Goal: Task Accomplishment & Management: Use online tool/utility

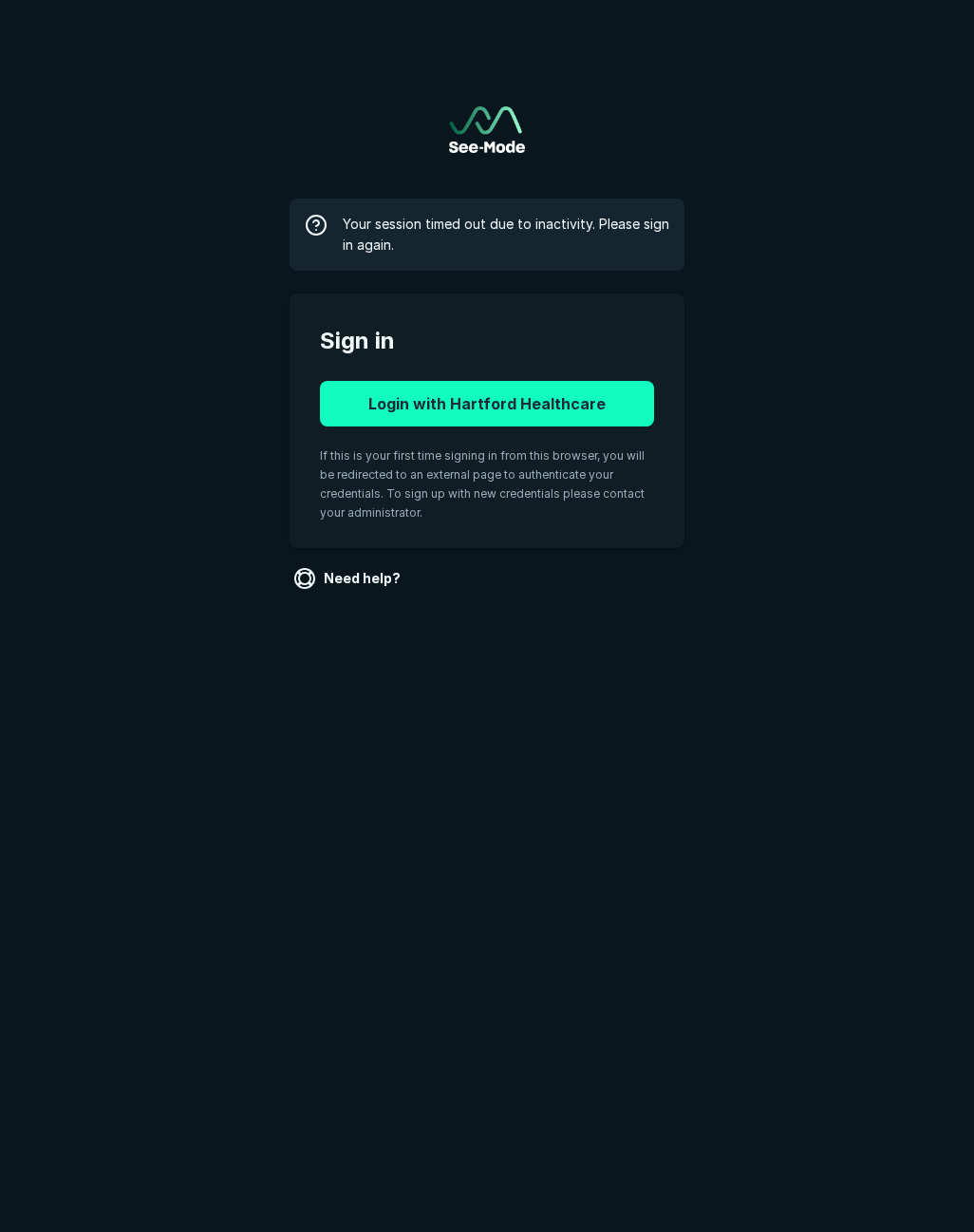
click at [497, 408] on button "Login with Hartford Healthcare" at bounding box center [487, 403] width 335 height 46
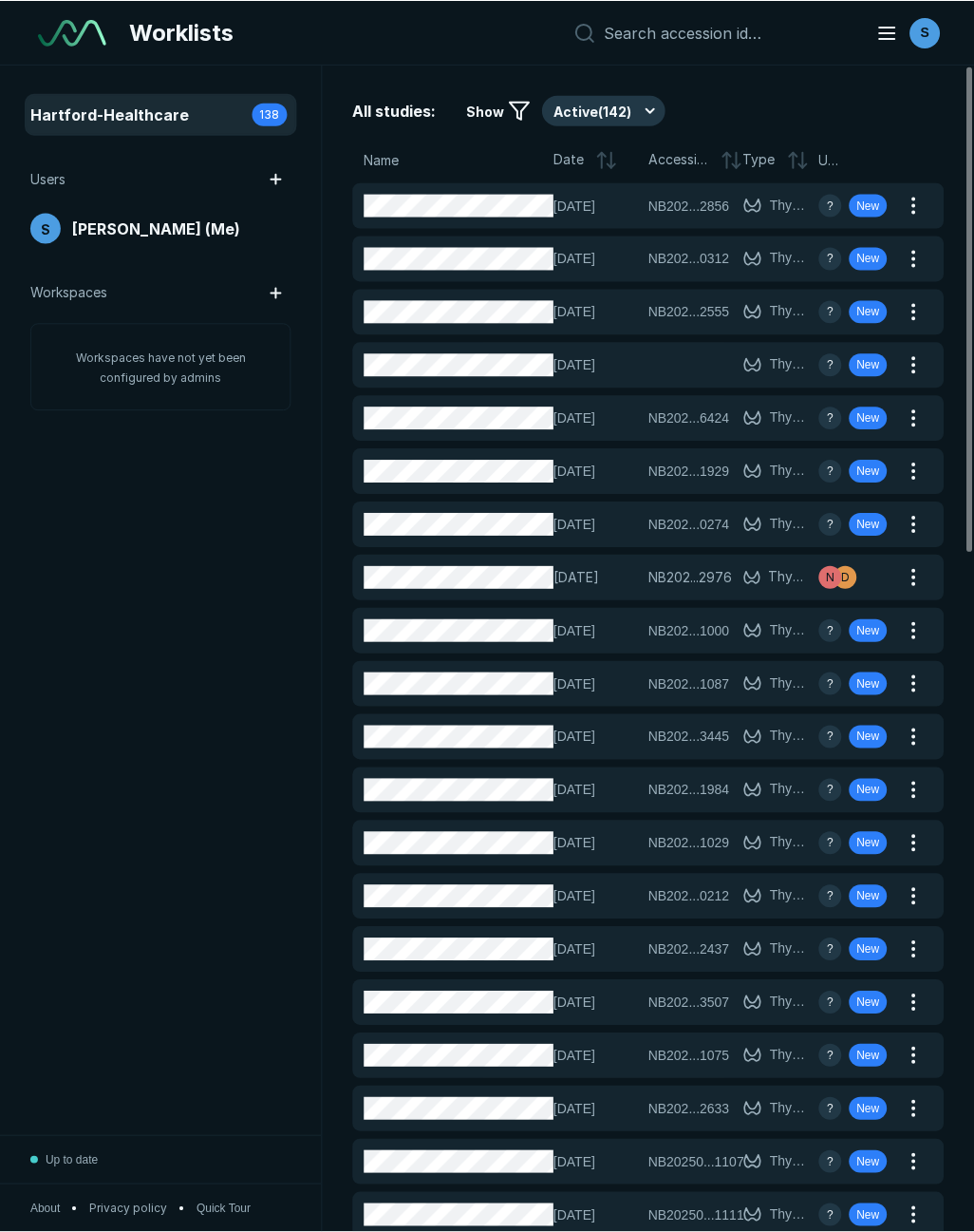
scroll to position [7653, 6825]
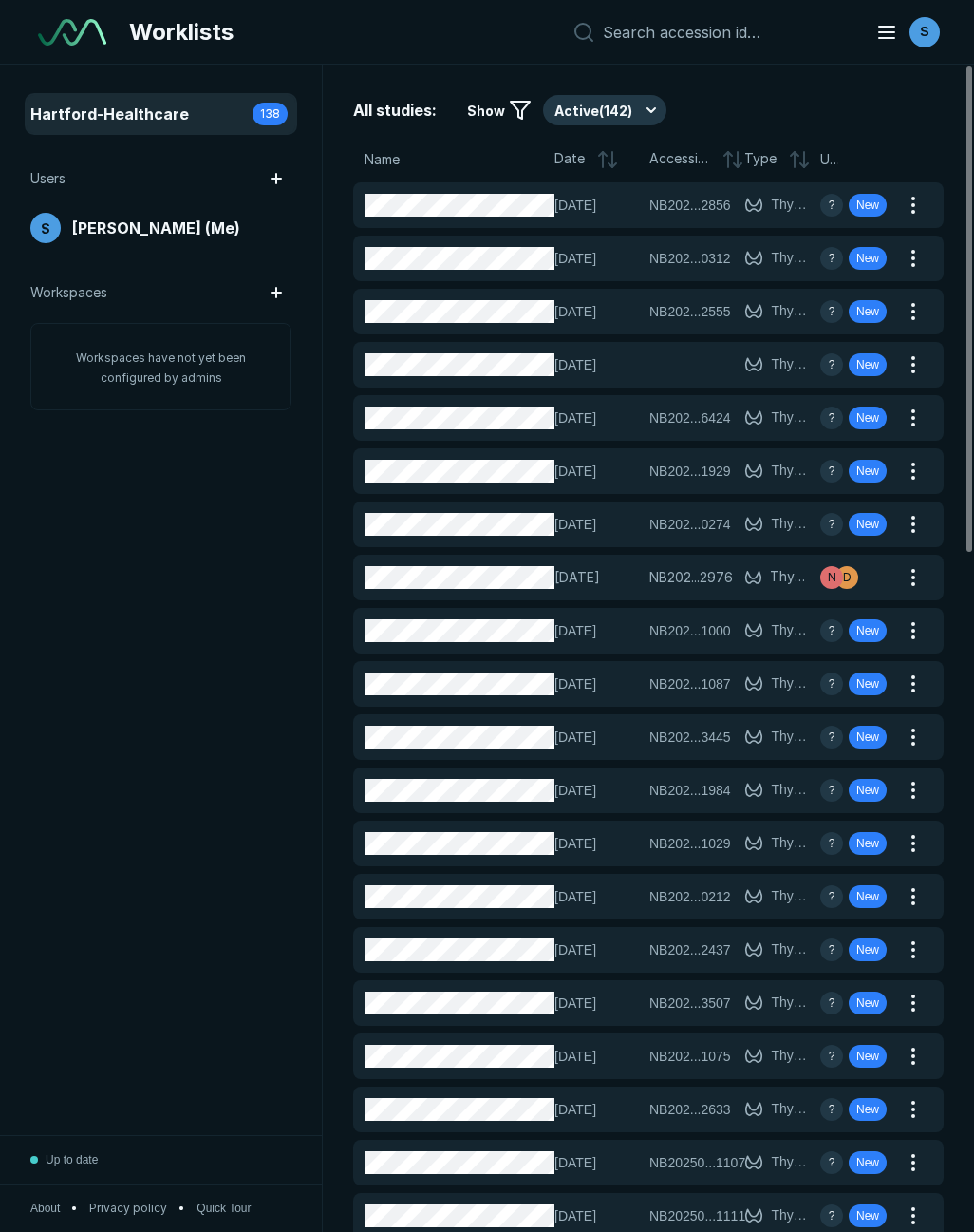
drag, startPoint x: 338, startPoint y: 1141, endPoint x: 400, endPoint y: 775, distance: 371.2
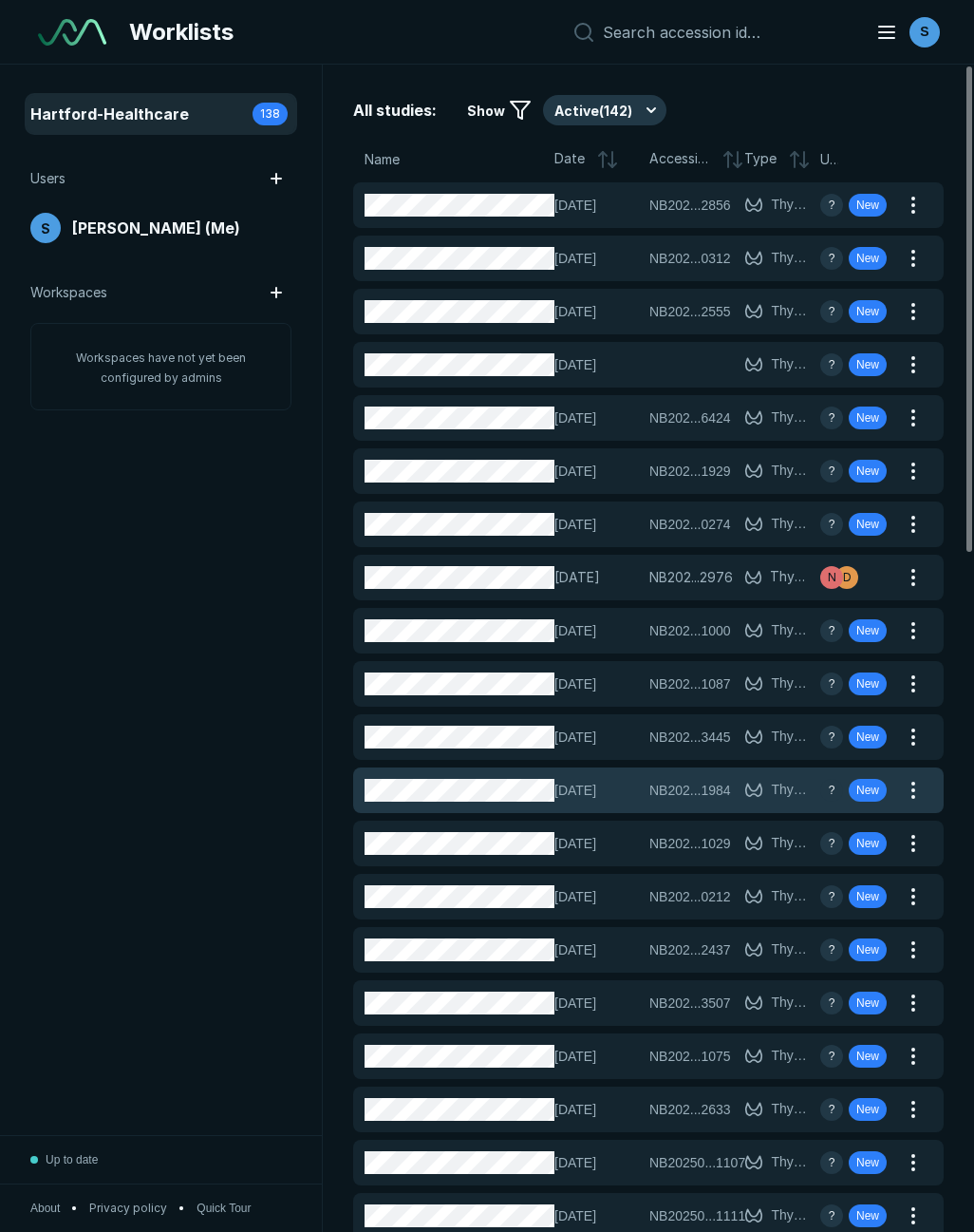
click at [338, 1141] on div "All studies: Show Active ( 142 ) Name Date Accession Type User 01-OCT-2025 NB20…" at bounding box center [649, 647] width 652 height 1167
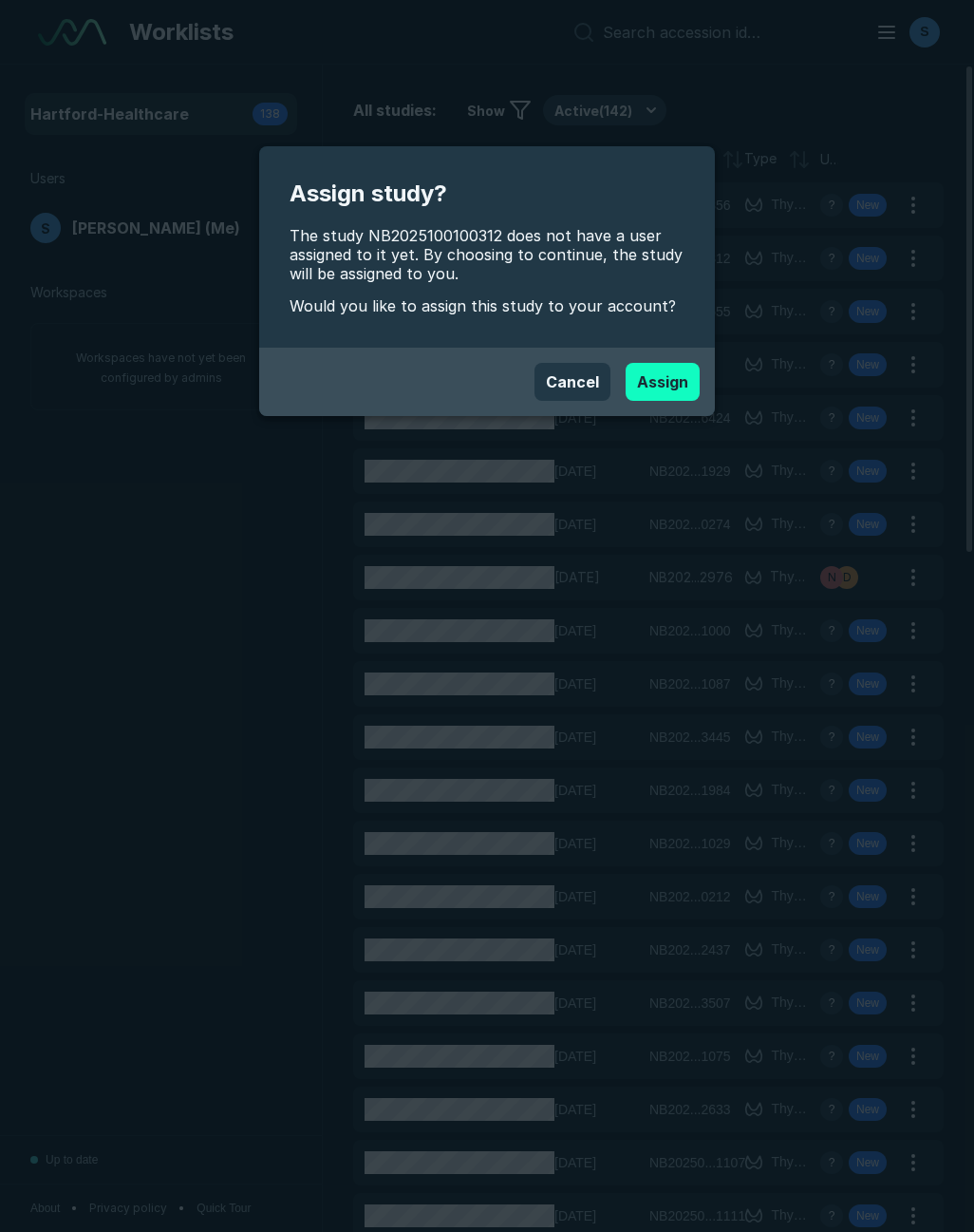
click at [675, 381] on button "Assign" at bounding box center [663, 381] width 74 height 38
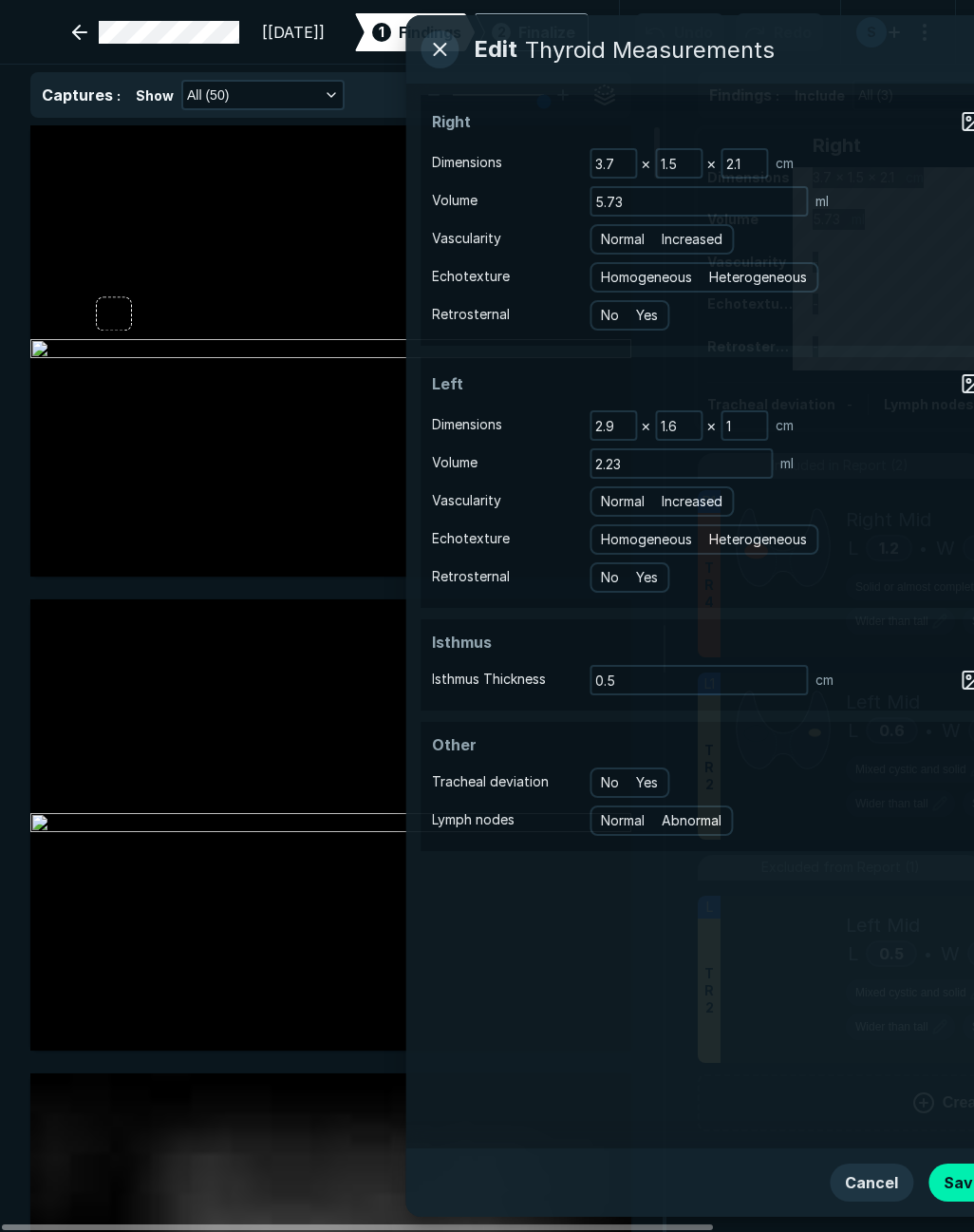
scroll to position [7213, 5116]
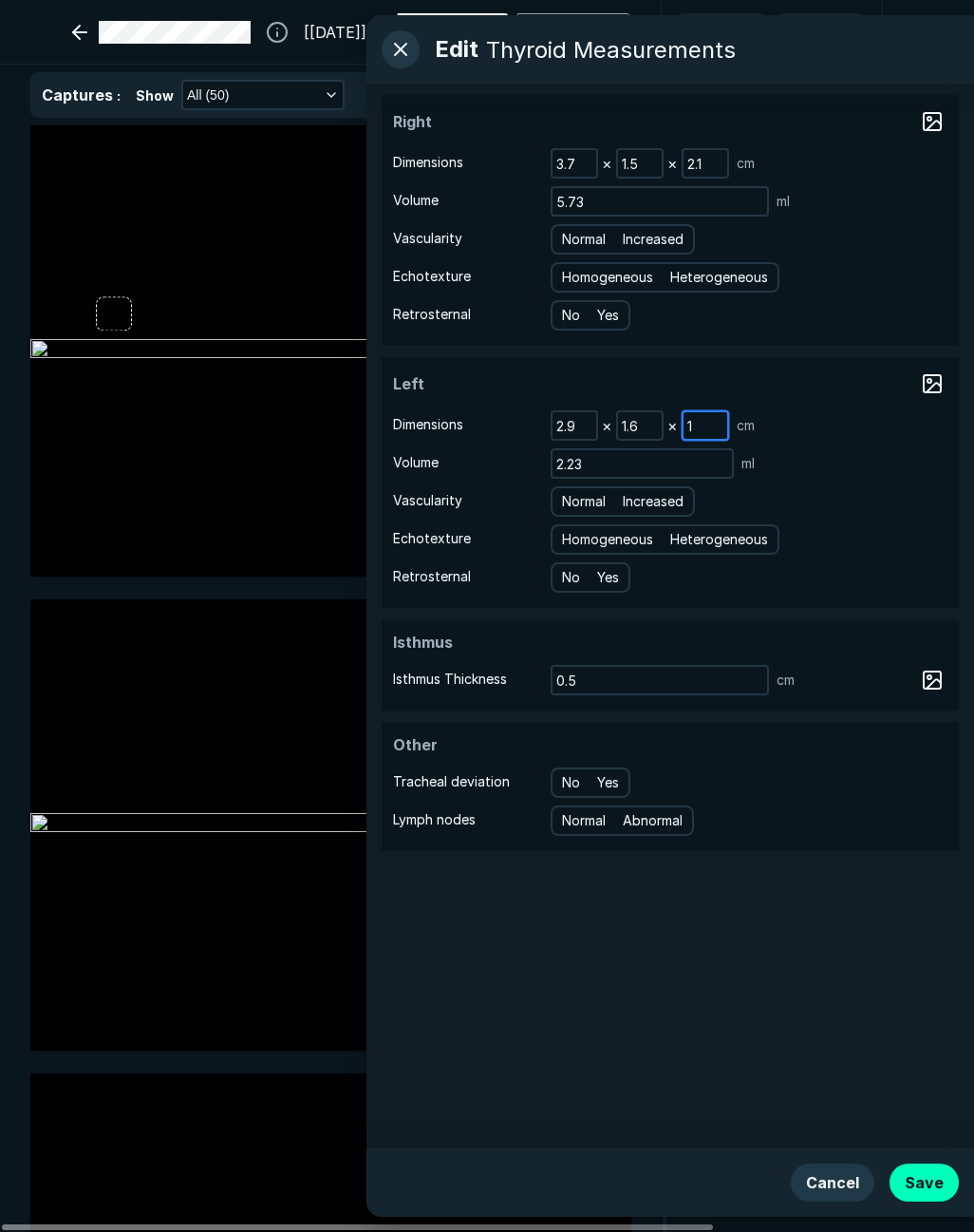
click at [698, 423] on input "1" at bounding box center [705, 425] width 44 height 26
type input "1.0"
click at [822, 465] on div "2.23 ml" at bounding box center [749, 463] width 397 height 30
drag, startPoint x: 599, startPoint y: 201, endPoint x: 485, endPoint y: 199, distance: 114.0
click at [485, 199] on div "Volume 5.73 ml" at bounding box center [670, 200] width 555 height 30
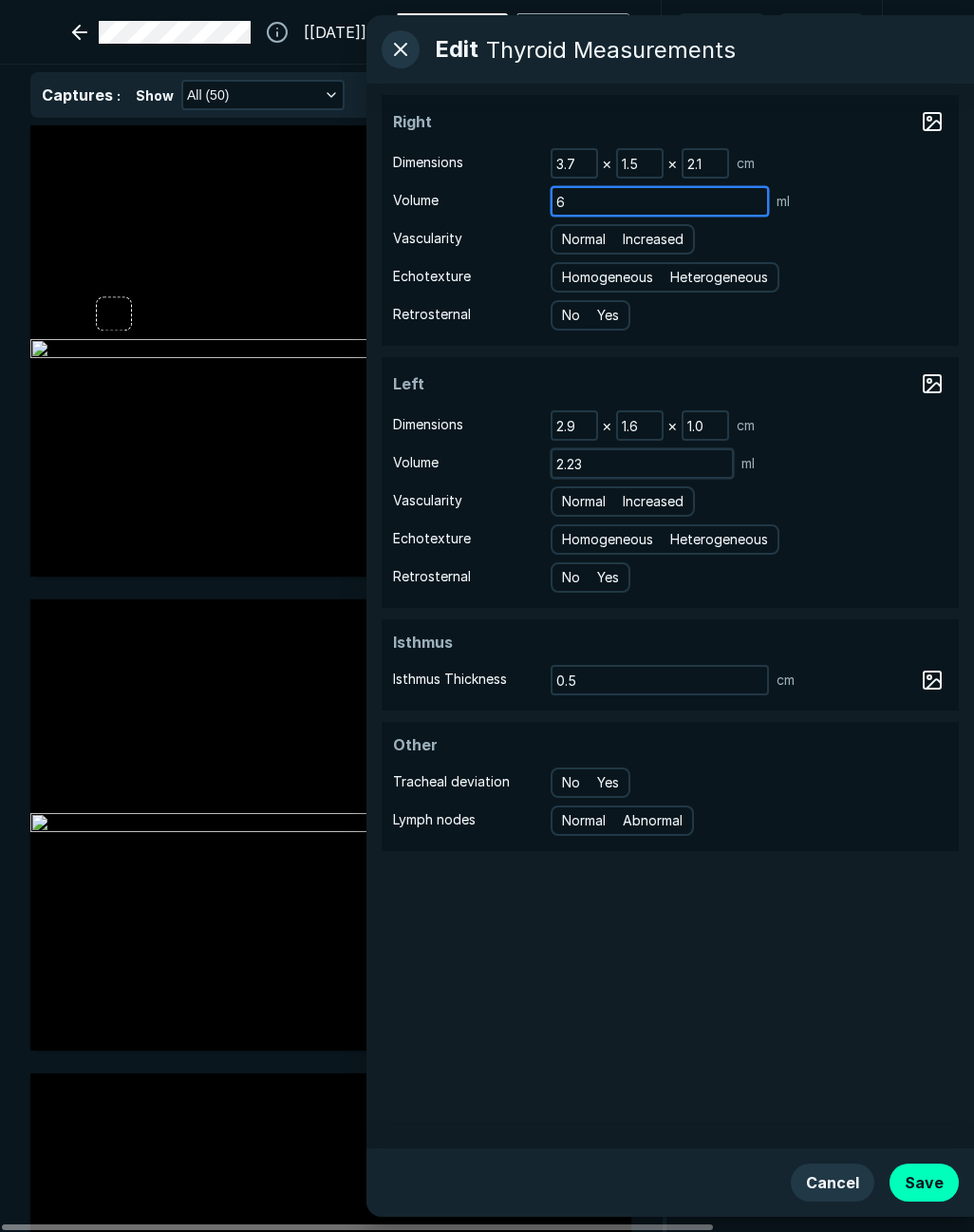
type input "6"
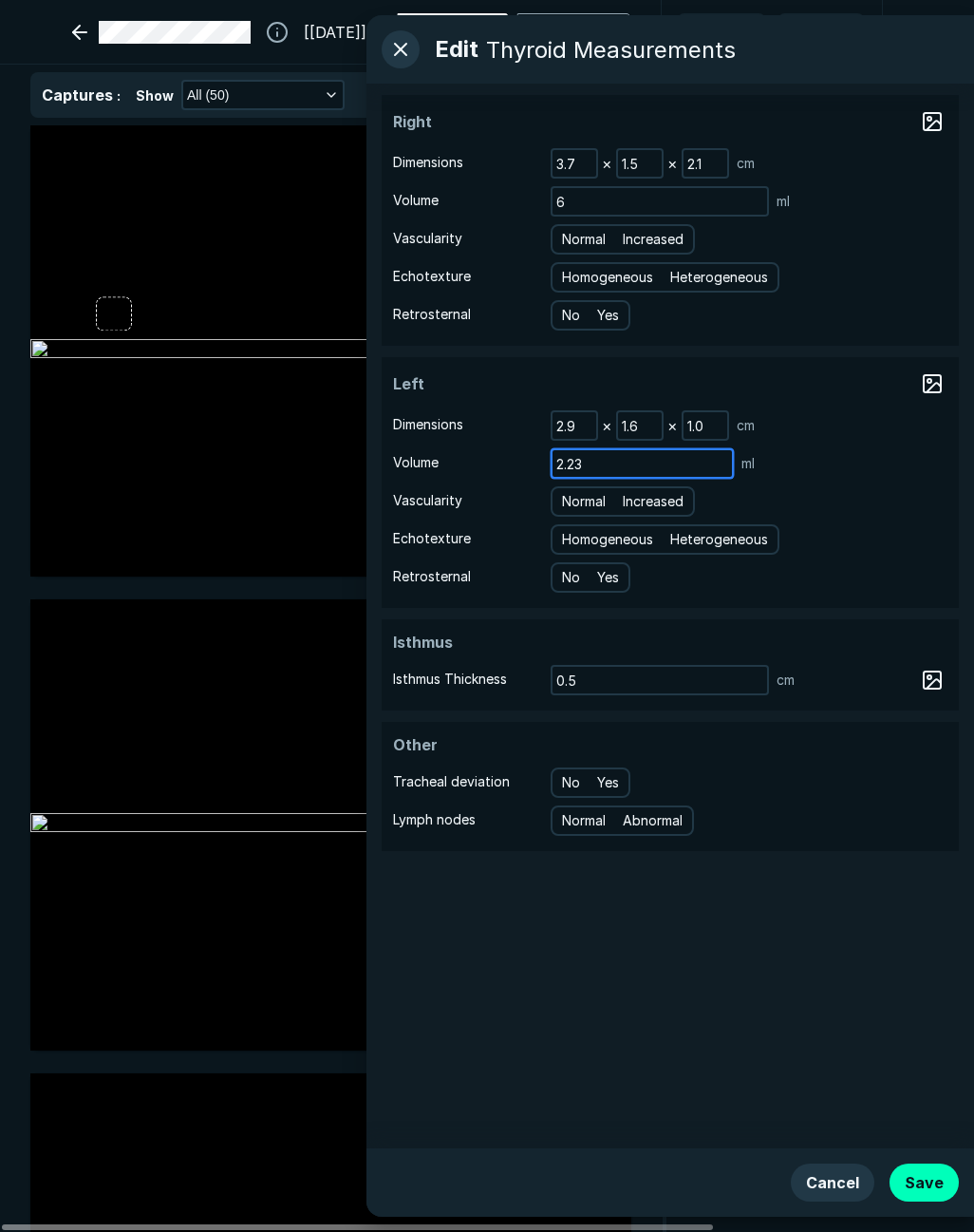
drag, startPoint x: 595, startPoint y: 467, endPoint x: 519, endPoint y: 454, distance: 77.1
click at [519, 454] on div "Volume 2.23 ml" at bounding box center [670, 463] width 555 height 30
type input "2"
click at [833, 518] on td "Vascularity Normal Increased" at bounding box center [670, 501] width 555 height 38
click at [941, 1184] on button "Save" at bounding box center [923, 1182] width 69 height 38
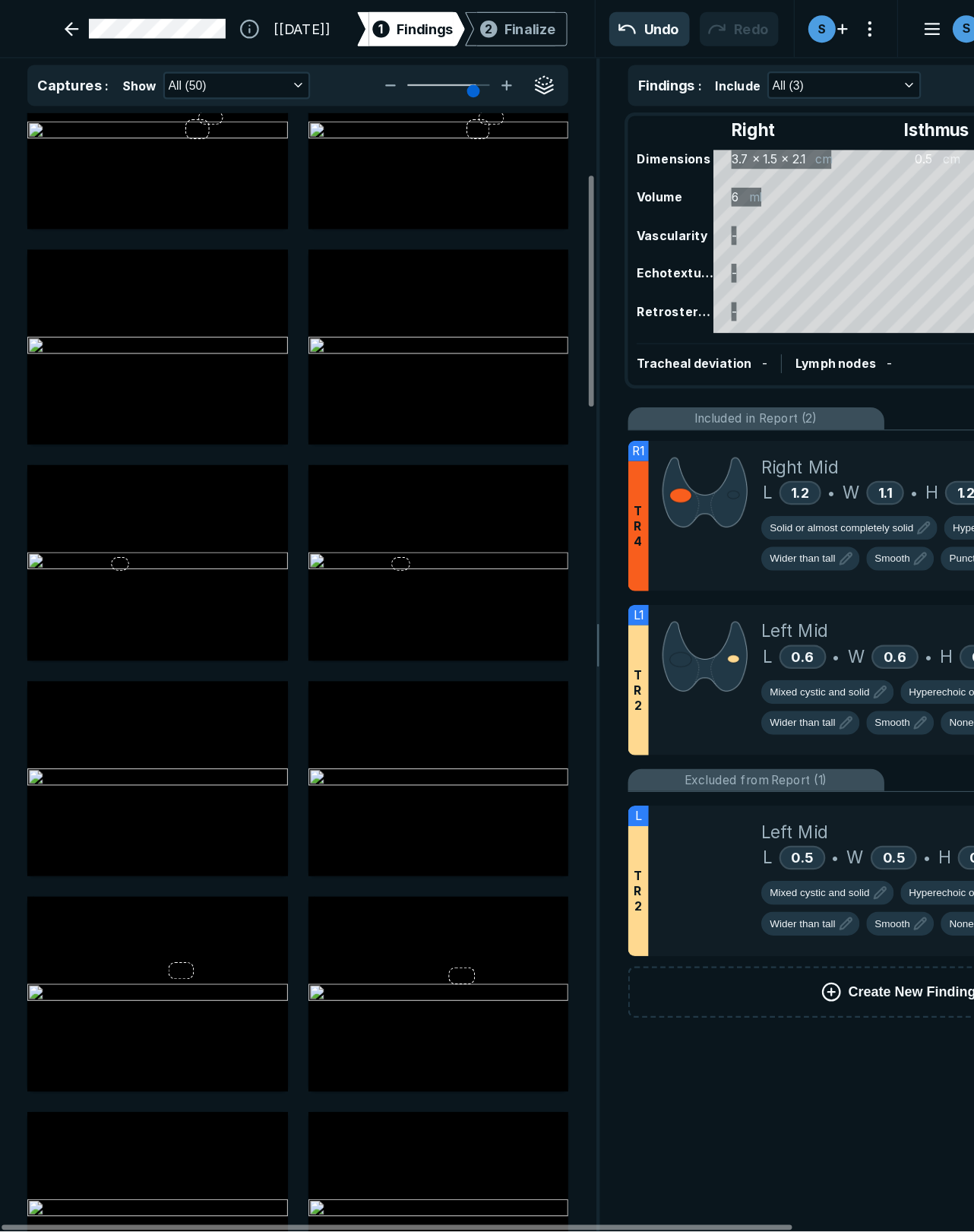
scroll to position [192, 0]
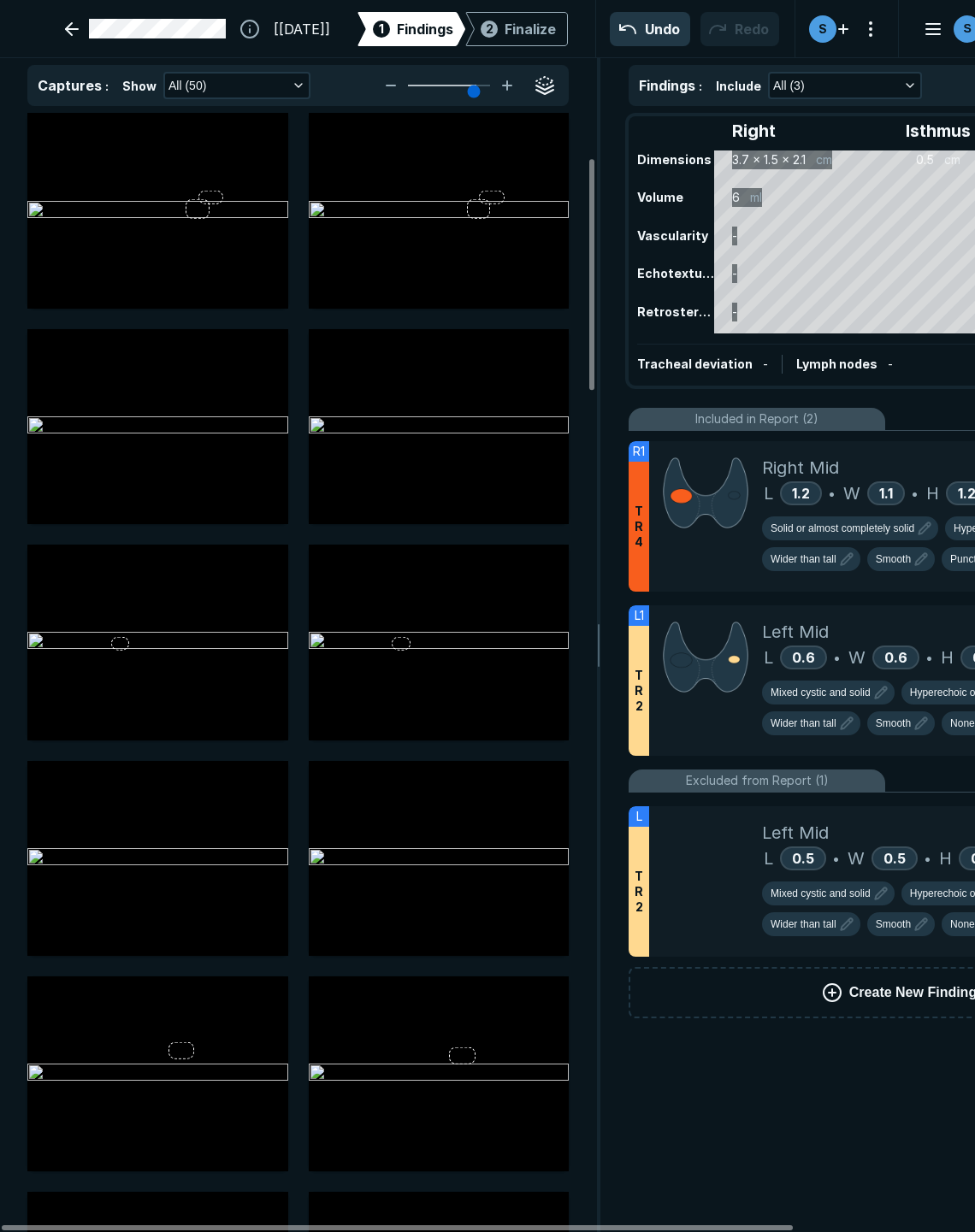
type input "6"
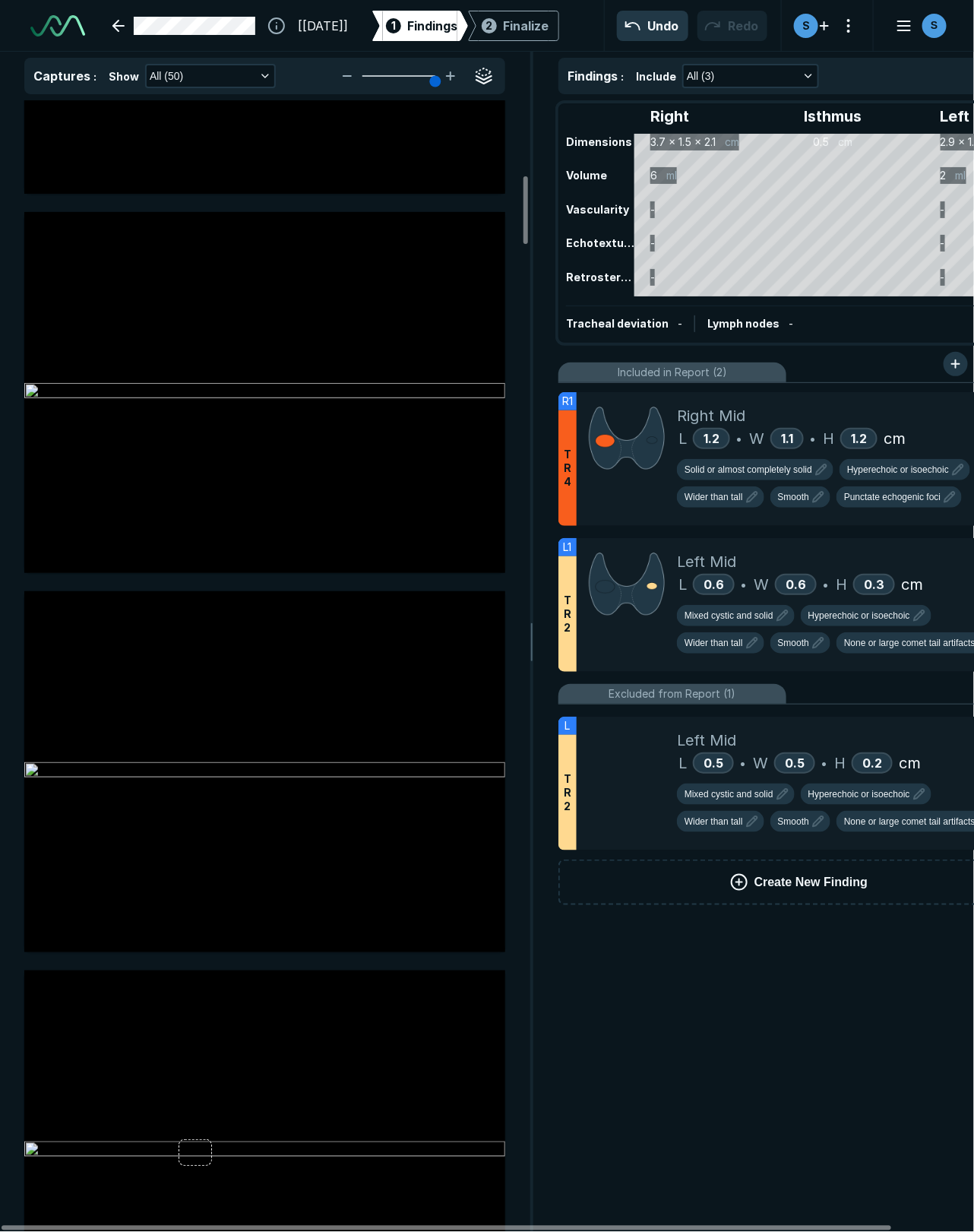
scroll to position [1502, 0]
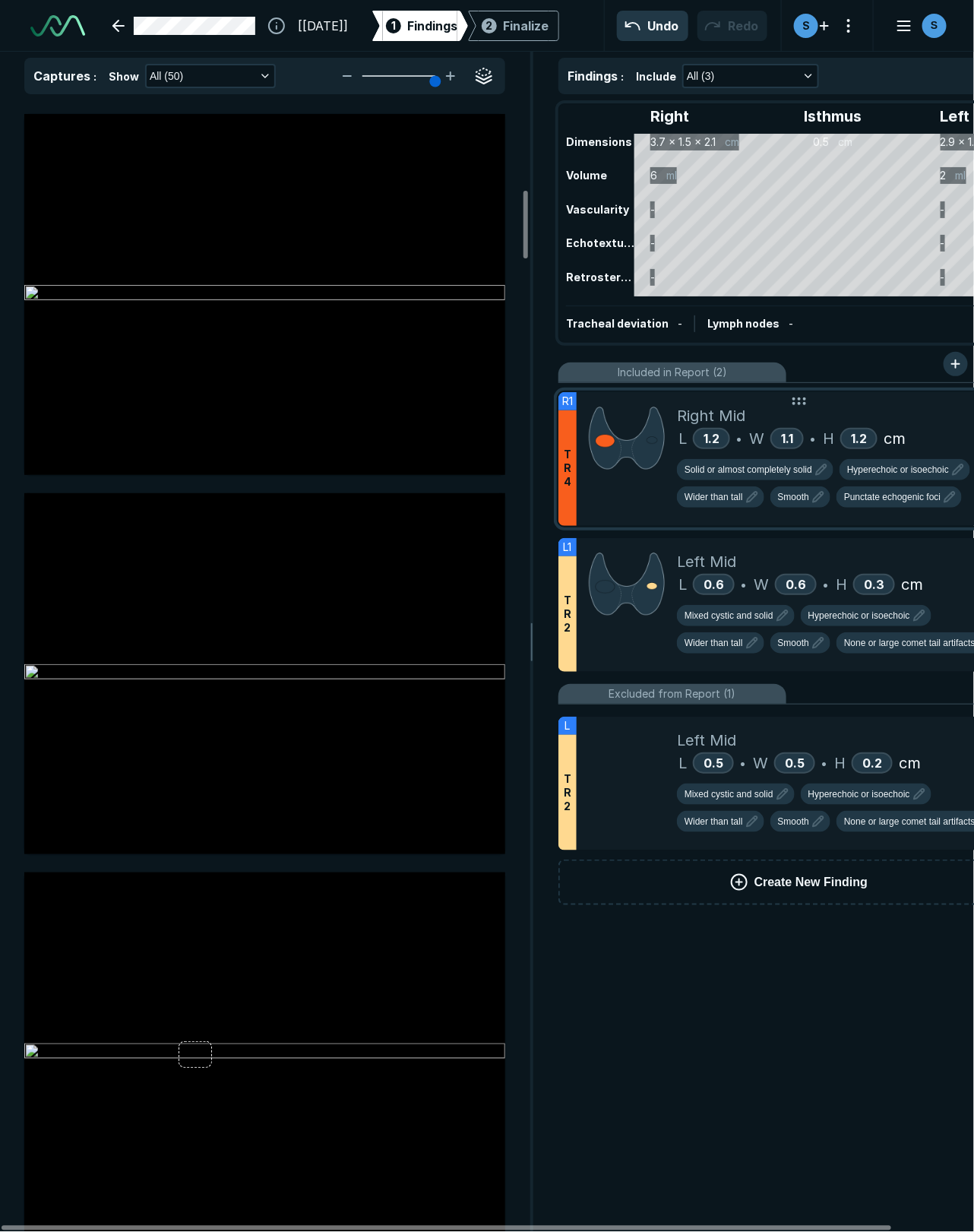
click at [574, 469] on div "T R 4" at bounding box center [567, 468] width 18 height 115
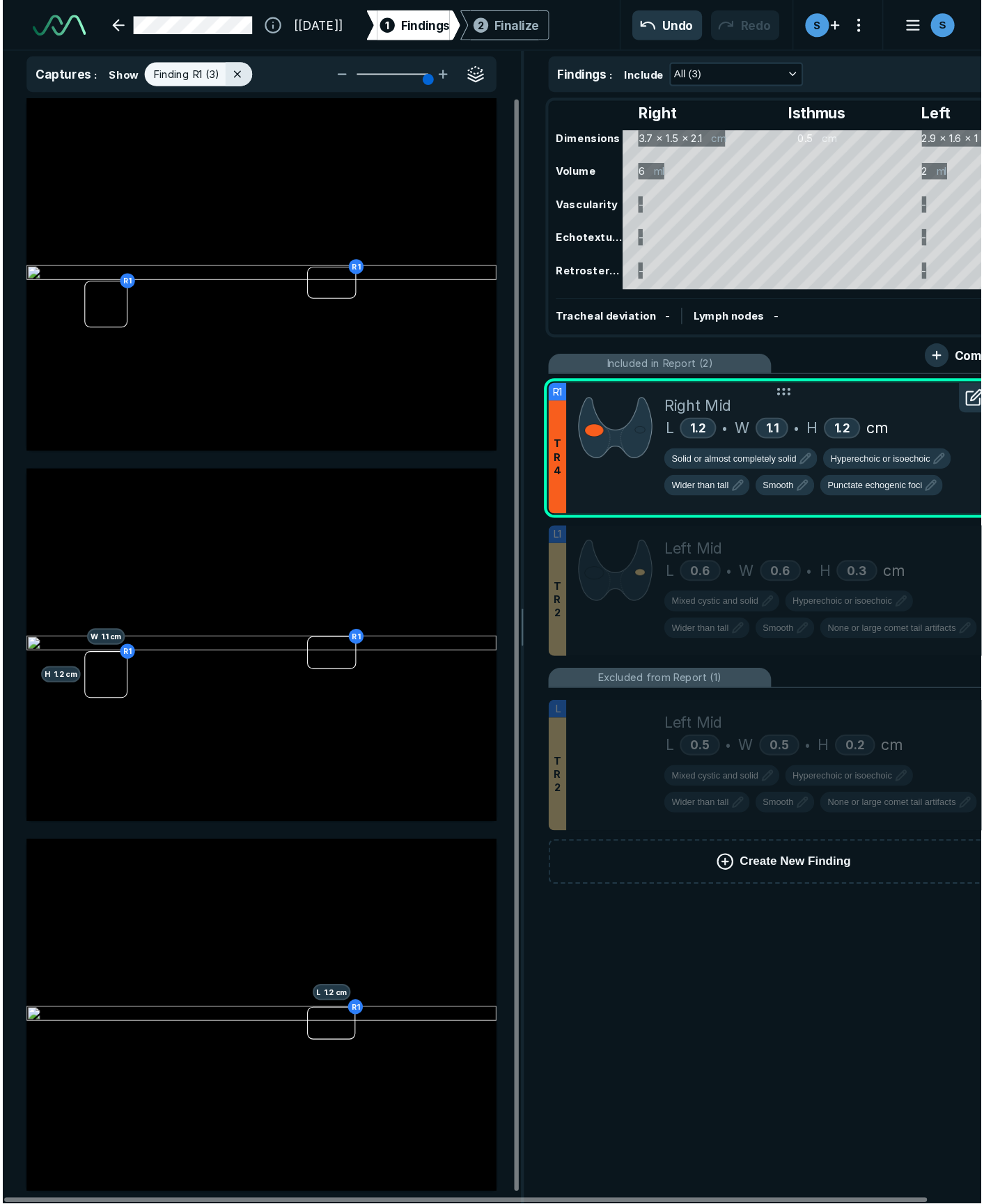
scroll to position [6629, 5942]
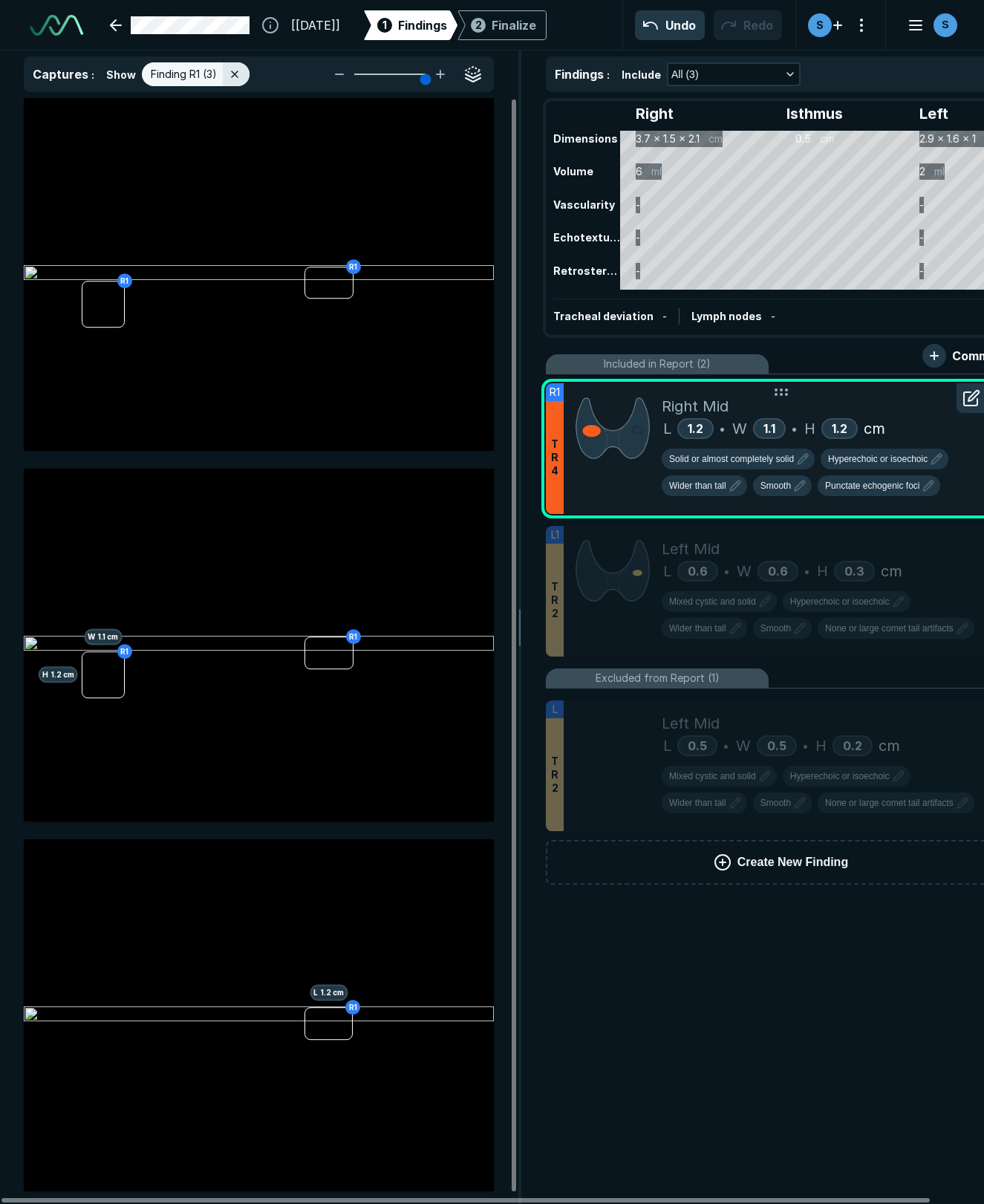
type input "5"
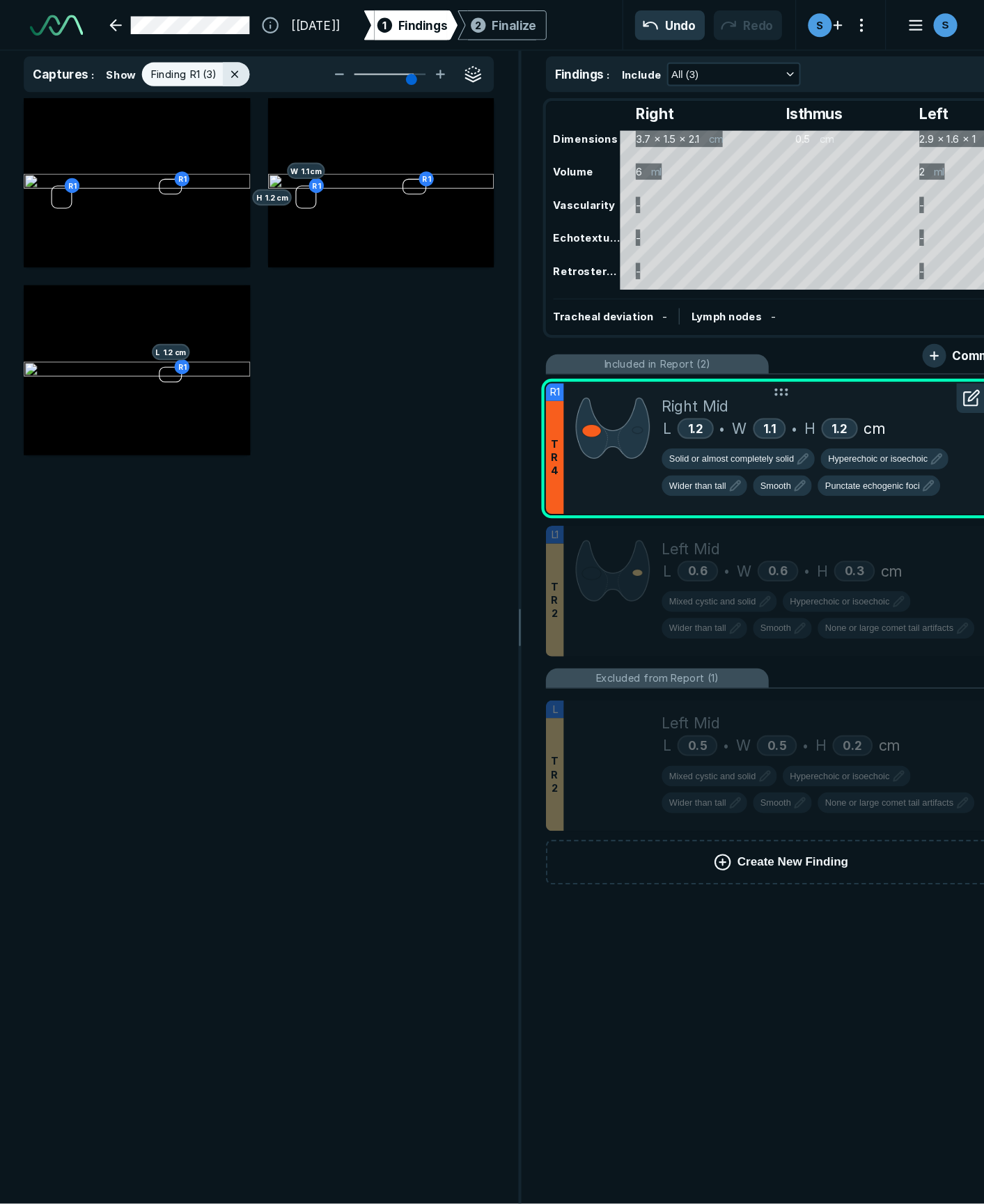
scroll to position [2741, 3786]
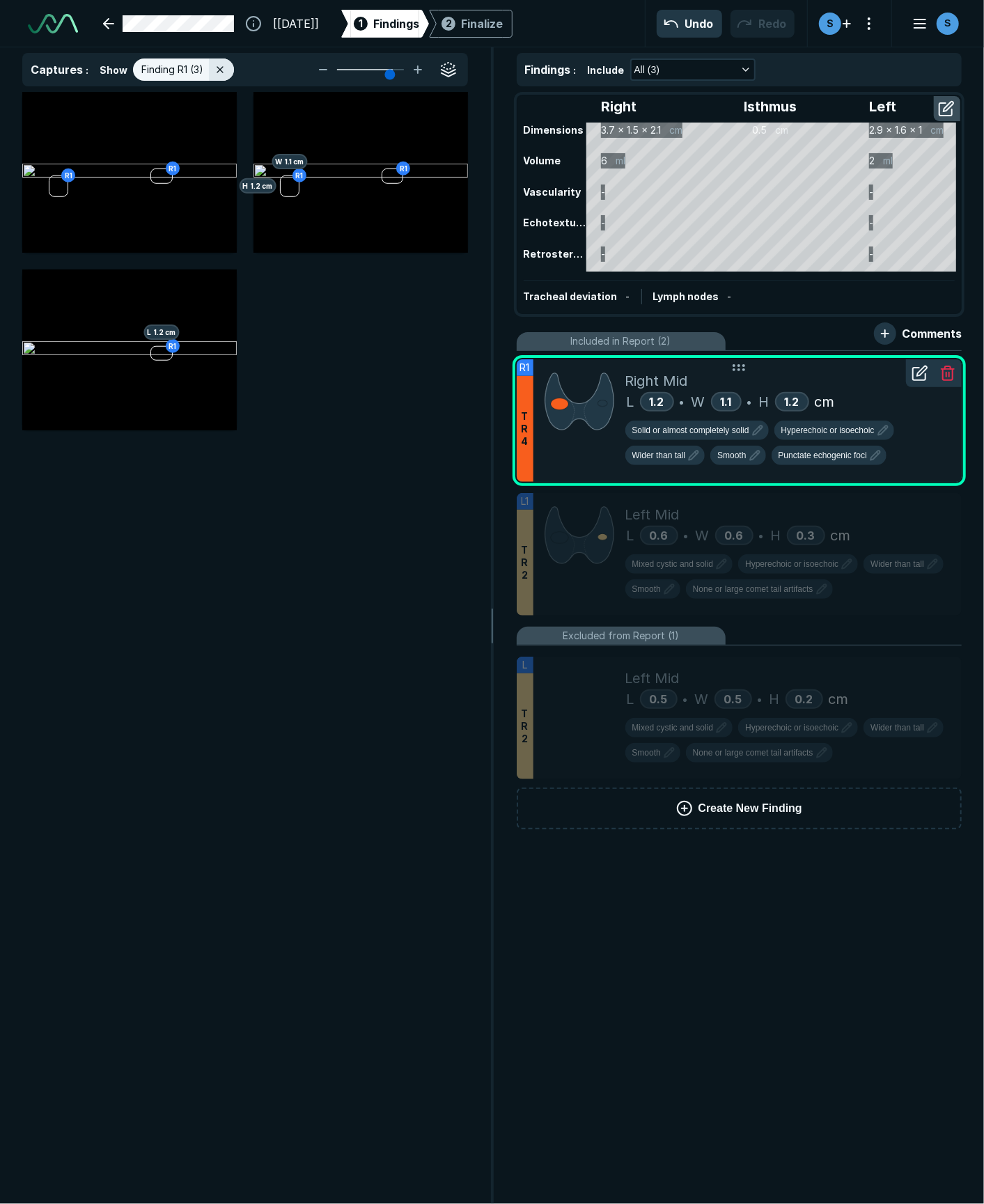
click at [714, 371] on icon at bounding box center [920, 373] width 16 height 16
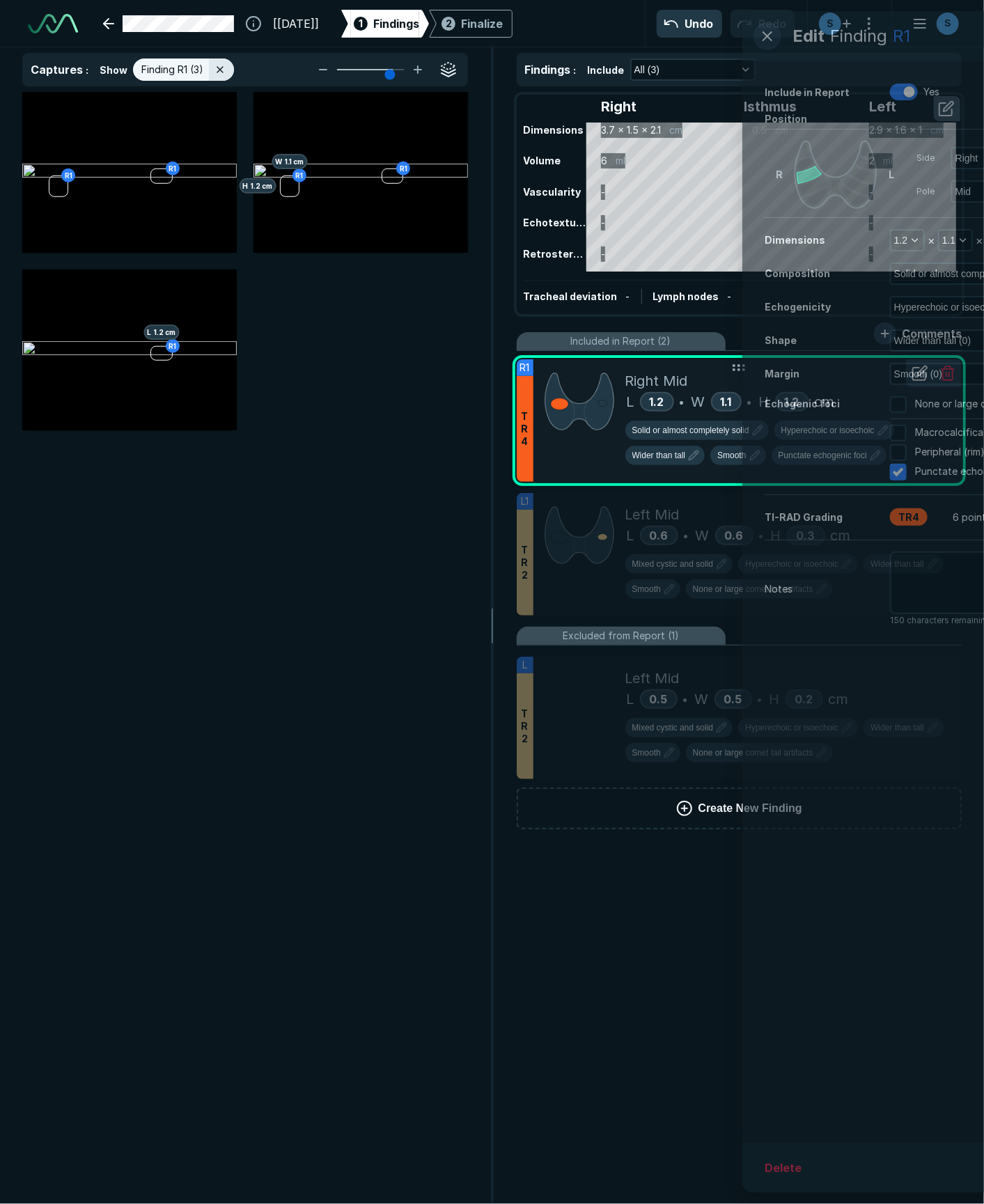
scroll to position [6405, 3572]
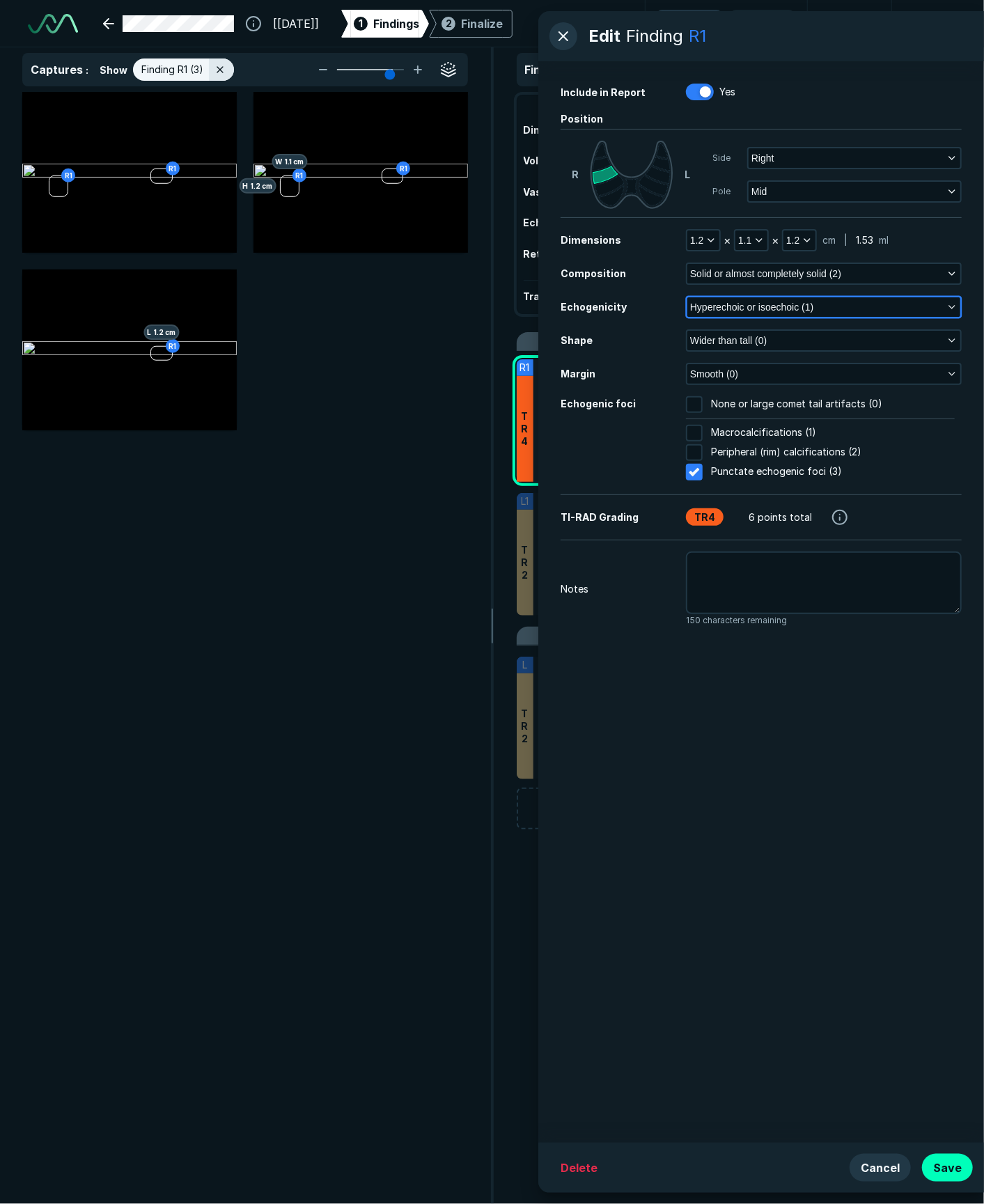
click at [714, 315] on button "Hyperechoic or isoechoic (1)" at bounding box center [823, 307] width 273 height 19
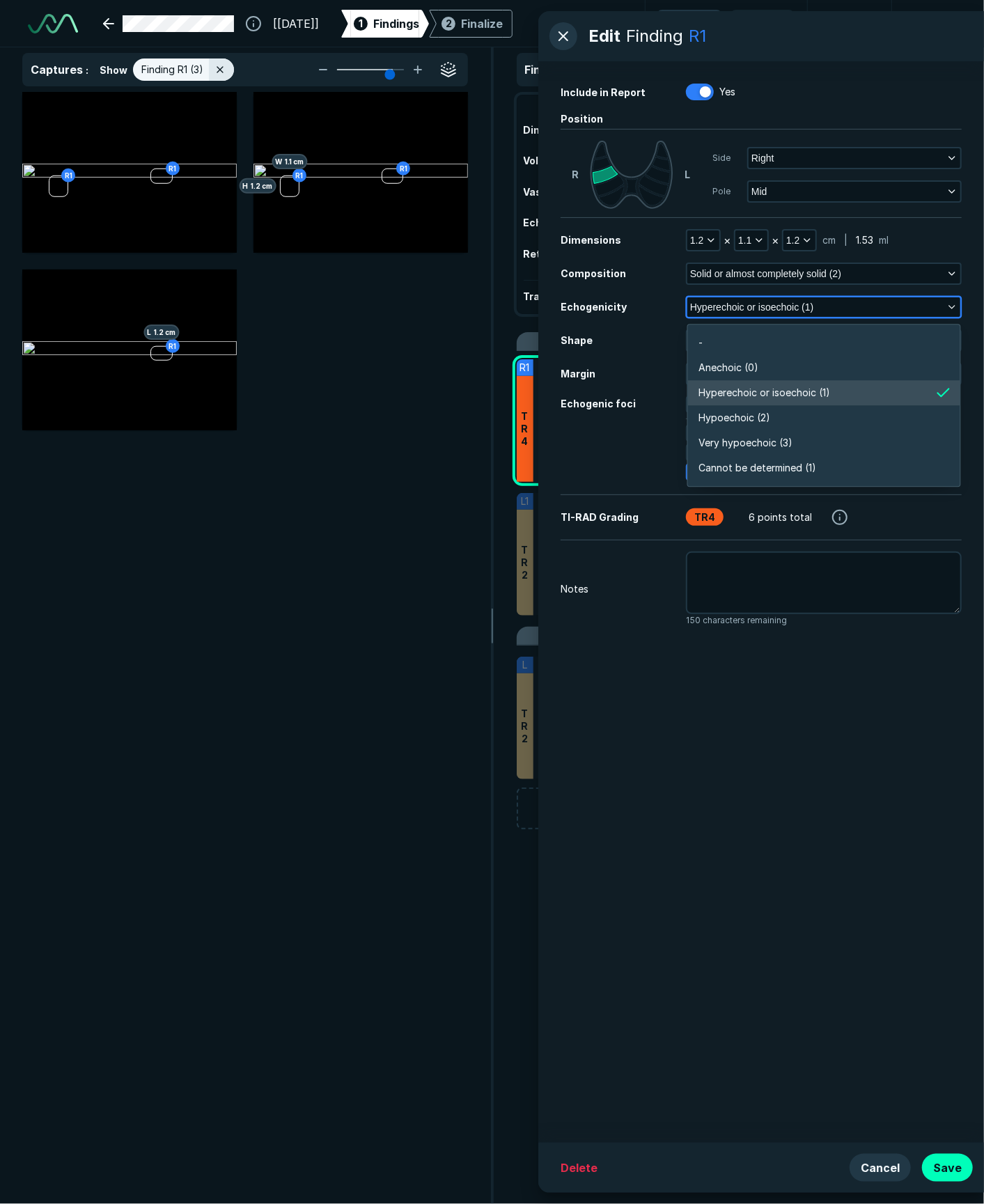
scroll to position [2437, 3014]
click at [714, 315] on button "Hyperechoic or isoechoic (1)" at bounding box center [823, 307] width 273 height 19
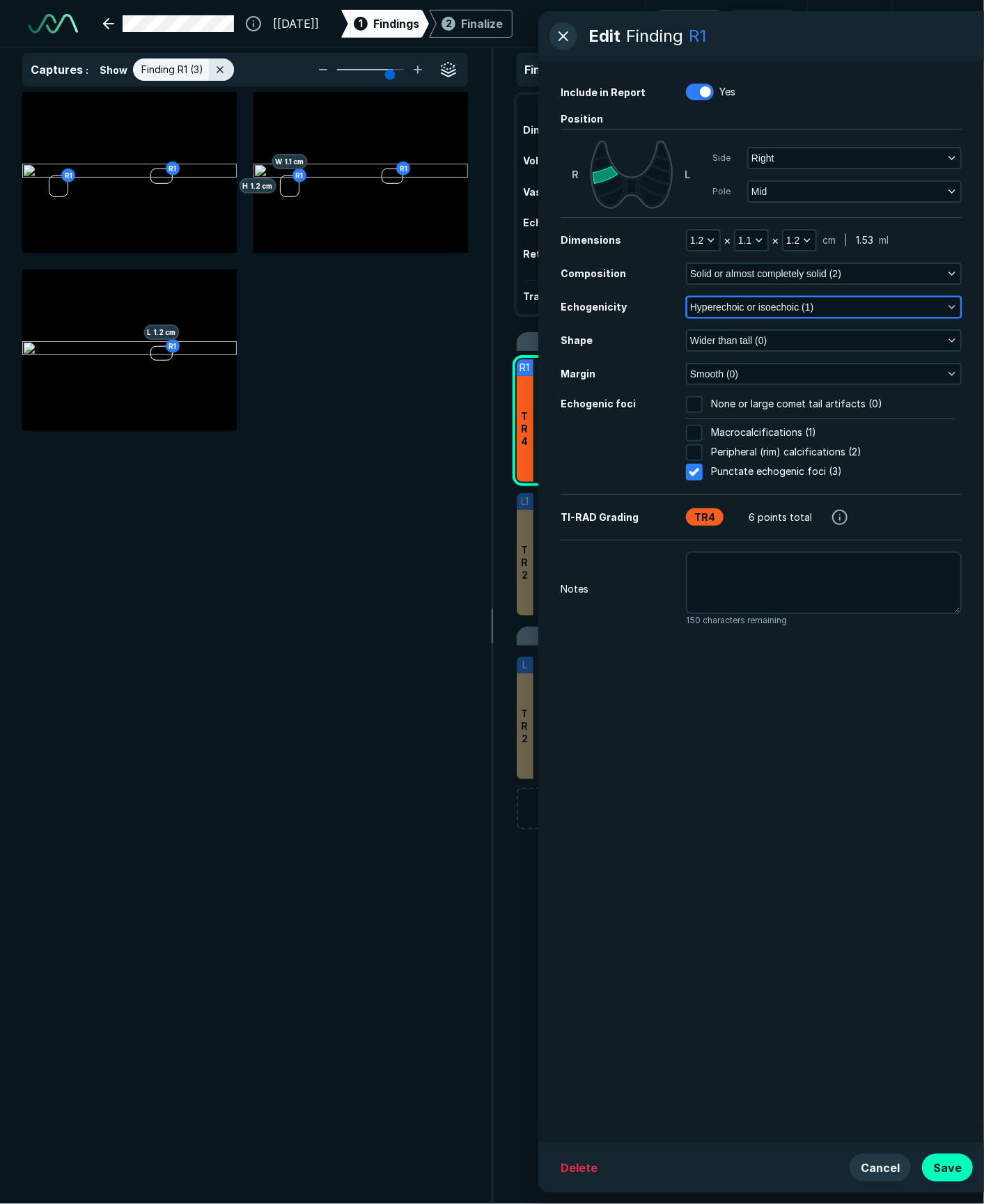
click at [714, 302] on button "Hyperechoic or isoechoic (1)" at bounding box center [823, 307] width 273 height 19
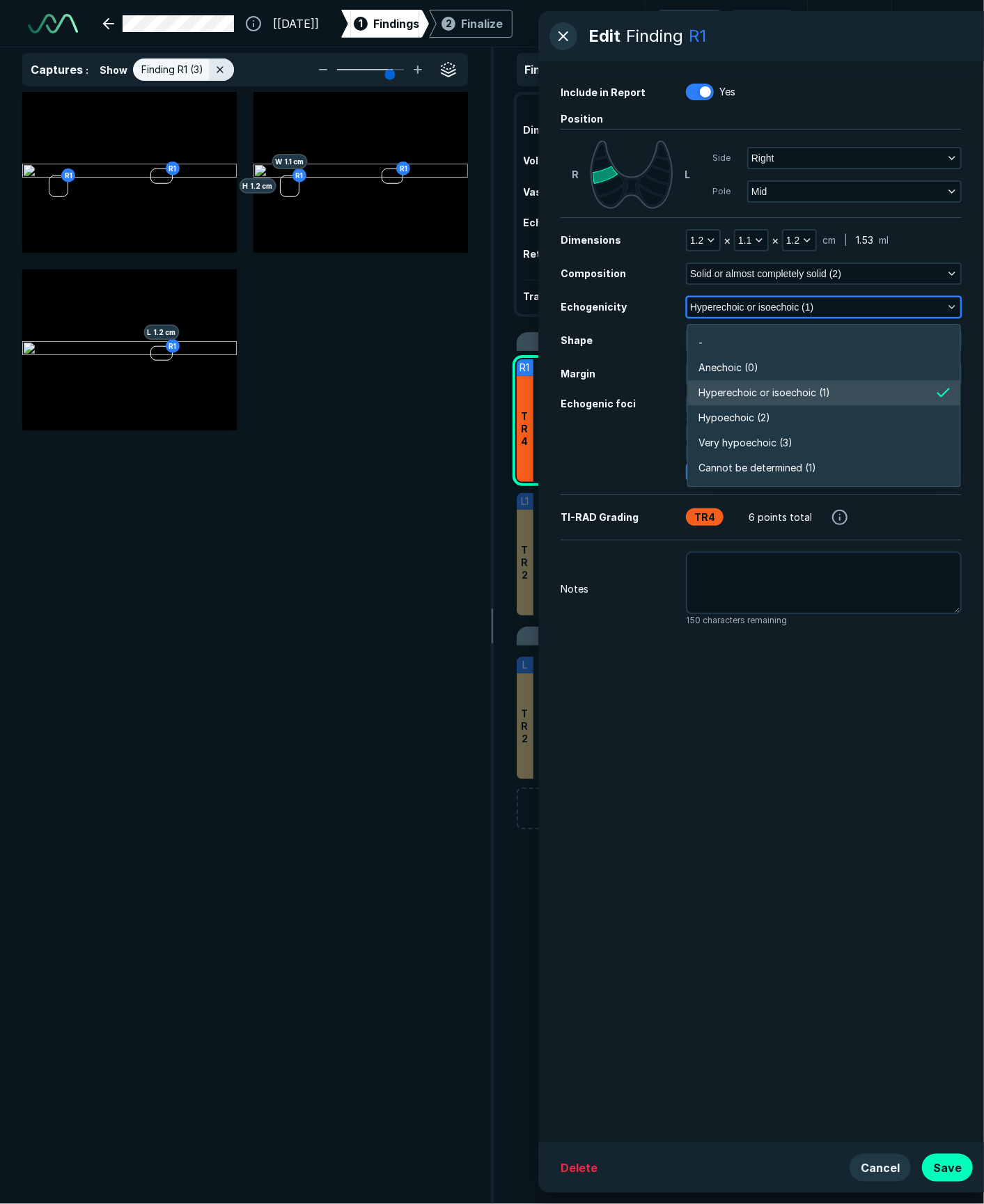
click at [714, 302] on button "Hyperechoic or isoechoic (1)" at bounding box center [823, 307] width 273 height 19
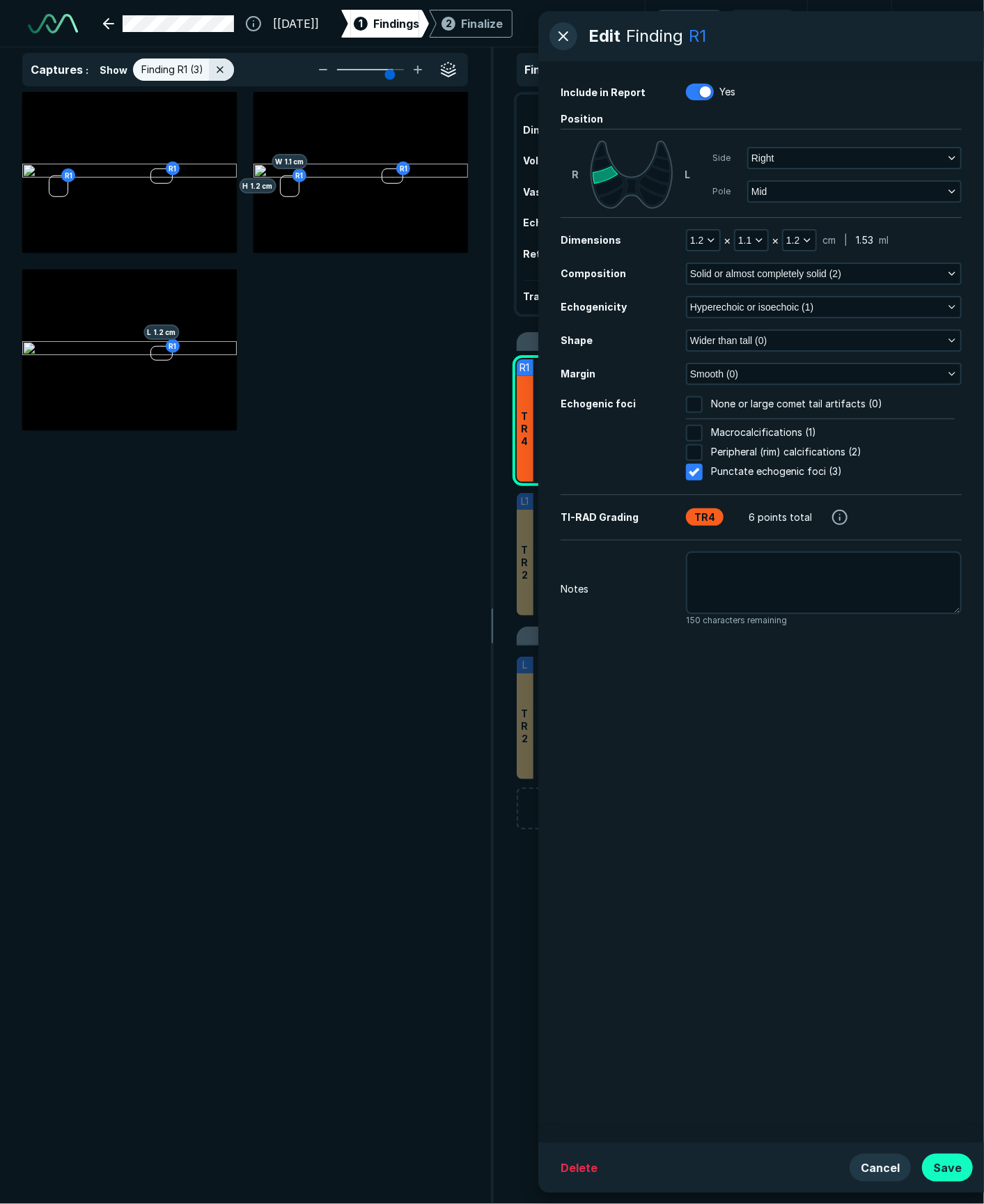
click at [714, 903] on button "Save" at bounding box center [947, 1168] width 51 height 28
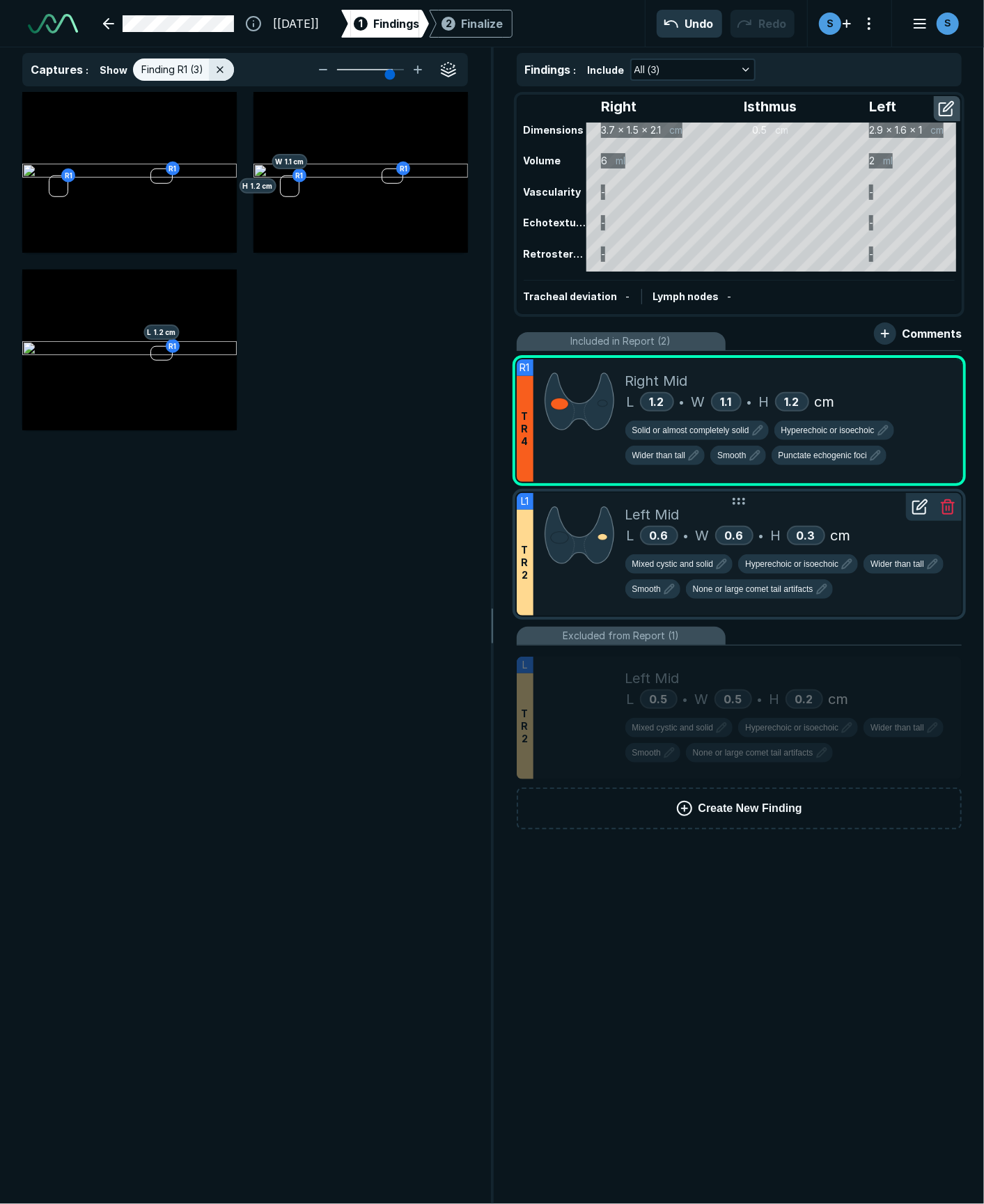
click at [542, 580] on div at bounding box center [579, 555] width 92 height 123
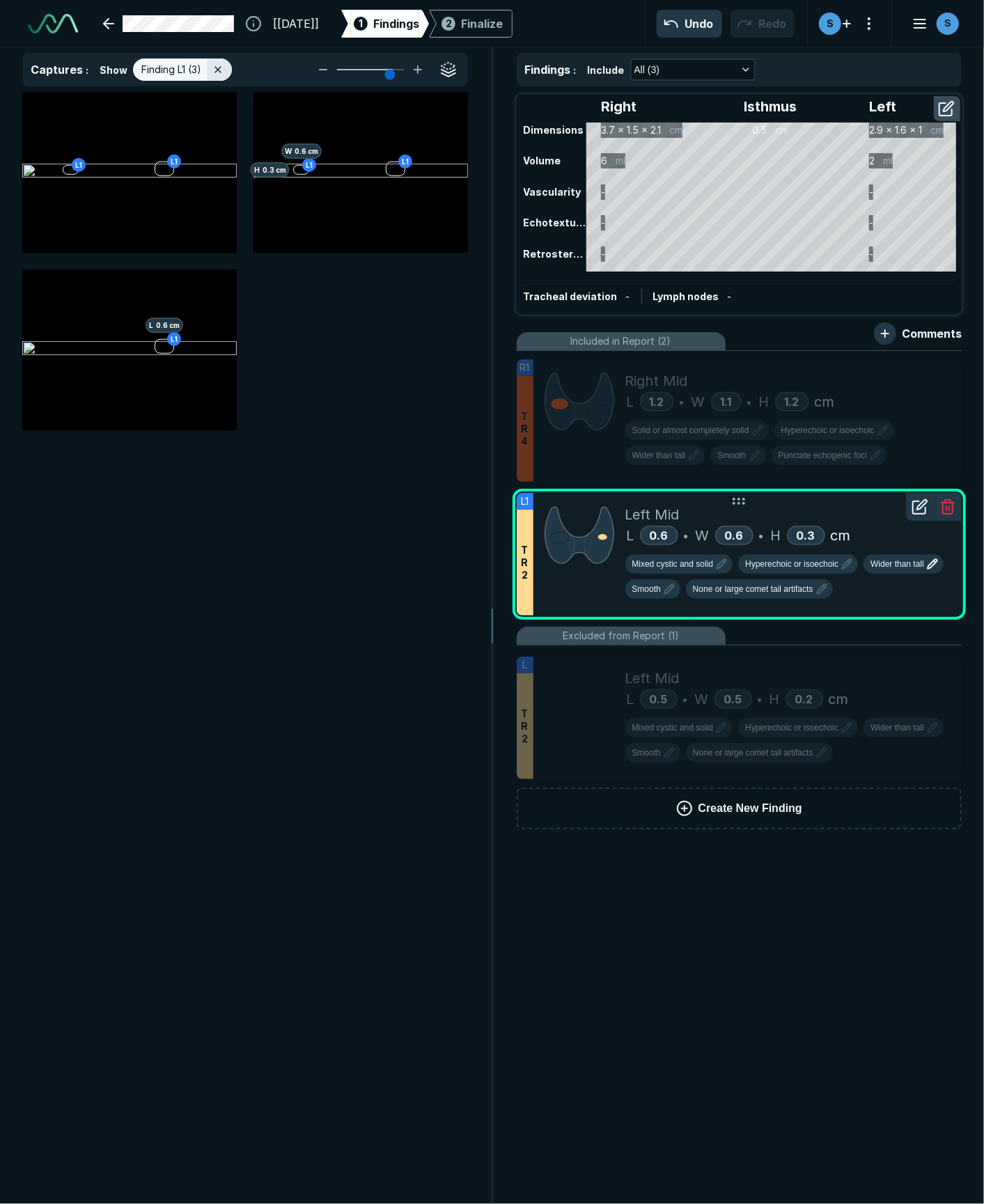
click at [714, 565] on icon "button" at bounding box center [932, 565] width 9 height 9
click at [714, 546] on div "Mixed cystic and solid Hyperechoic or isoechoic Wider than tall Smooth None or …" at bounding box center [788, 575] width 326 height 59
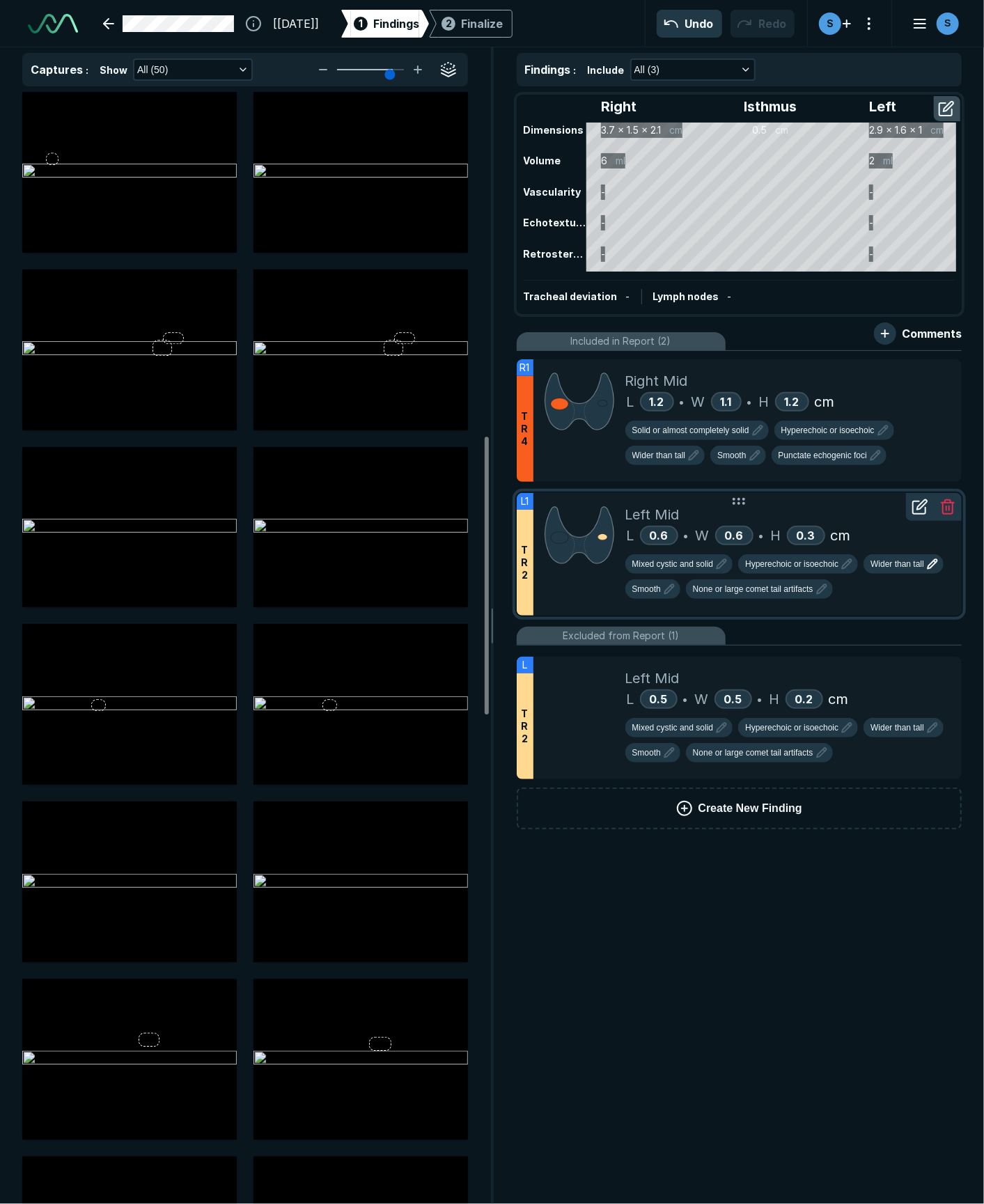
scroll to position [1377, 0]
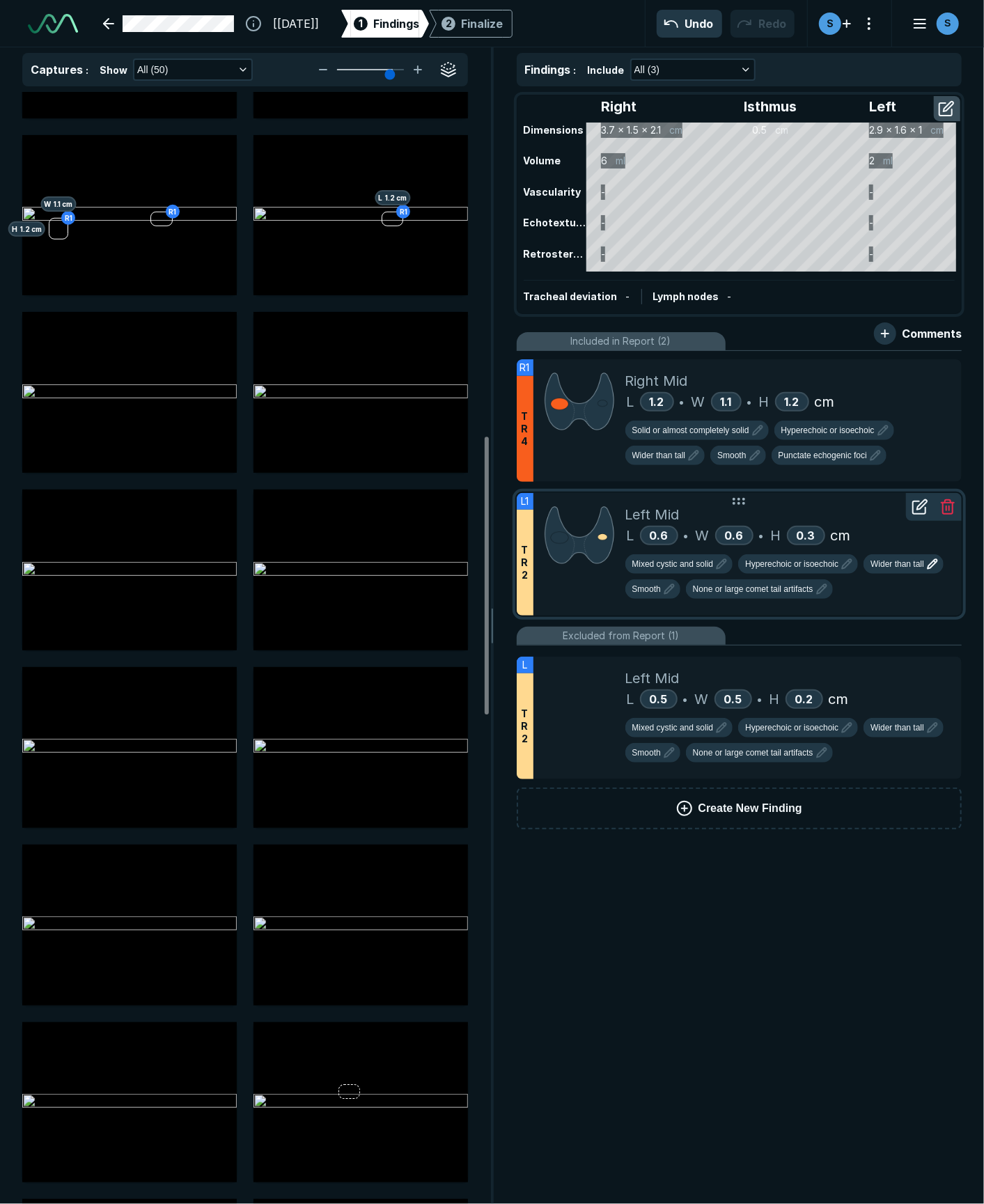
click at [714, 510] on icon at bounding box center [920, 507] width 16 height 16
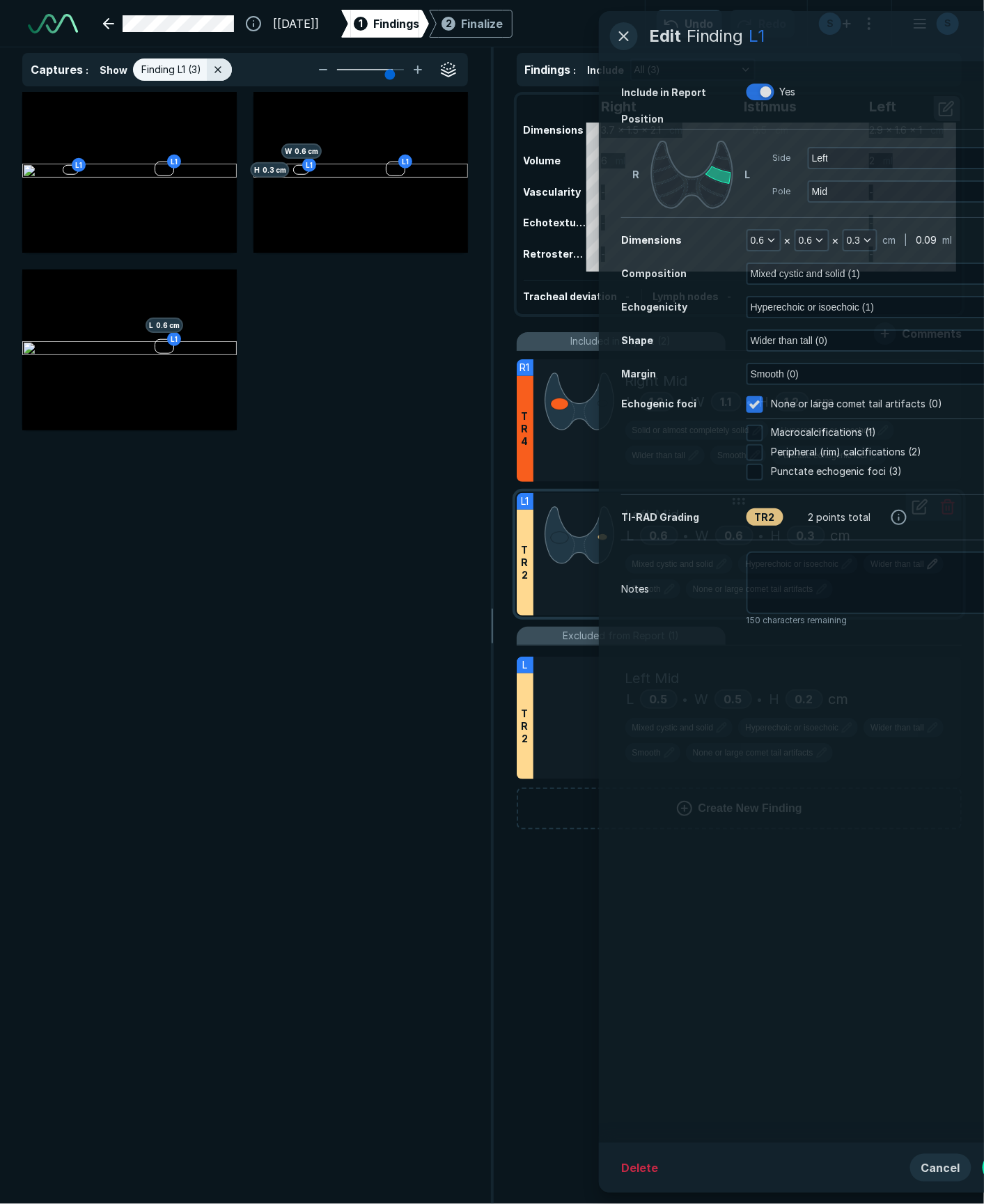
scroll to position [6644, 3773]
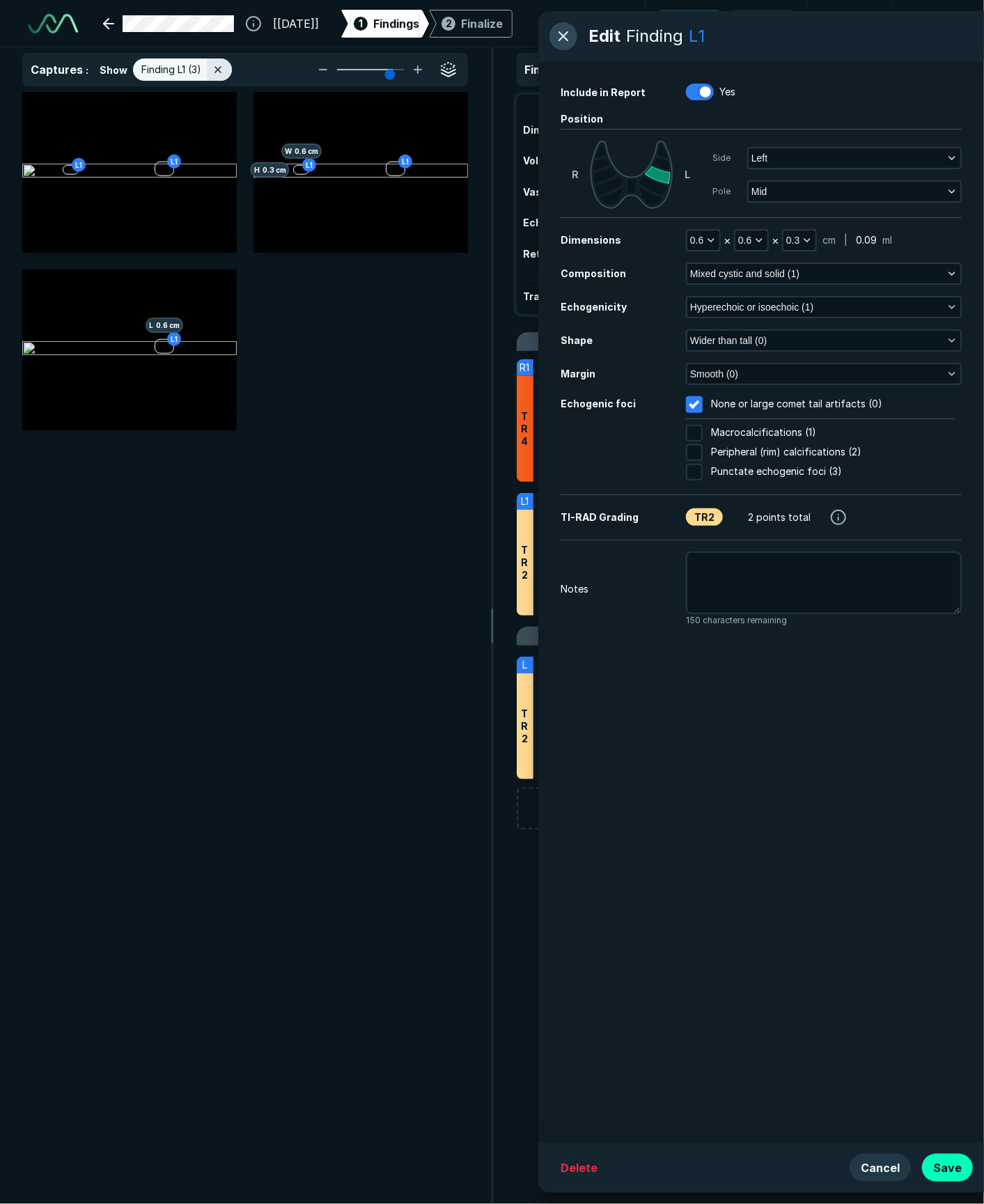
click at [562, 31] on button "button" at bounding box center [563, 36] width 28 height 28
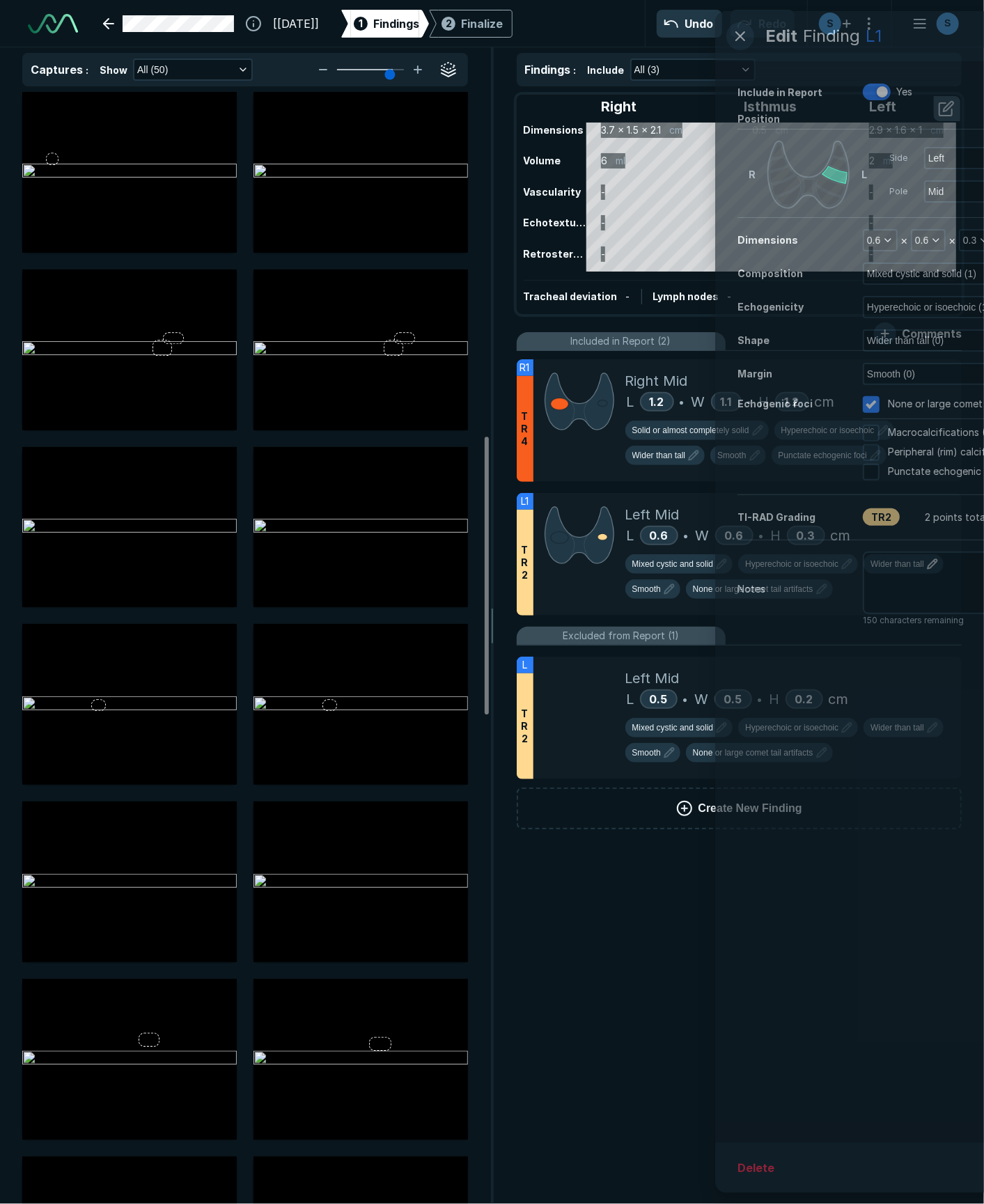
scroll to position [1377, 0]
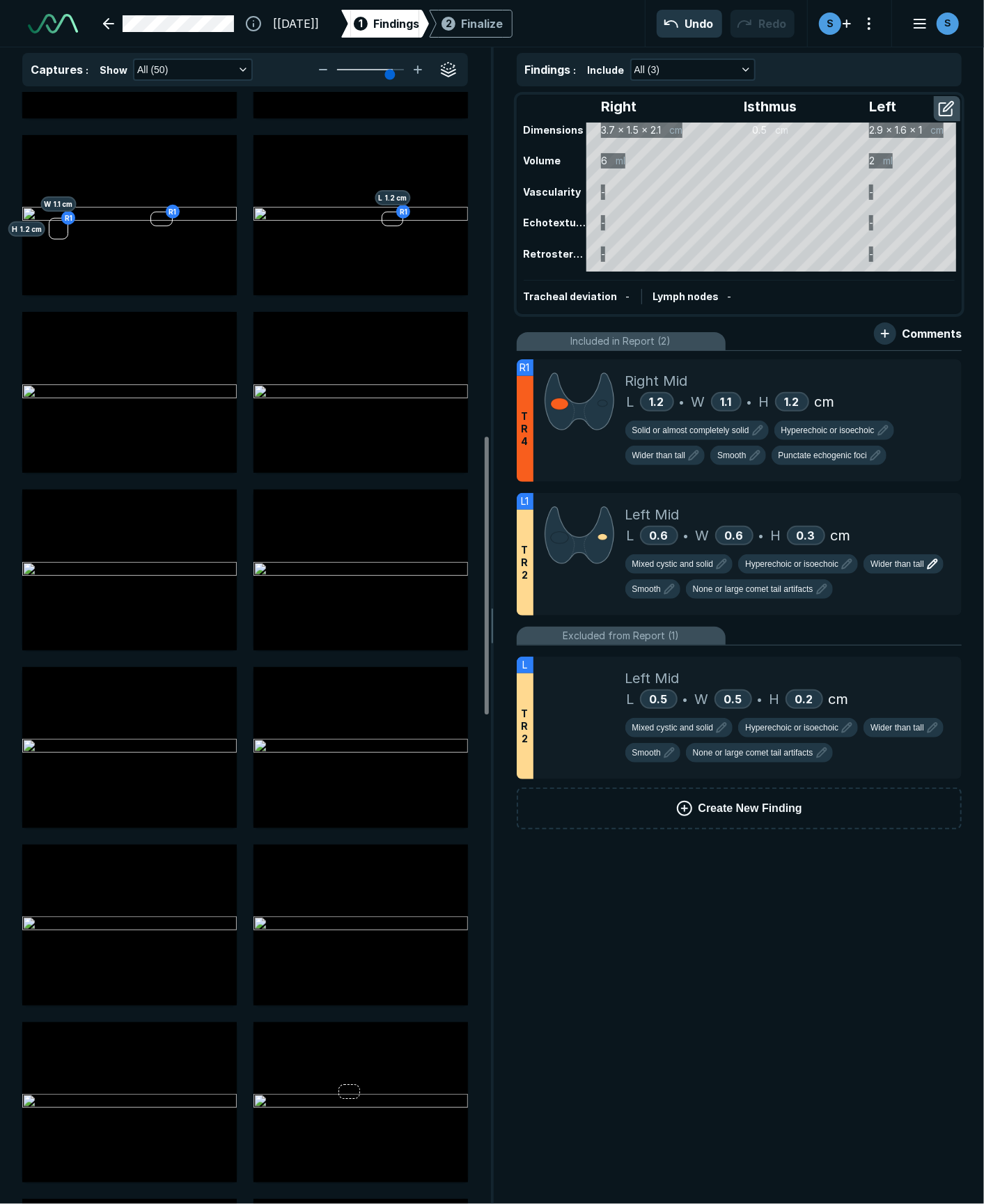
click at [714, 482] on icon at bounding box center [922, 477] width 10 height 10
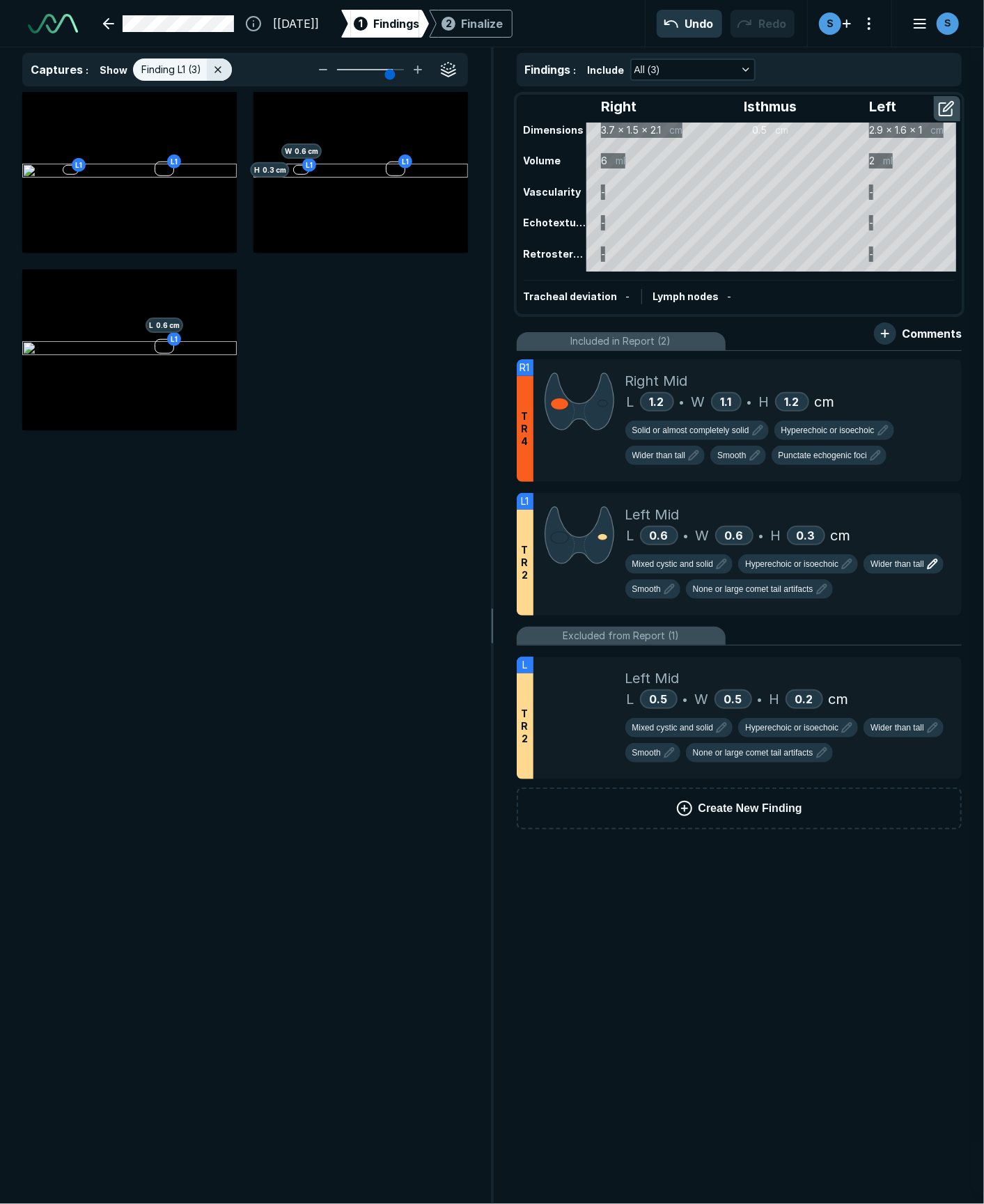
scroll to position [6405, 3572]
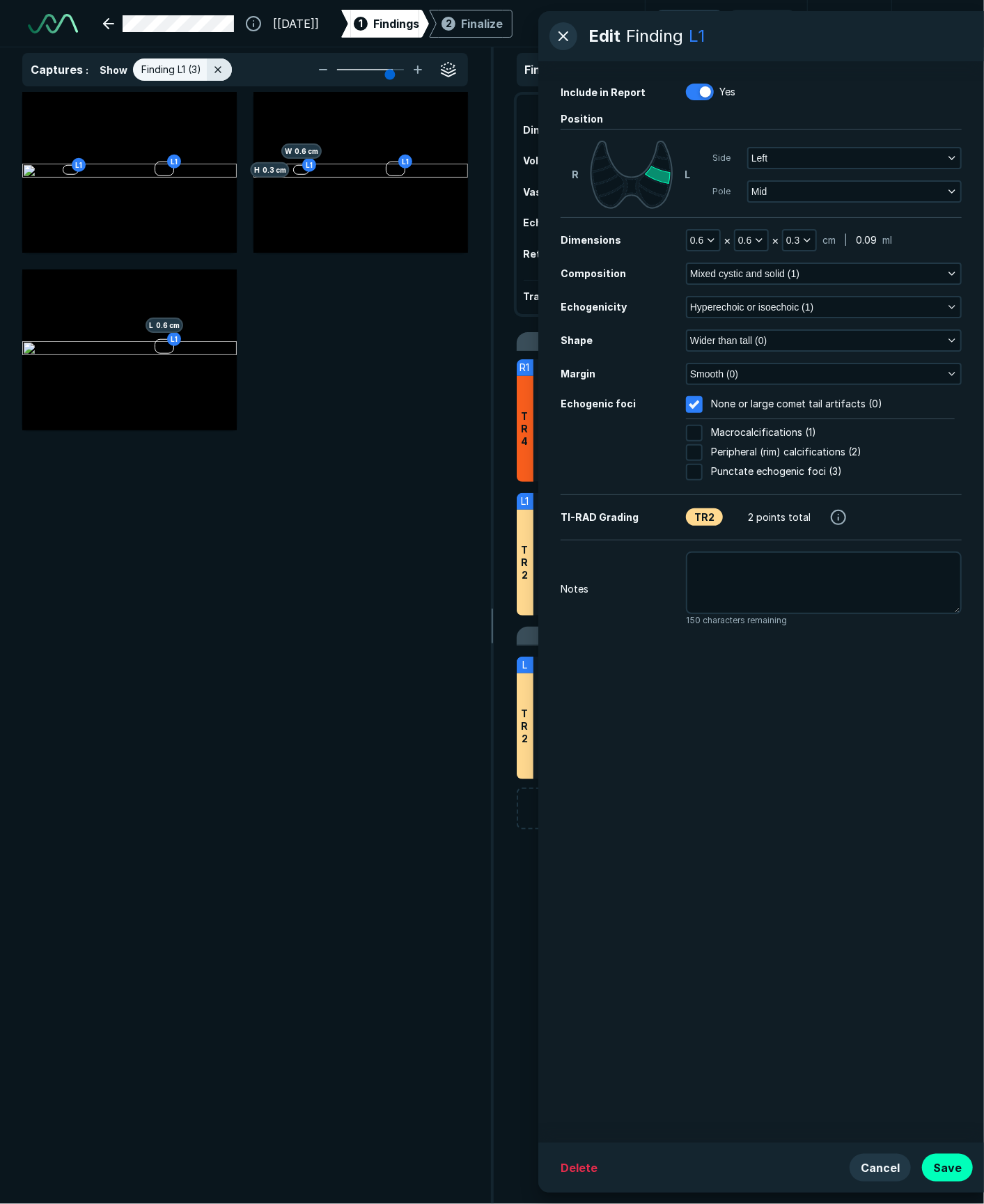
drag, startPoint x: 953, startPoint y: 1168, endPoint x: 879, endPoint y: 1083, distance: 112.7
click at [714, 903] on button "Save" at bounding box center [947, 1168] width 51 height 28
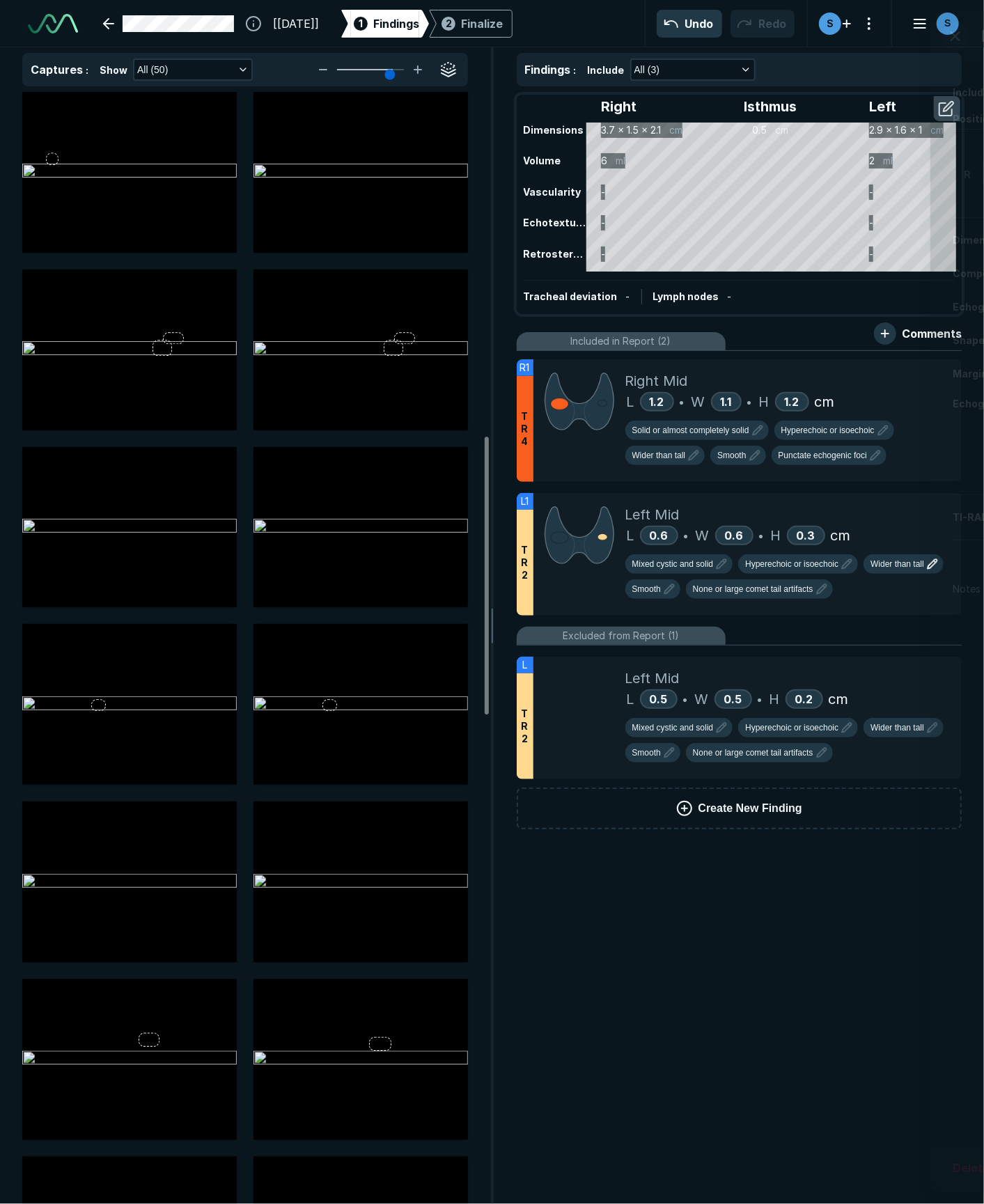
scroll to position [1377, 0]
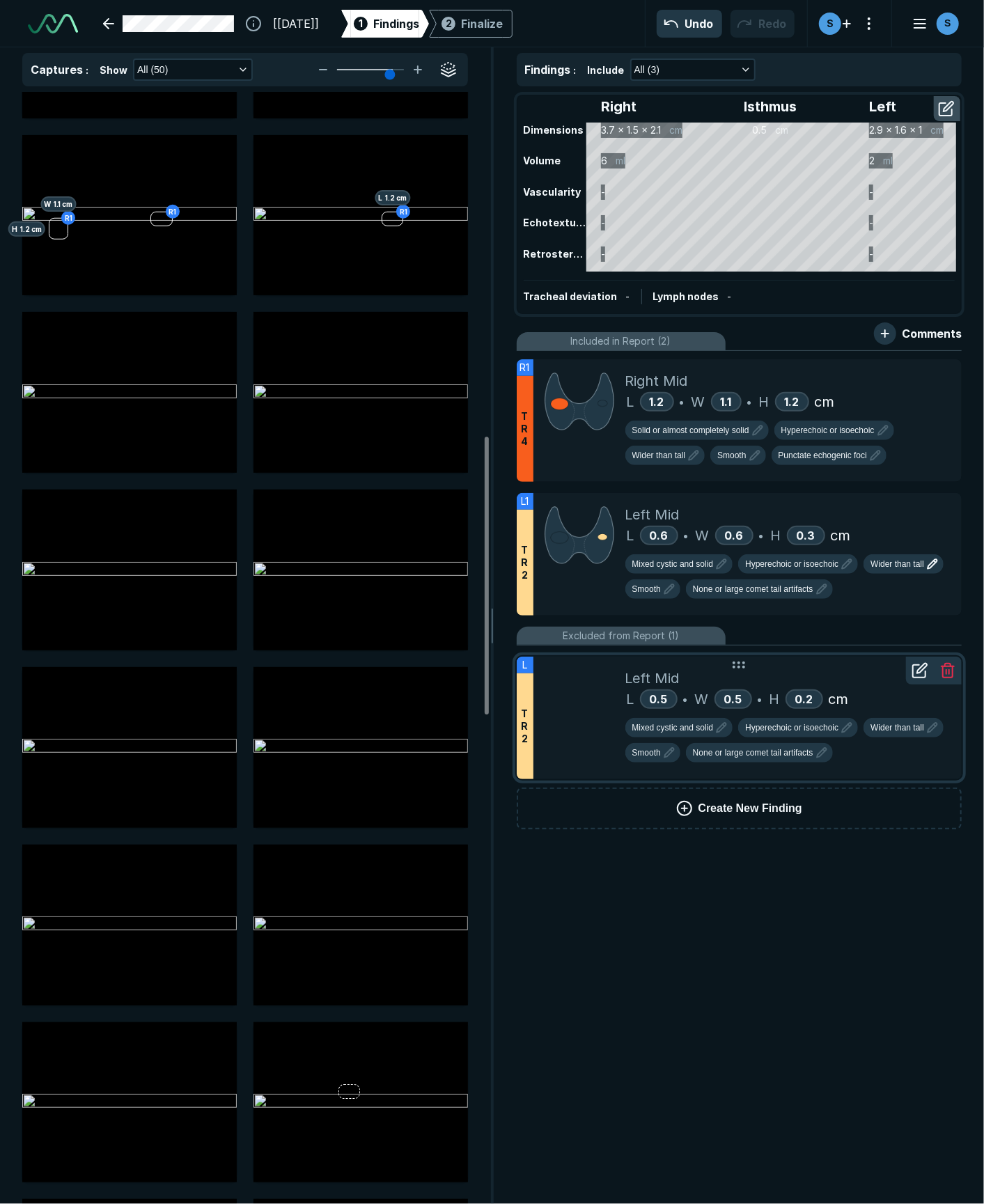
click at [530, 701] on div "T R 2" at bounding box center [524, 727] width 16 height 106
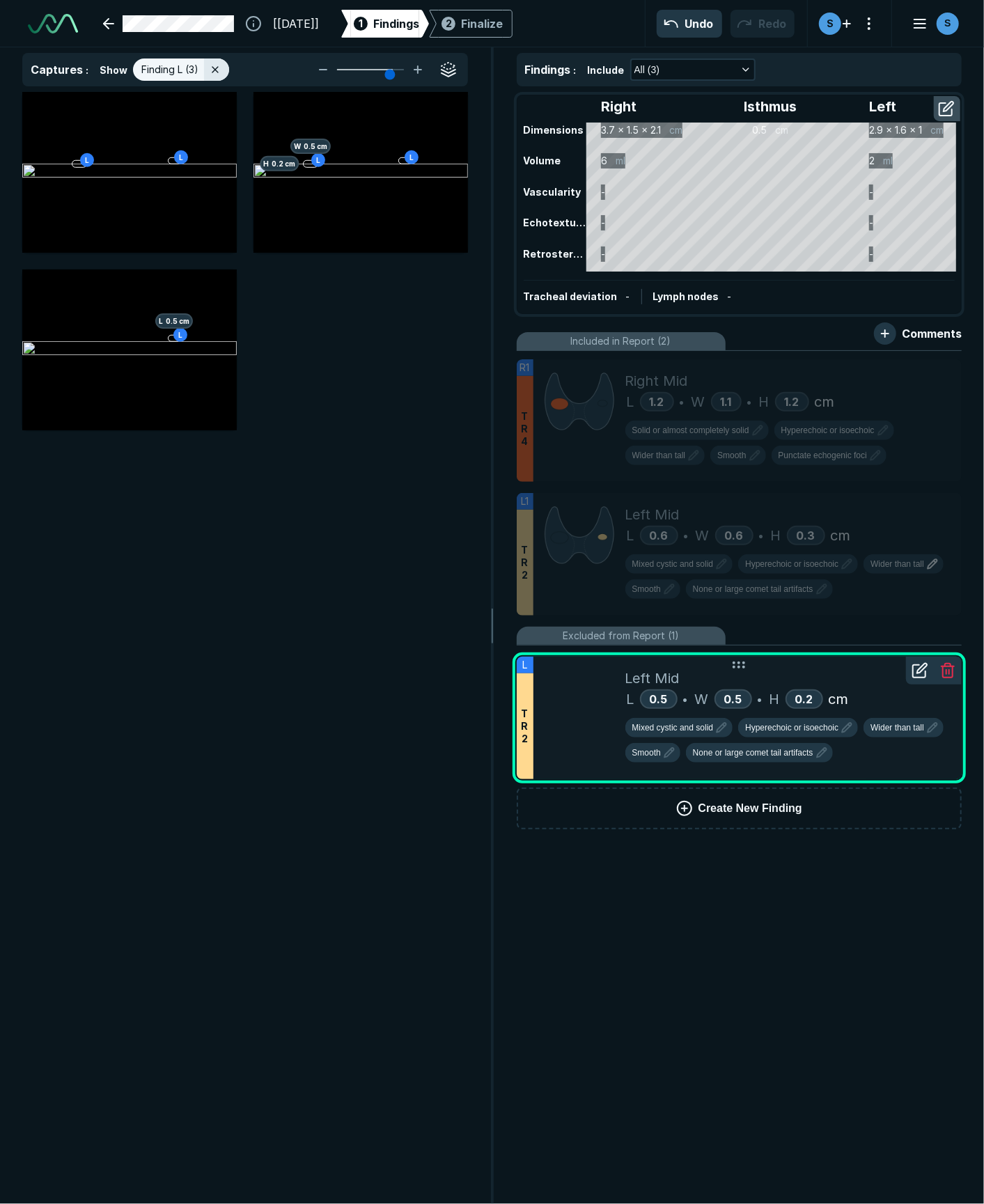
scroll to position [6644, 3773]
drag, startPoint x: 679, startPoint y: 633, endPoint x: 581, endPoint y: 630, distance: 98.0
click at [581, 630] on div "Excluded from Report (1)" at bounding box center [621, 635] width 209 height 18
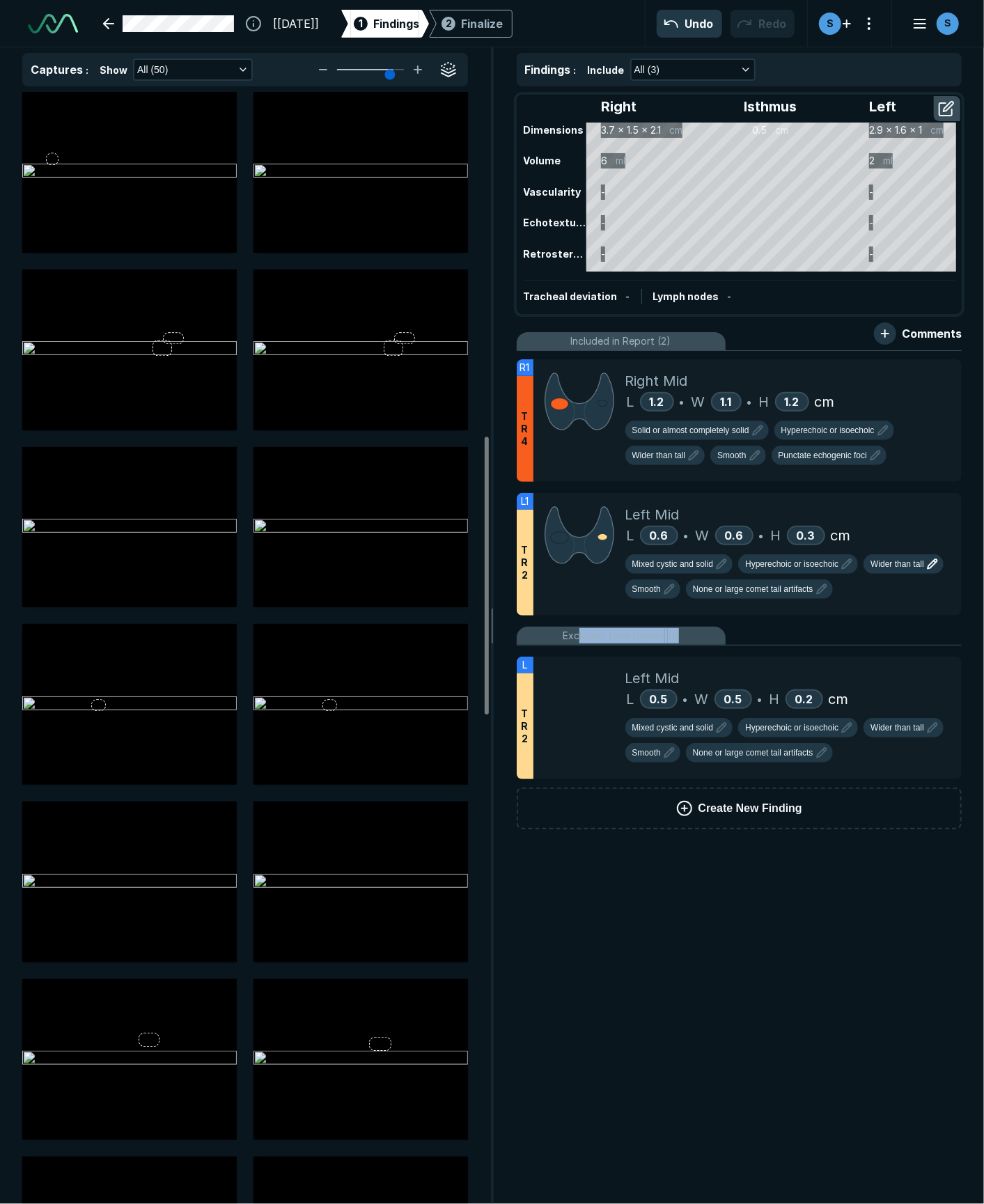
scroll to position [1377, 0]
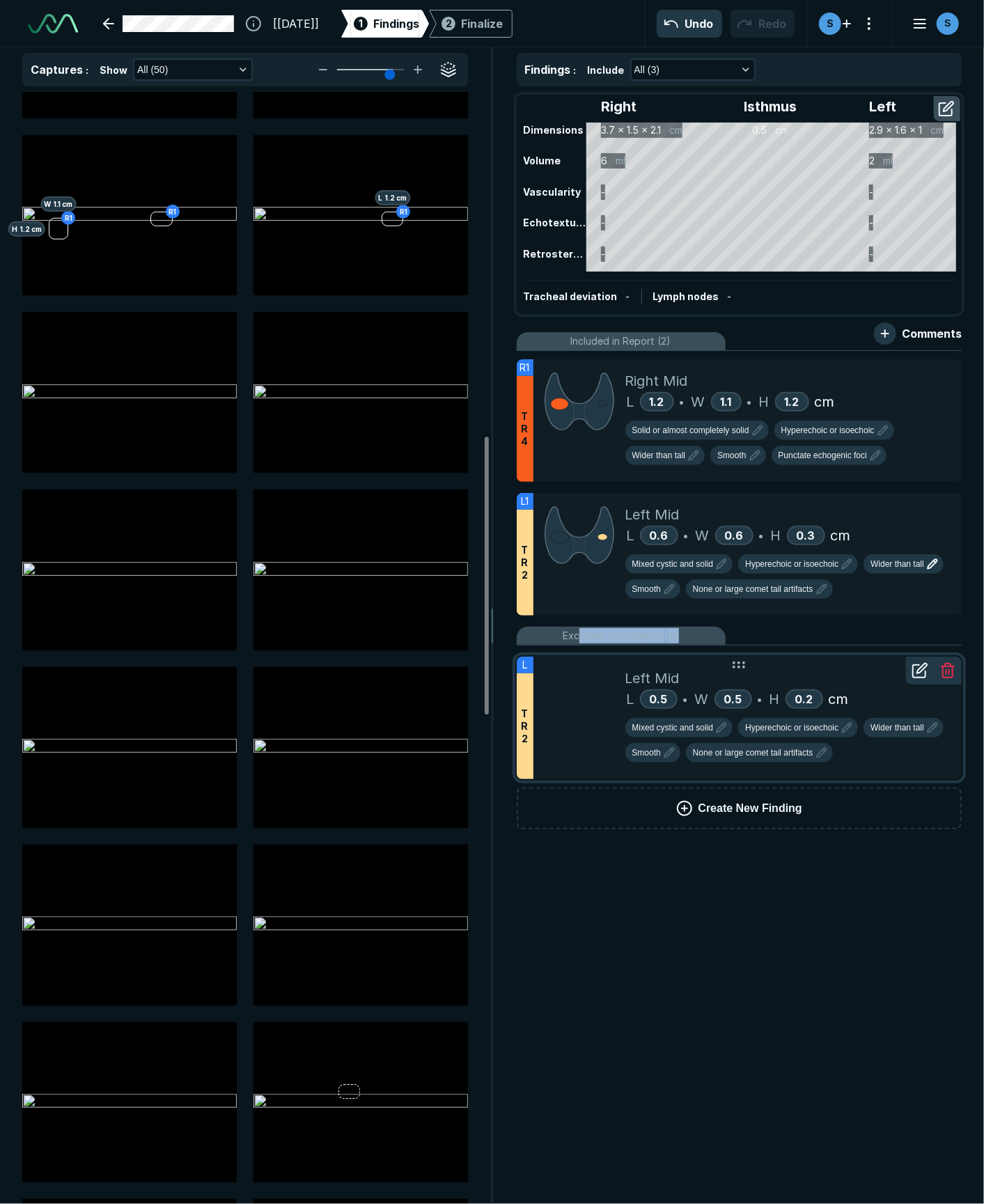
drag, startPoint x: 581, startPoint y: 630, endPoint x: 605, endPoint y: 698, distance: 72.1
click at [605, 698] on div at bounding box center [579, 718] width 92 height 123
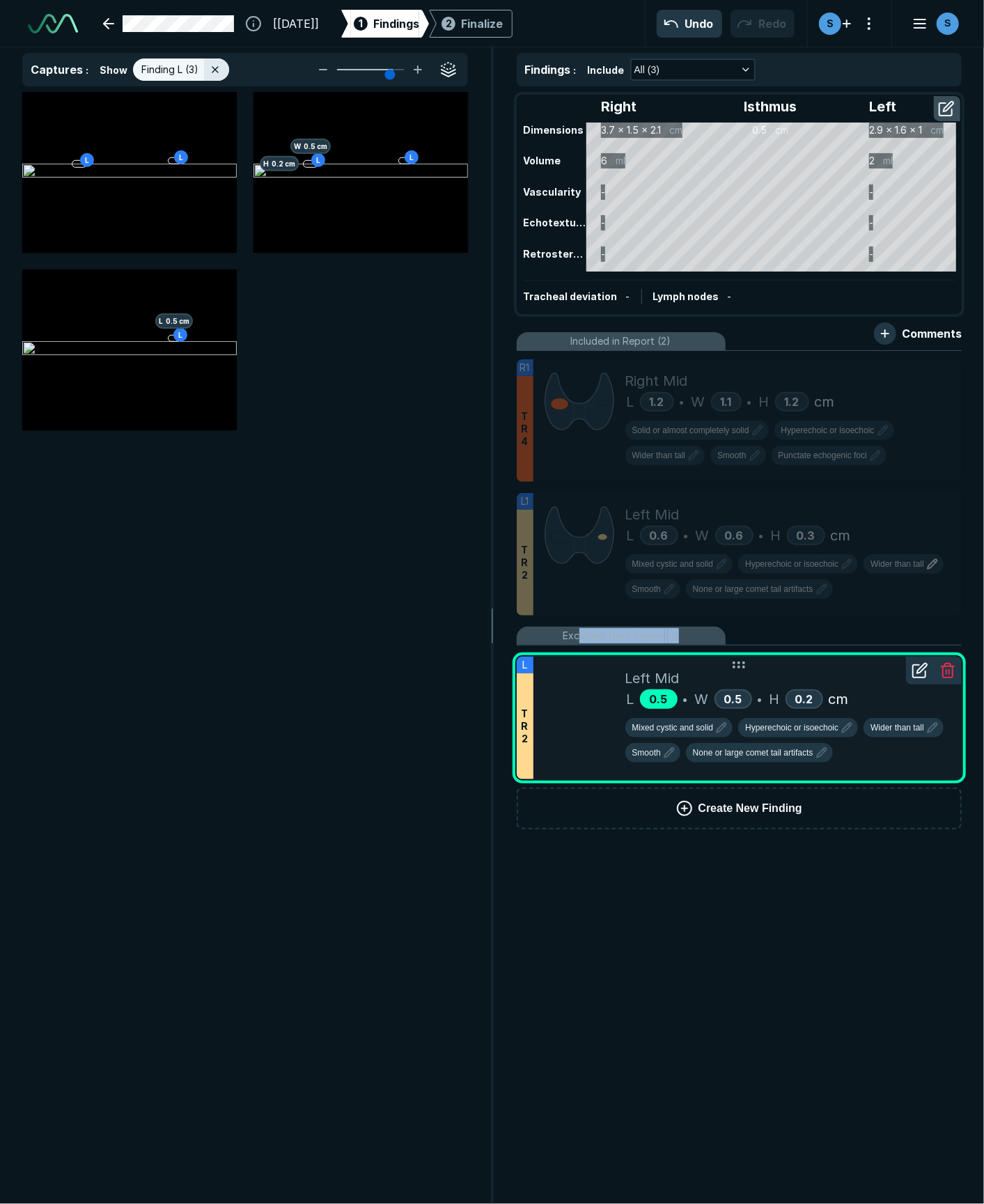
scroll to position [6644, 3773]
click at [710, 903] on div "Findings : Include All (3) Right Isthmus Left Dimensions 3.7 x 1.5 x 2.1 cm 0.5…" at bounding box center [739, 625] width 490 height 1157
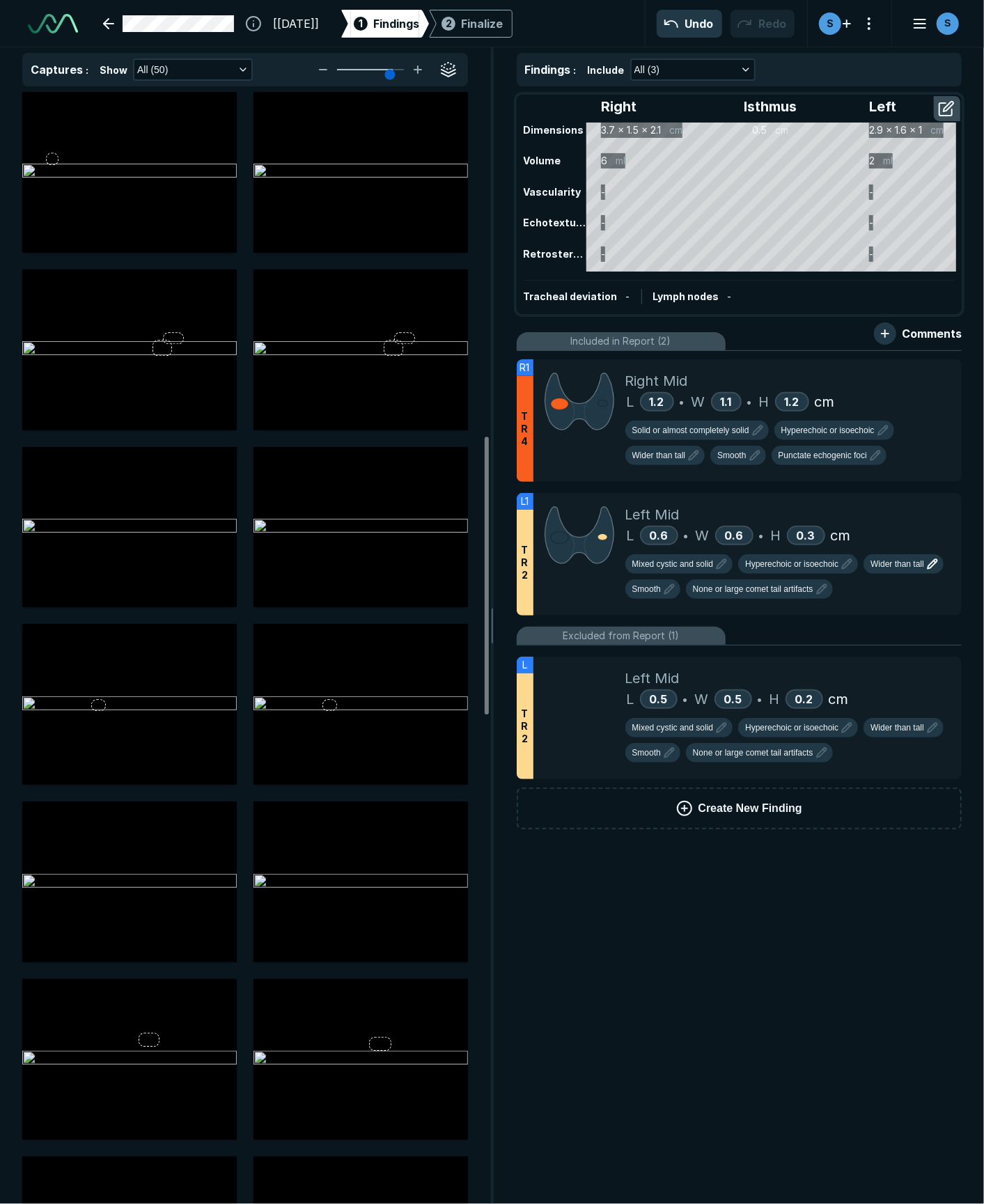
scroll to position [1377, 0]
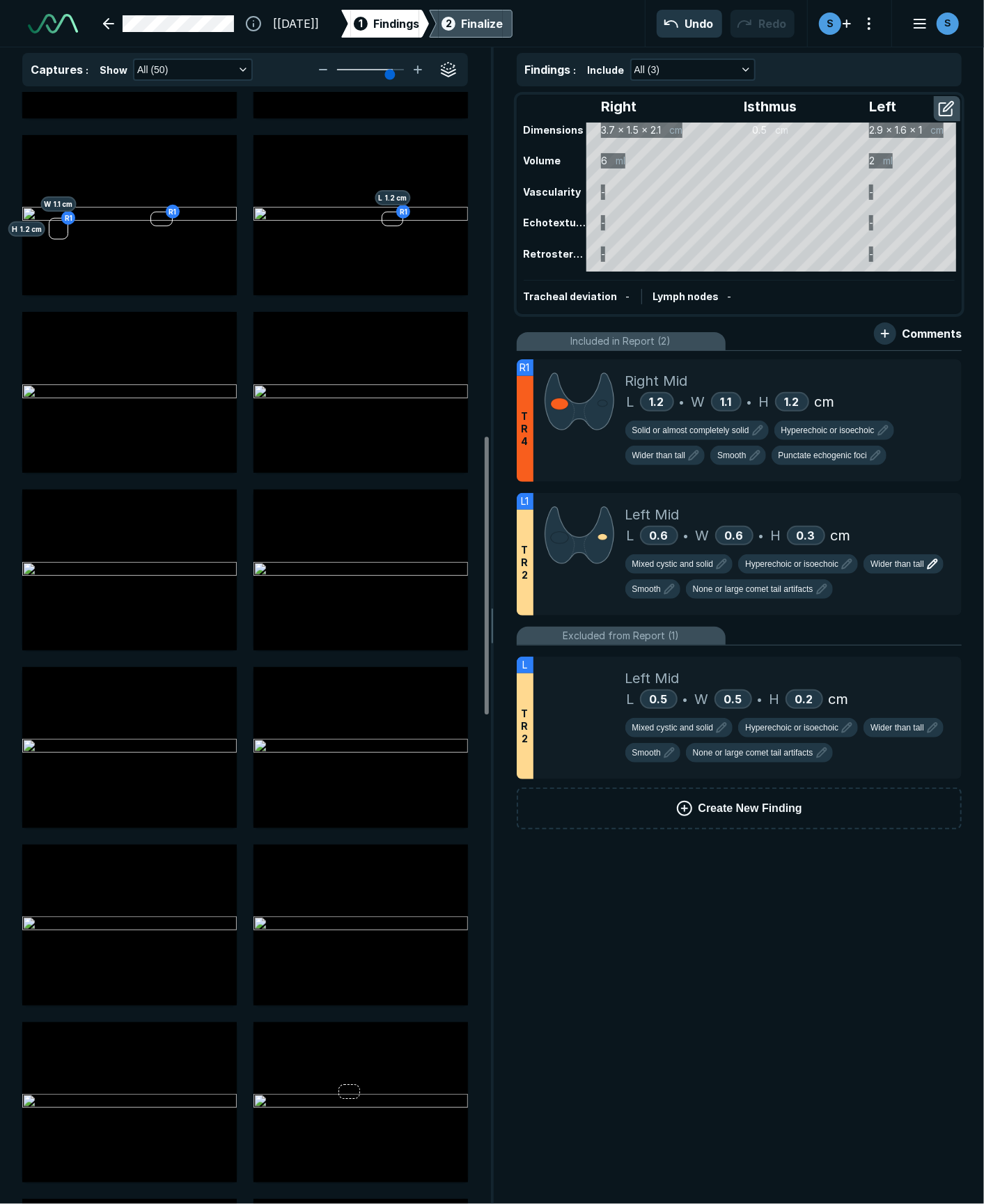
click at [503, 22] on div "Finalize" at bounding box center [482, 23] width 42 height 16
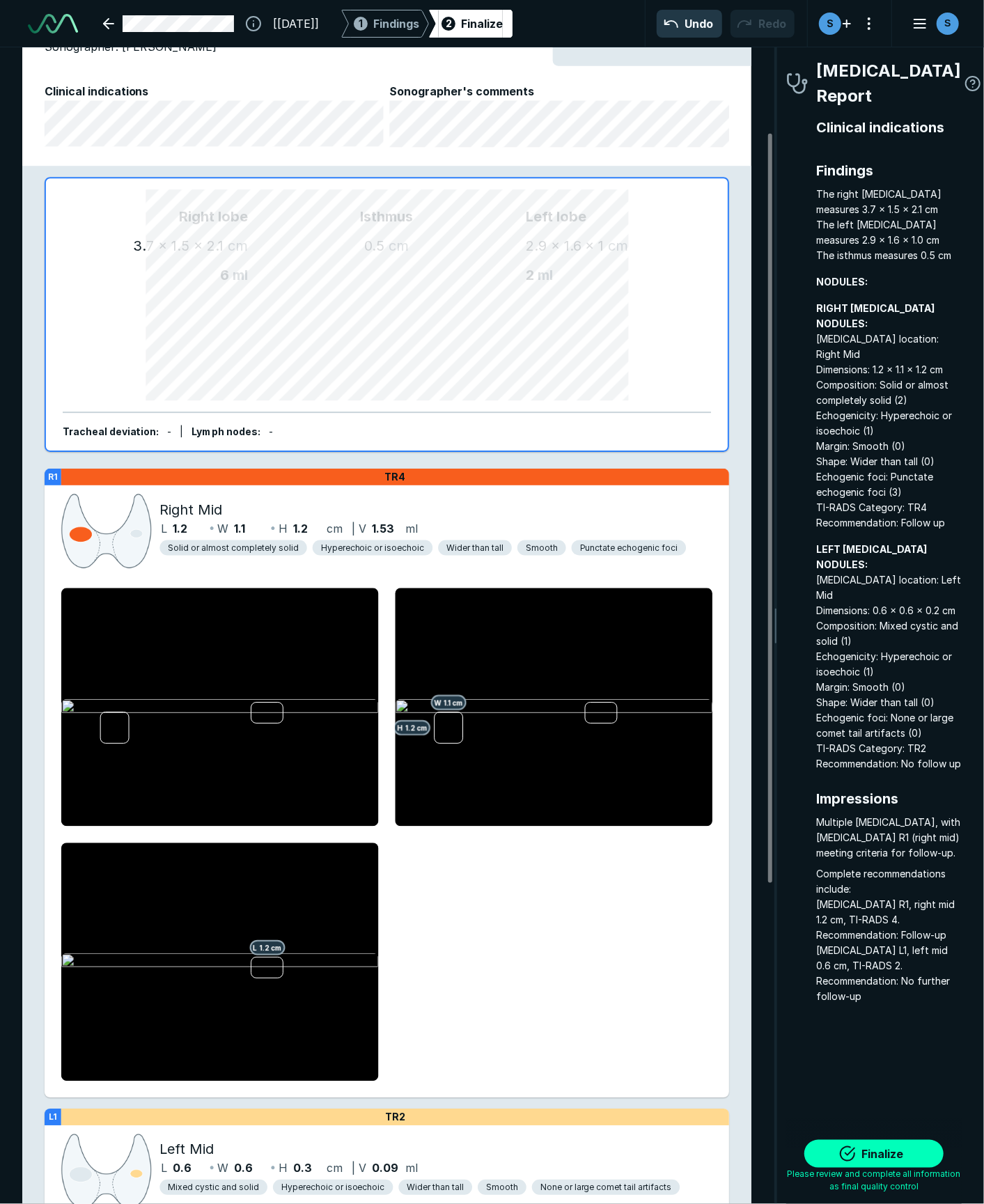
scroll to position [624, 0]
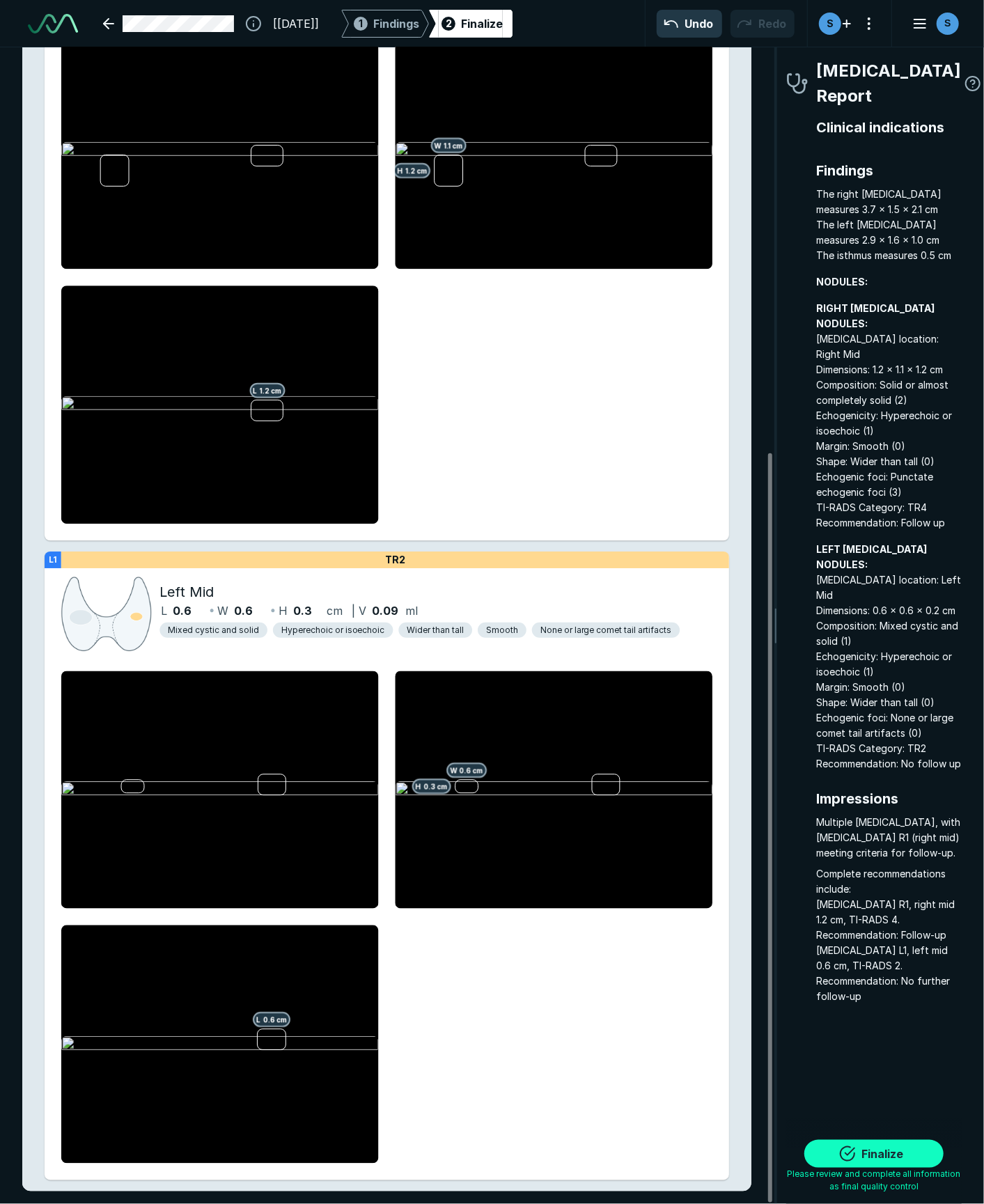
click at [714, 903] on button "Finalize" at bounding box center [873, 1154] width 139 height 28
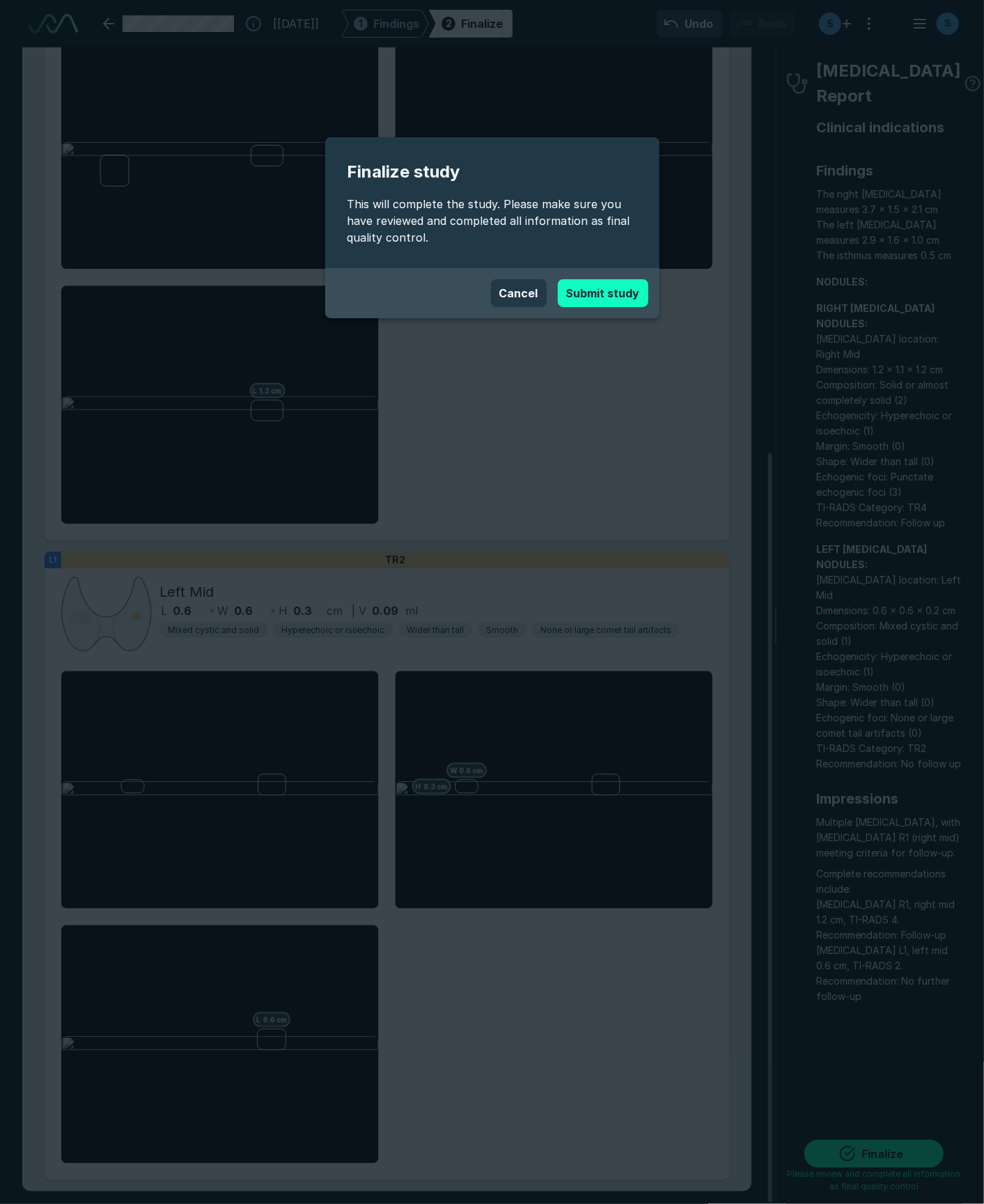
click at [603, 287] on button "Submit study" at bounding box center [603, 293] width 91 height 28
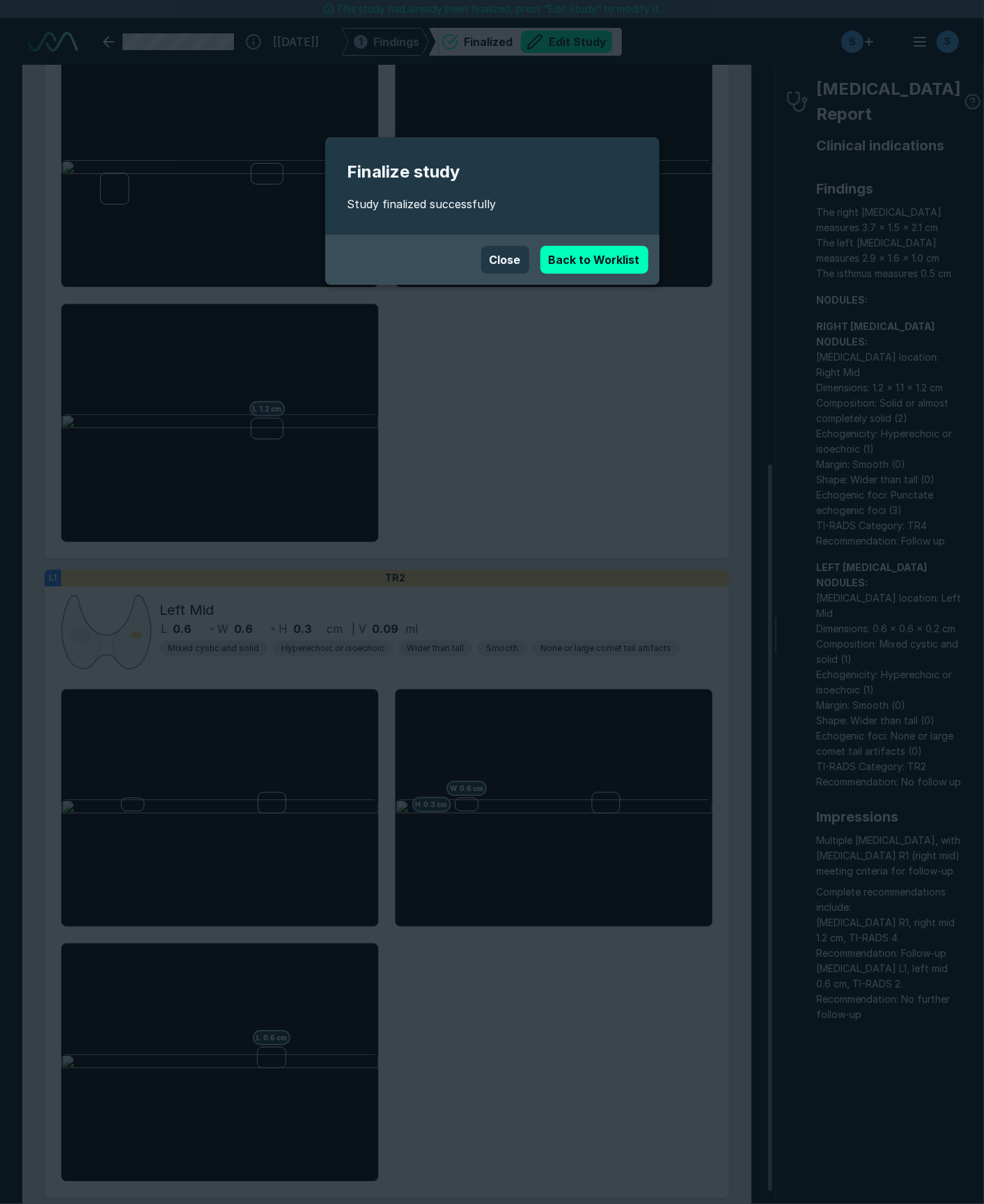
scroll to position [6886, 6218]
click at [516, 249] on button "Close" at bounding box center [504, 260] width 48 height 28
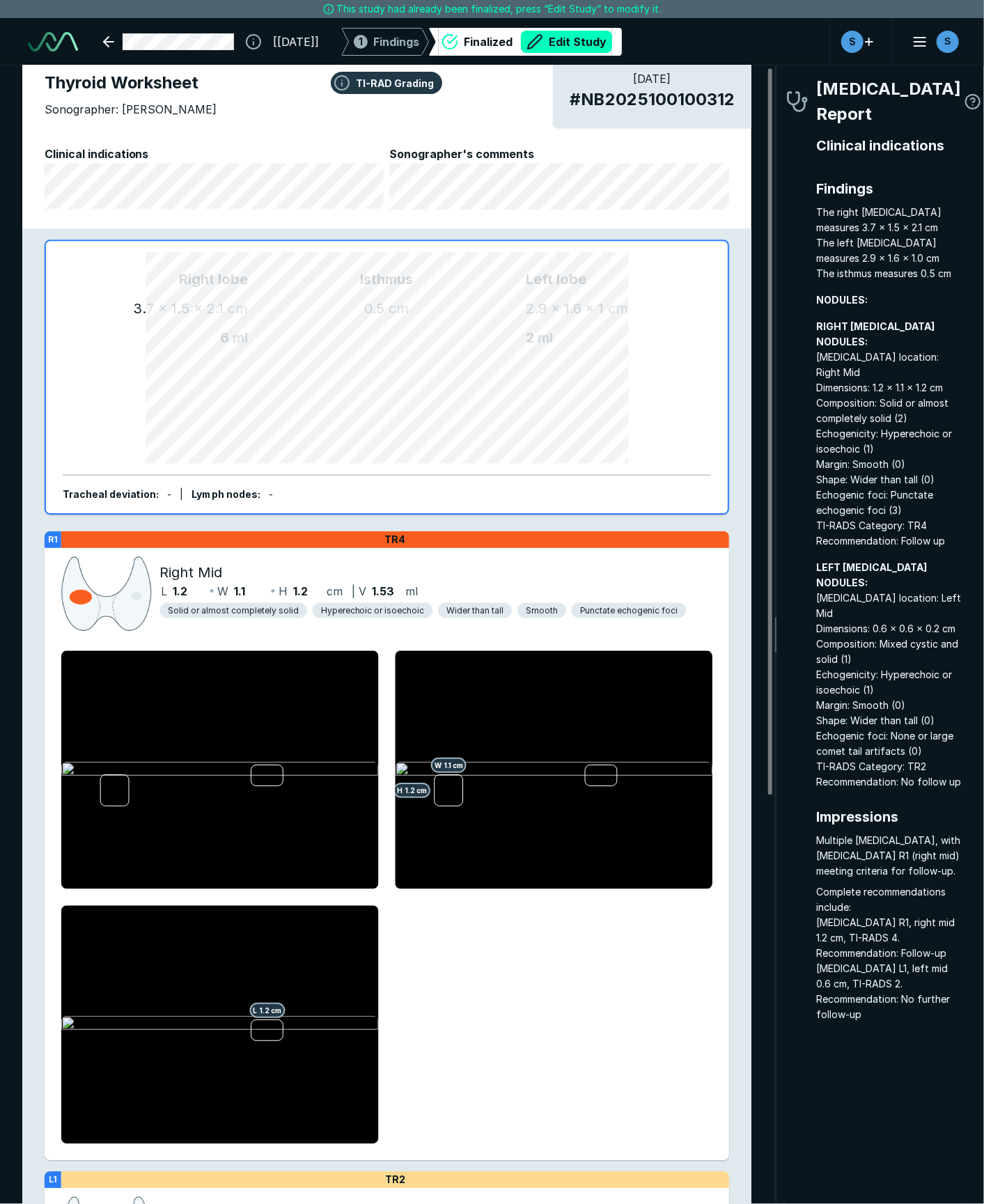
scroll to position [0, 0]
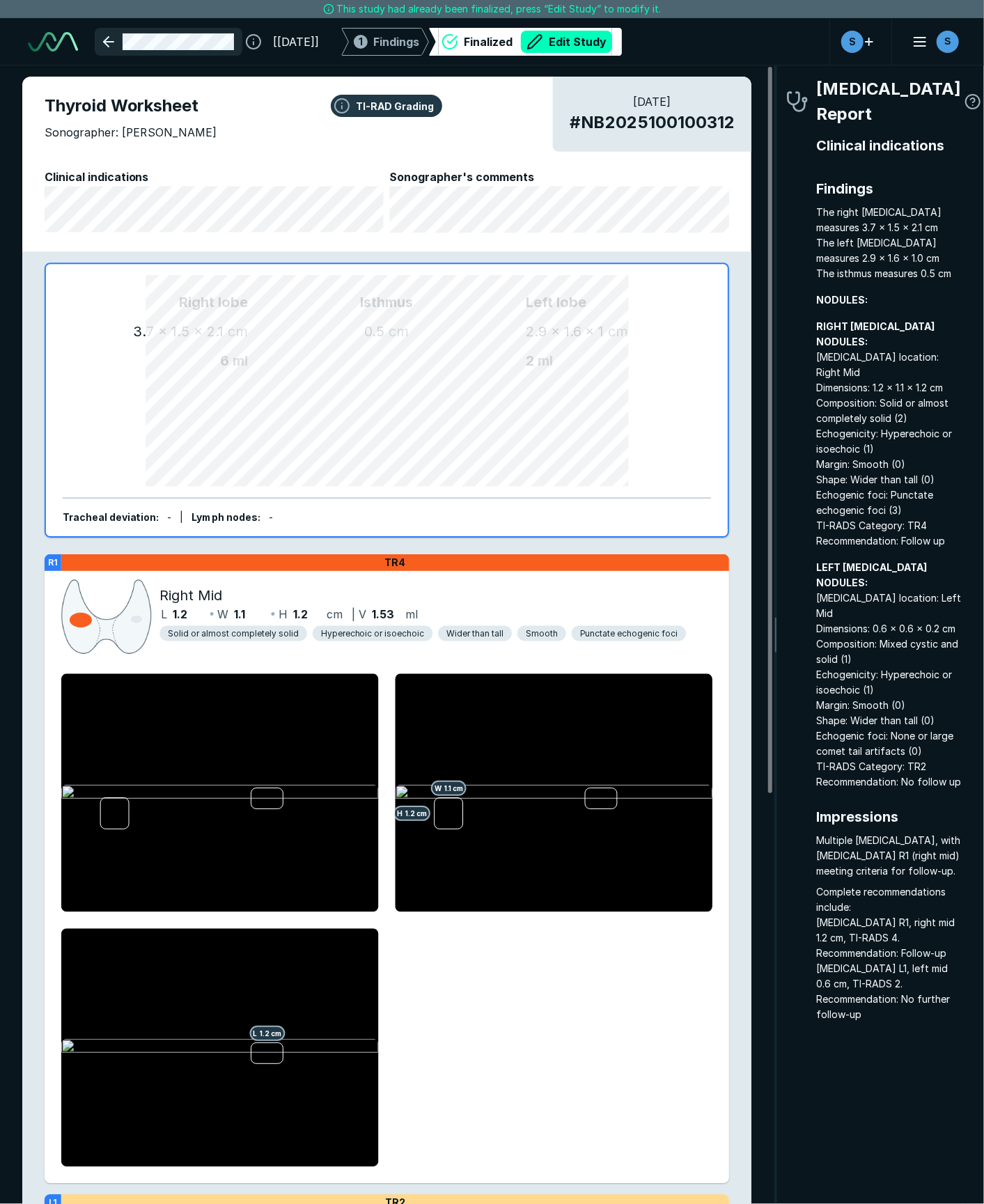
click at [184, 41] on link at bounding box center [168, 41] width 148 height 28
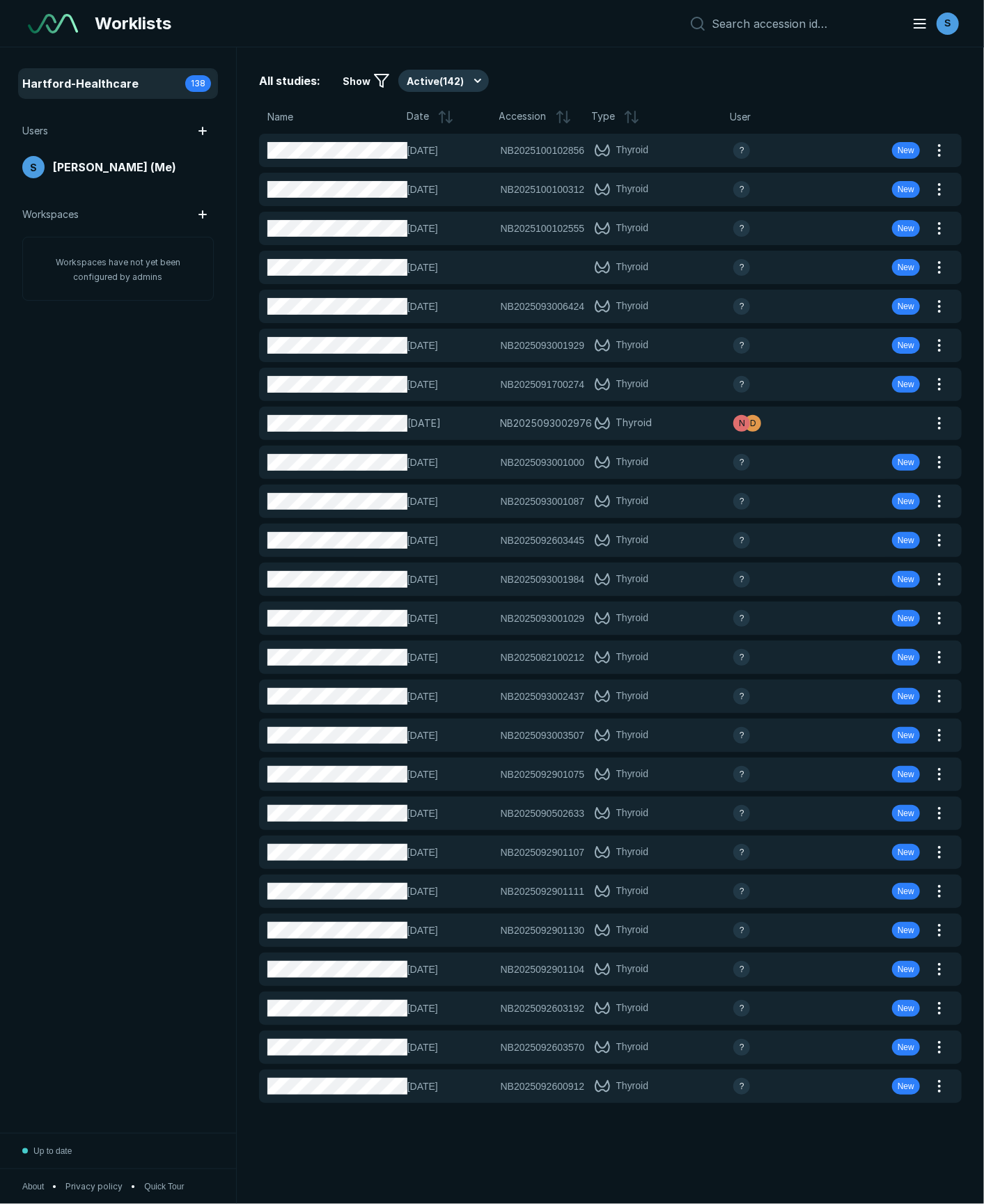
scroll to position [6967, 6218]
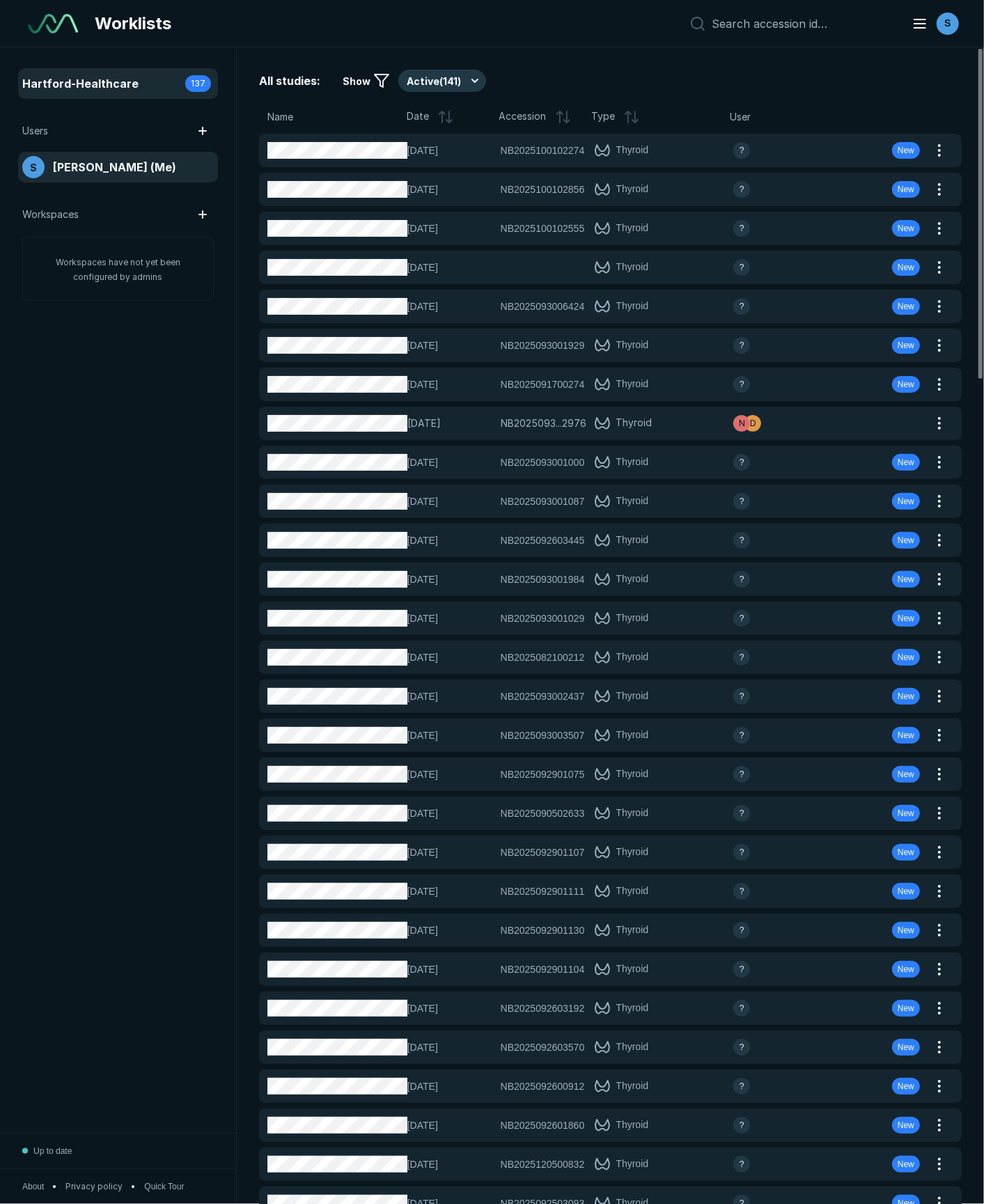
click at [104, 170] on span "[PERSON_NAME] (Me)" at bounding box center [114, 167] width 123 height 16
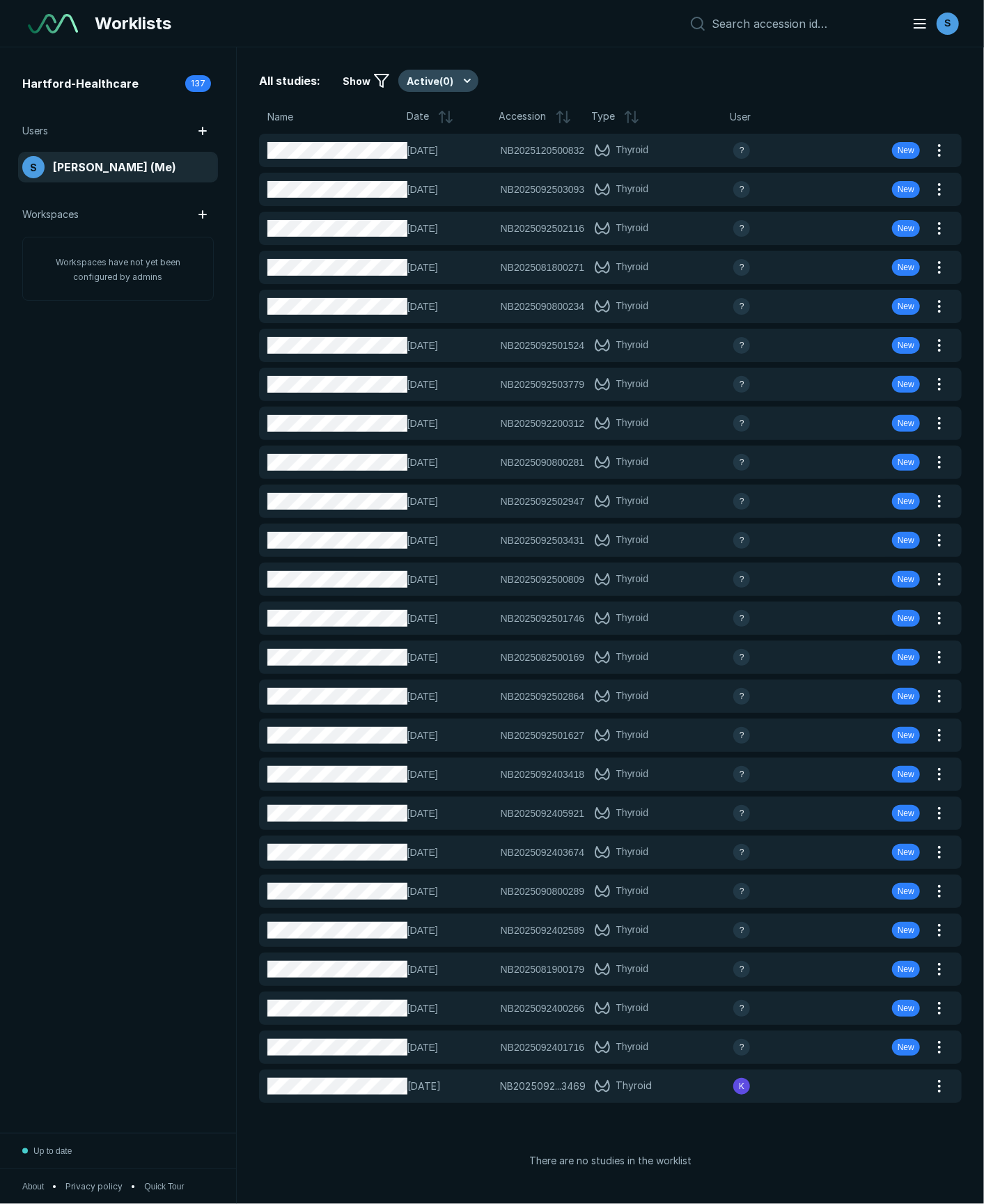
click at [457, 78] on button "Active ( 0 )" at bounding box center [438, 81] width 80 height 22
click at [445, 149] on span "Completed ( 1 )" at bounding box center [444, 148] width 62 height 15
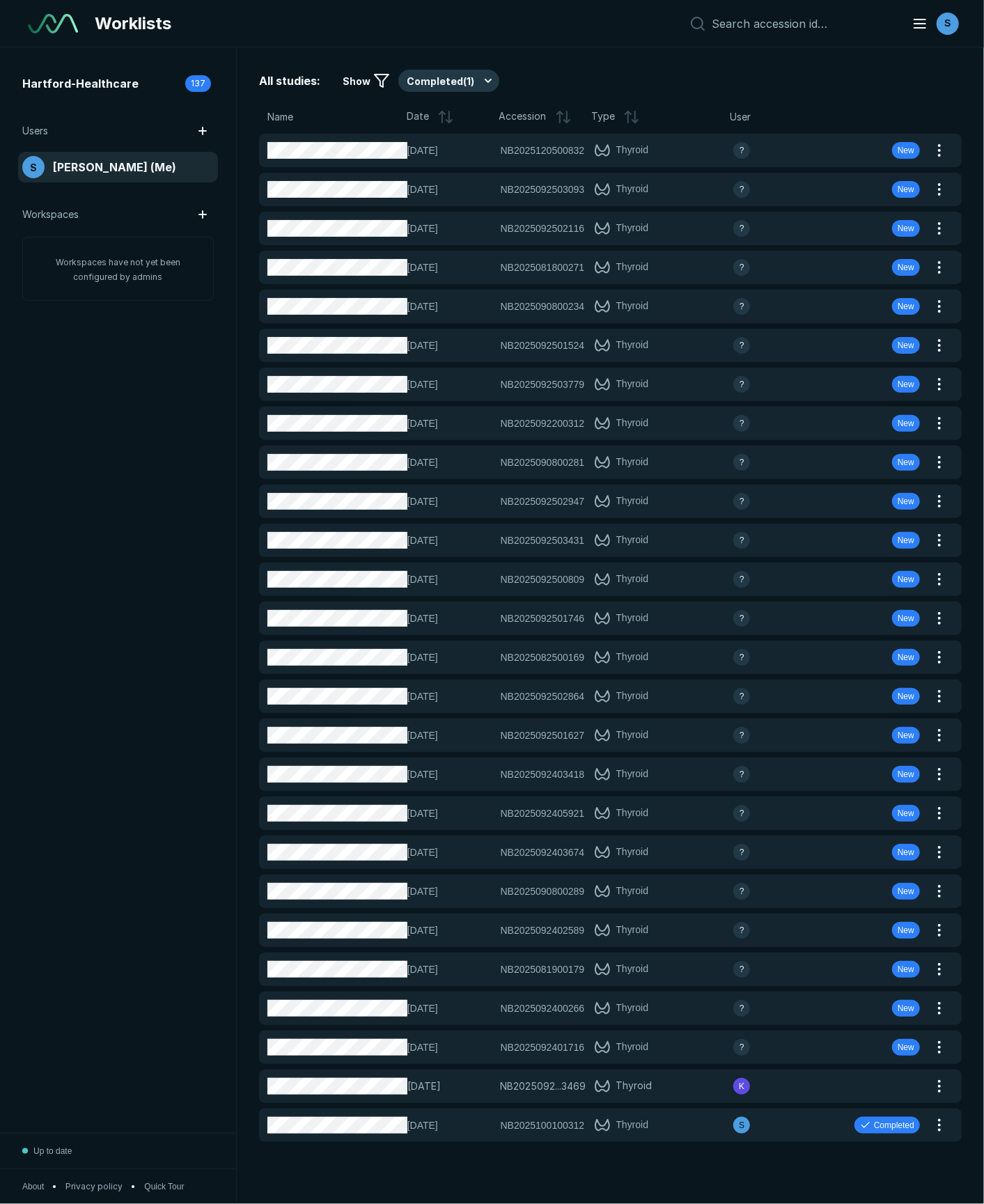
click at [591, 59] on div "All studies: Show Completed ( 1 ) Name Date Accession Type User 26-SEP-2025 NB2…" at bounding box center [610, 625] width 747 height 1157
click at [156, 164] on span "[PERSON_NAME] (Me)" at bounding box center [114, 167] width 123 height 16
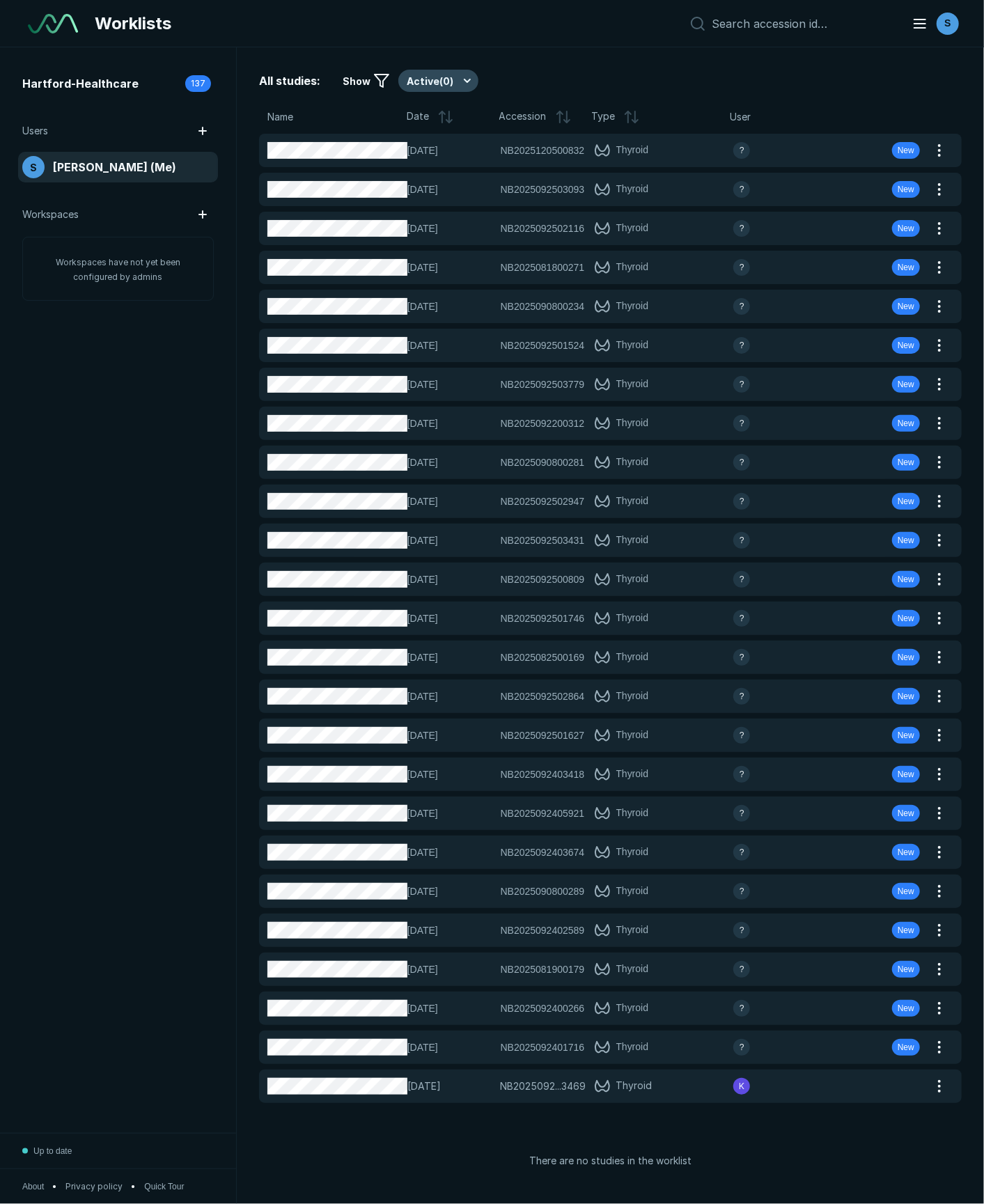
click at [450, 76] on button "Active ( 0 )" at bounding box center [438, 81] width 80 height 22
click at [435, 142] on span "Completed ( 1 )" at bounding box center [444, 148] width 62 height 15
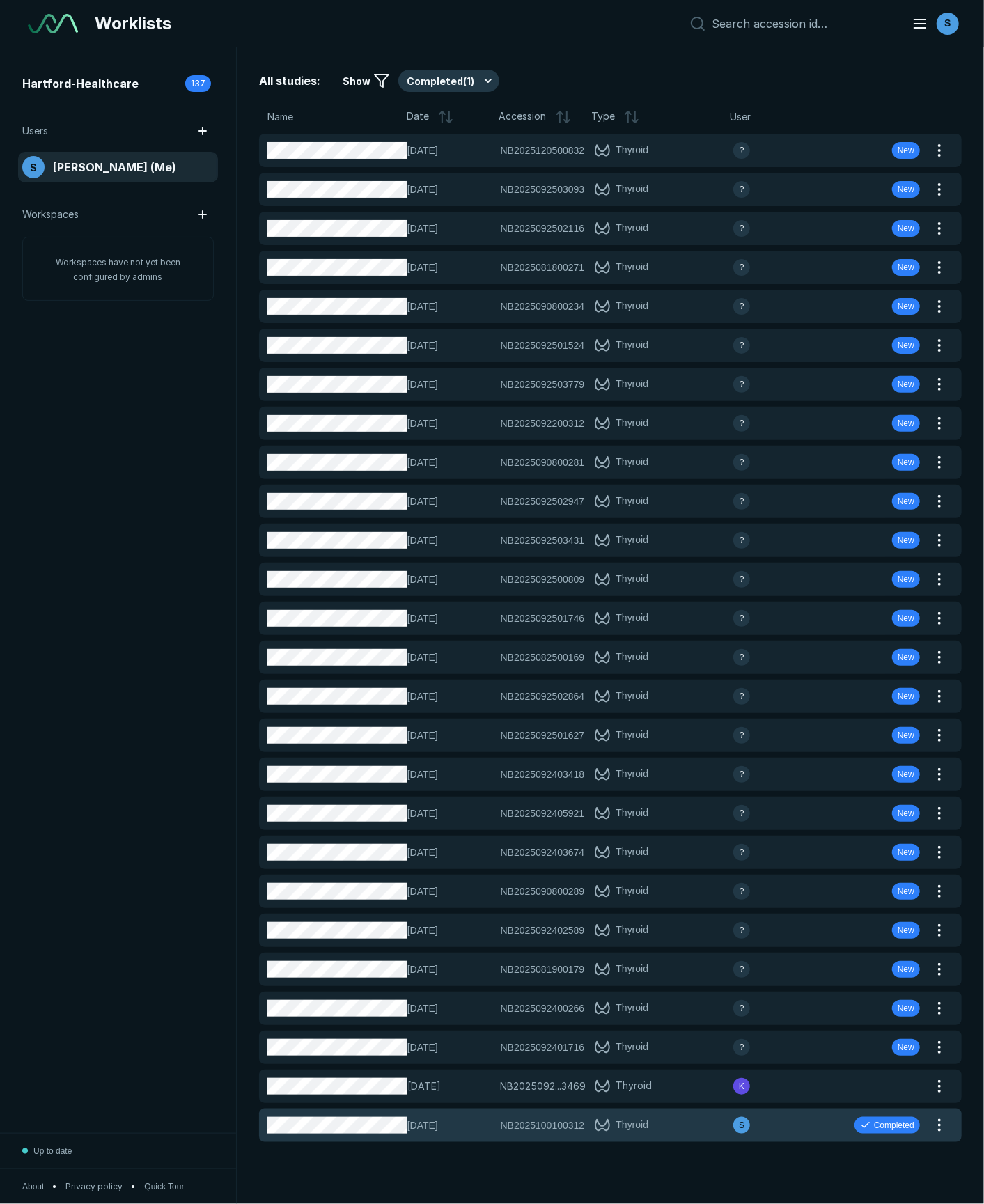
click at [714, 903] on div "01-OCT-2025 NB2025100100312 NB2025100100312 Thyroid S Completed" at bounding box center [594, 1125] width 669 height 34
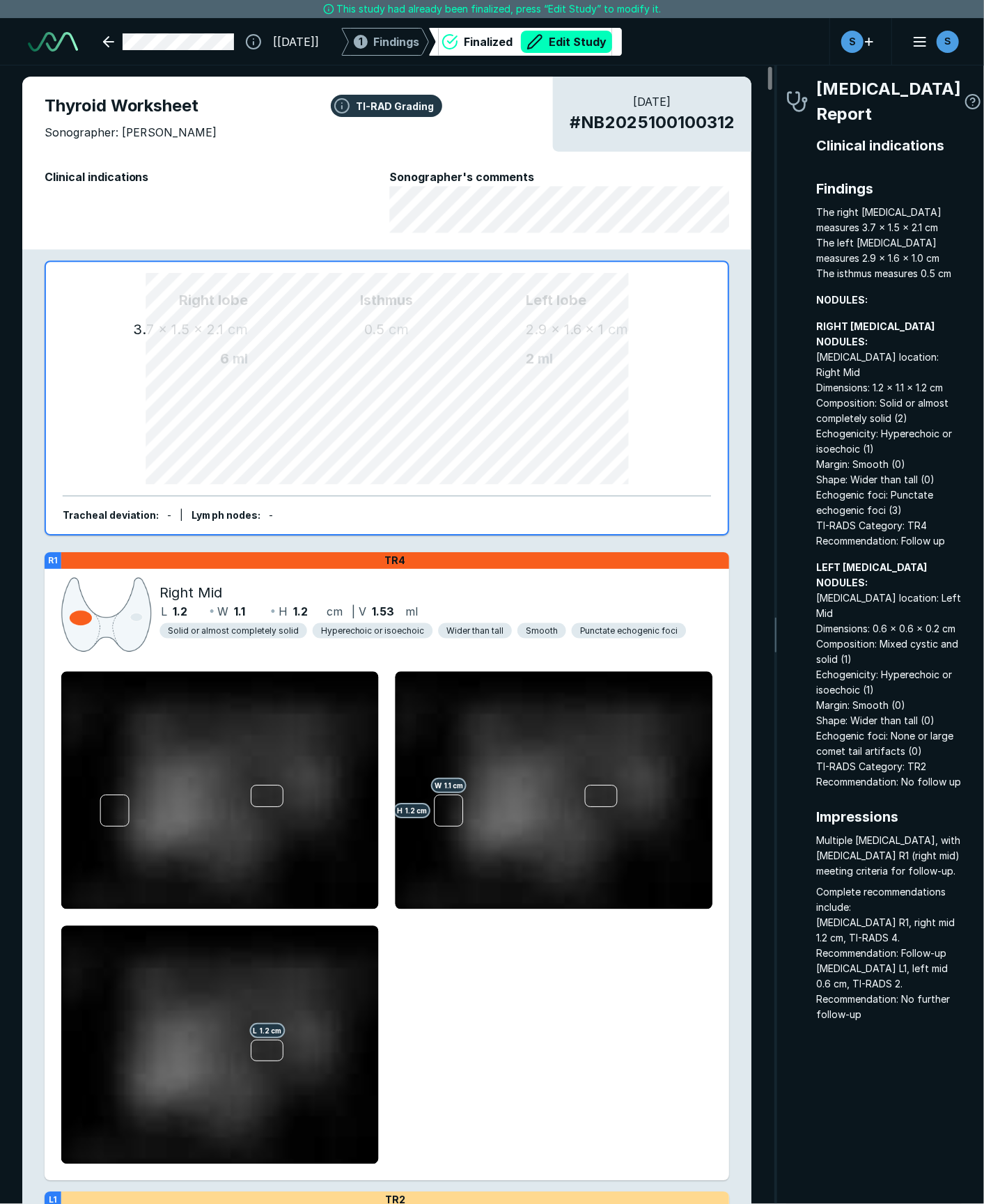
scroll to position [6886, 6218]
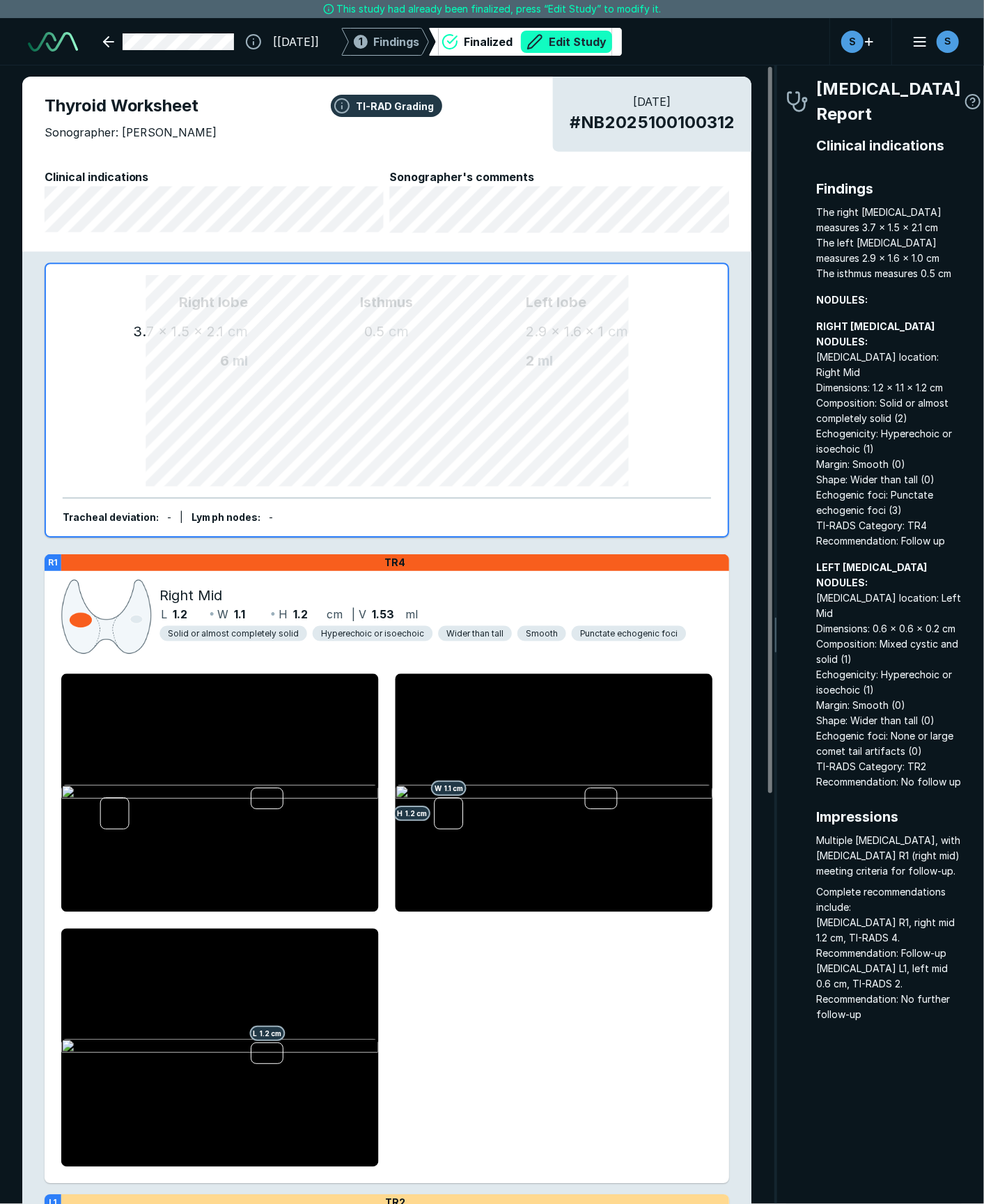
click at [596, 44] on button "Edit Study" at bounding box center [567, 41] width 91 height 22
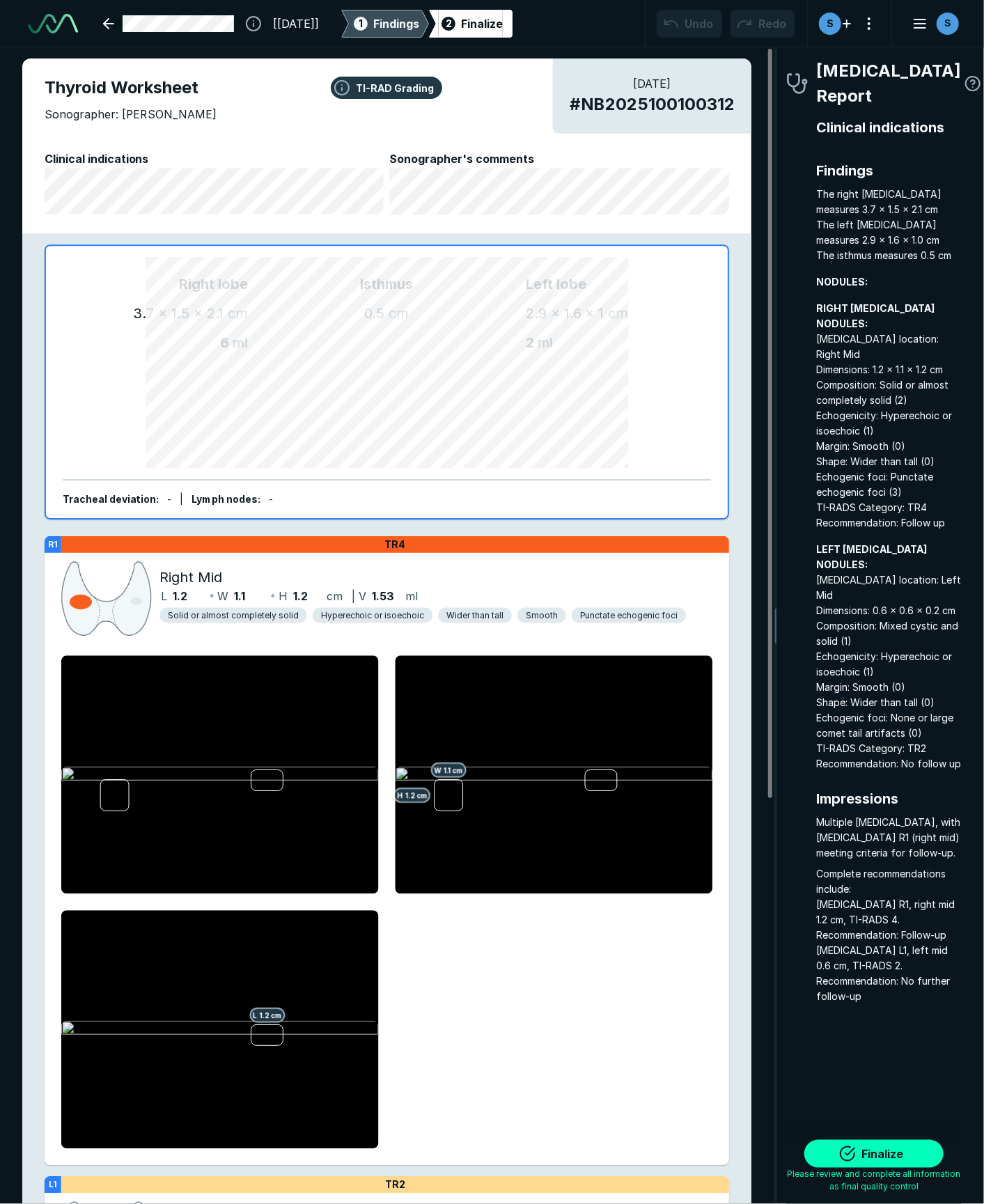
click at [362, 22] on span "1" at bounding box center [361, 23] width 4 height 14
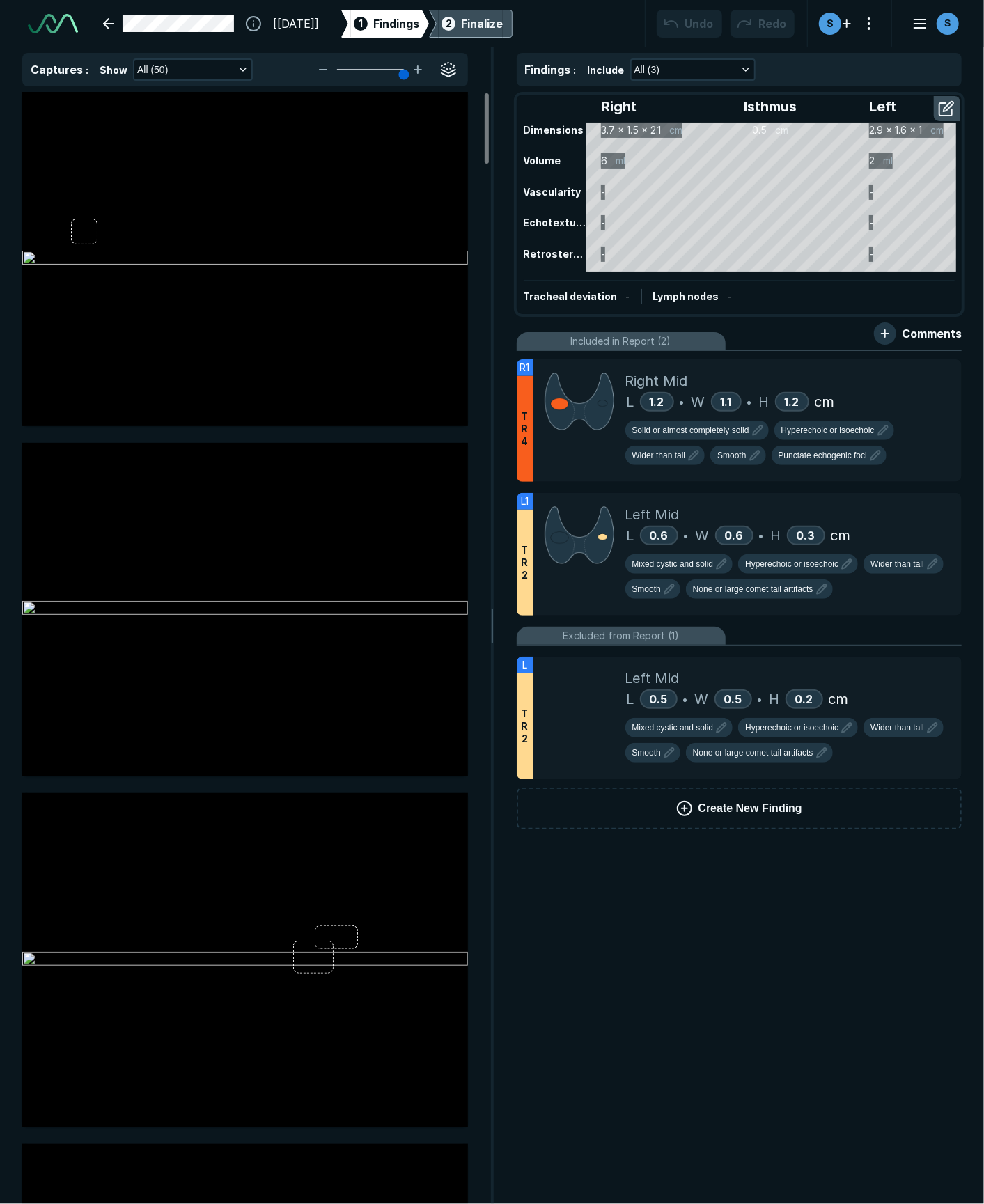
scroll to position [6644, 3773]
click at [714, 376] on icon at bounding box center [920, 373] width 16 height 16
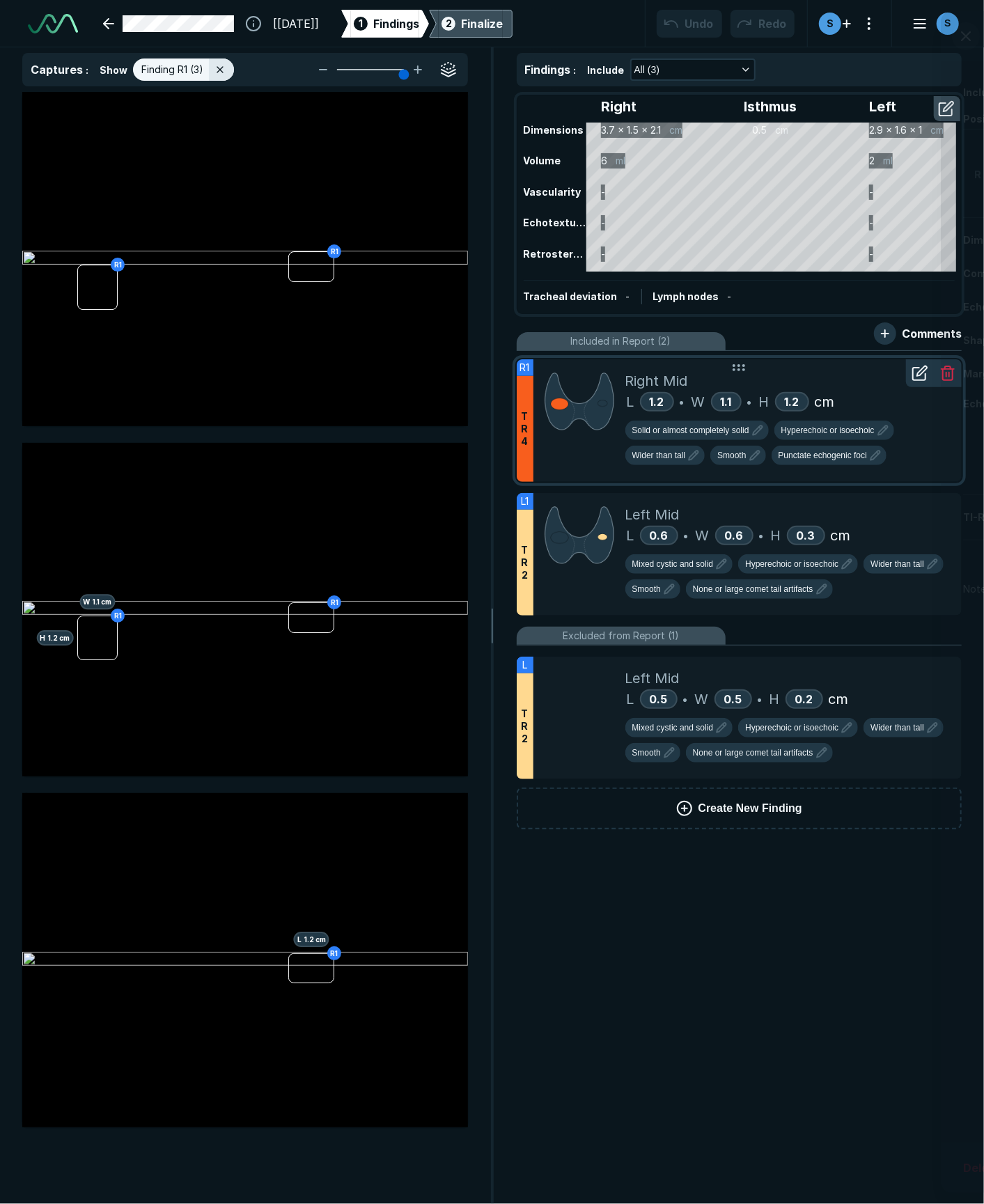
scroll to position [6405, 3572]
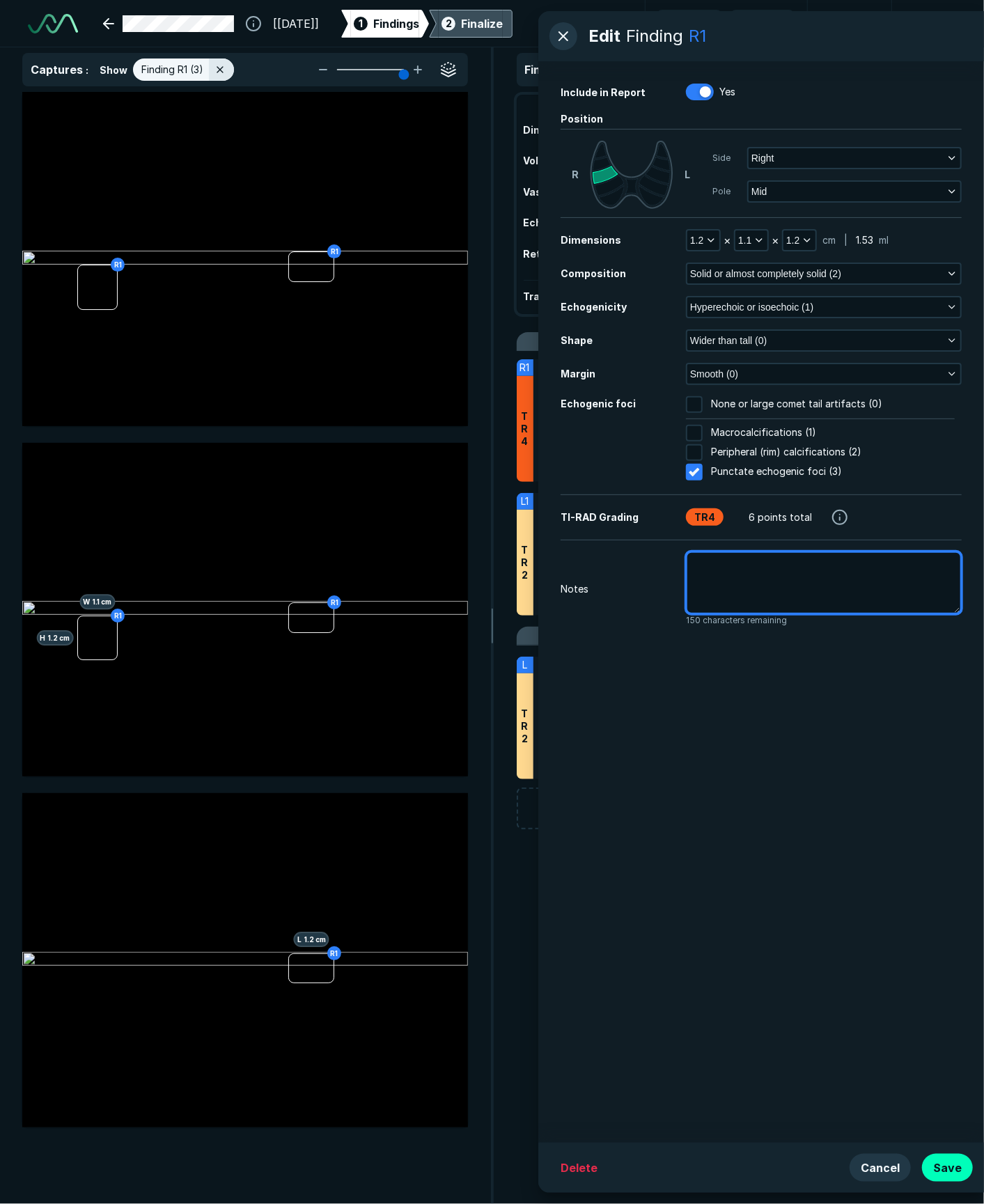
click at [714, 589] on textarea at bounding box center [823, 583] width 275 height 64
type textarea "x"
type textarea "P"
type textarea "x"
type textarea "Pr"
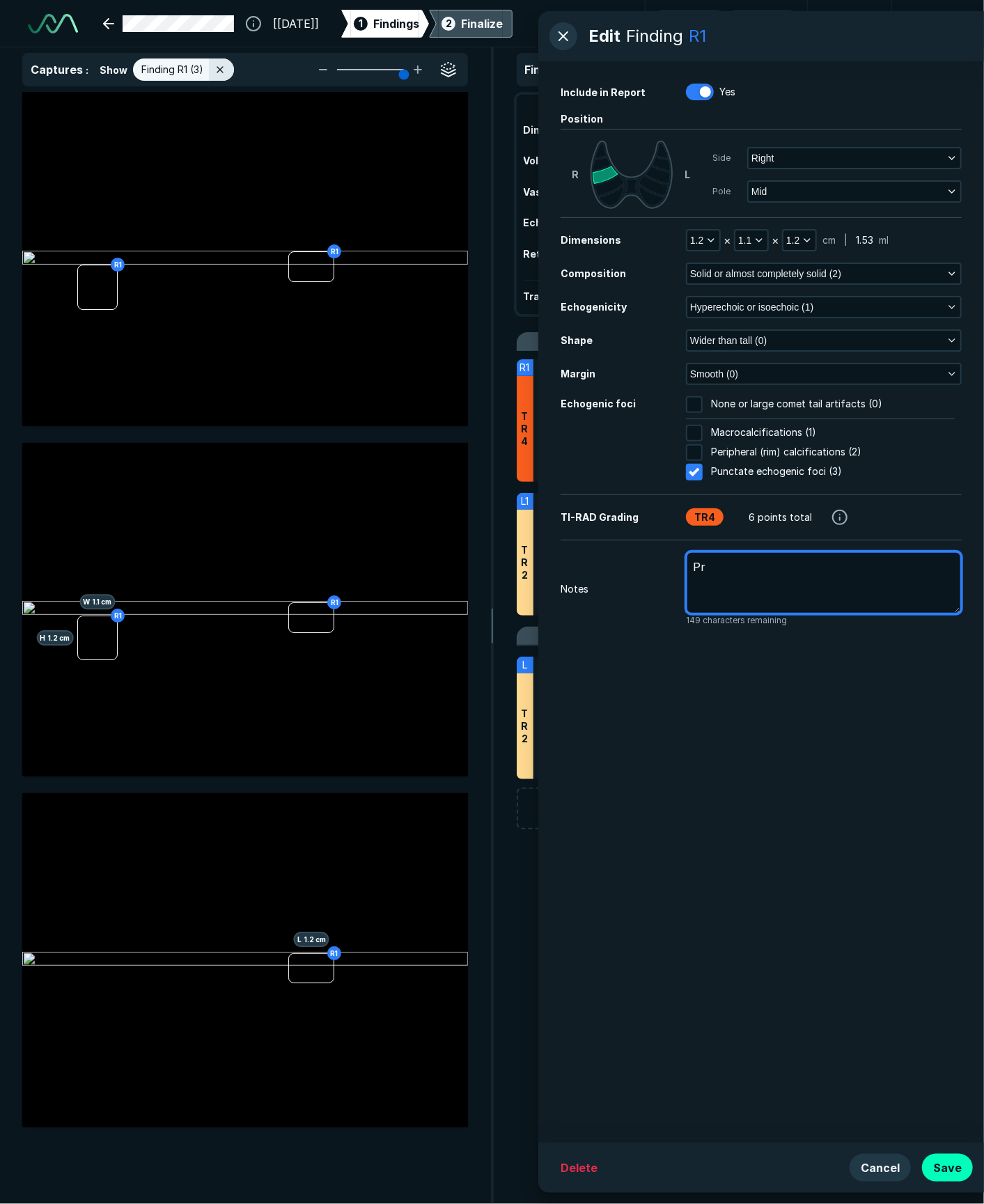
type textarea "x"
type textarea "Pre"
type textarea "x"
type textarea "Prev"
type textarea "x"
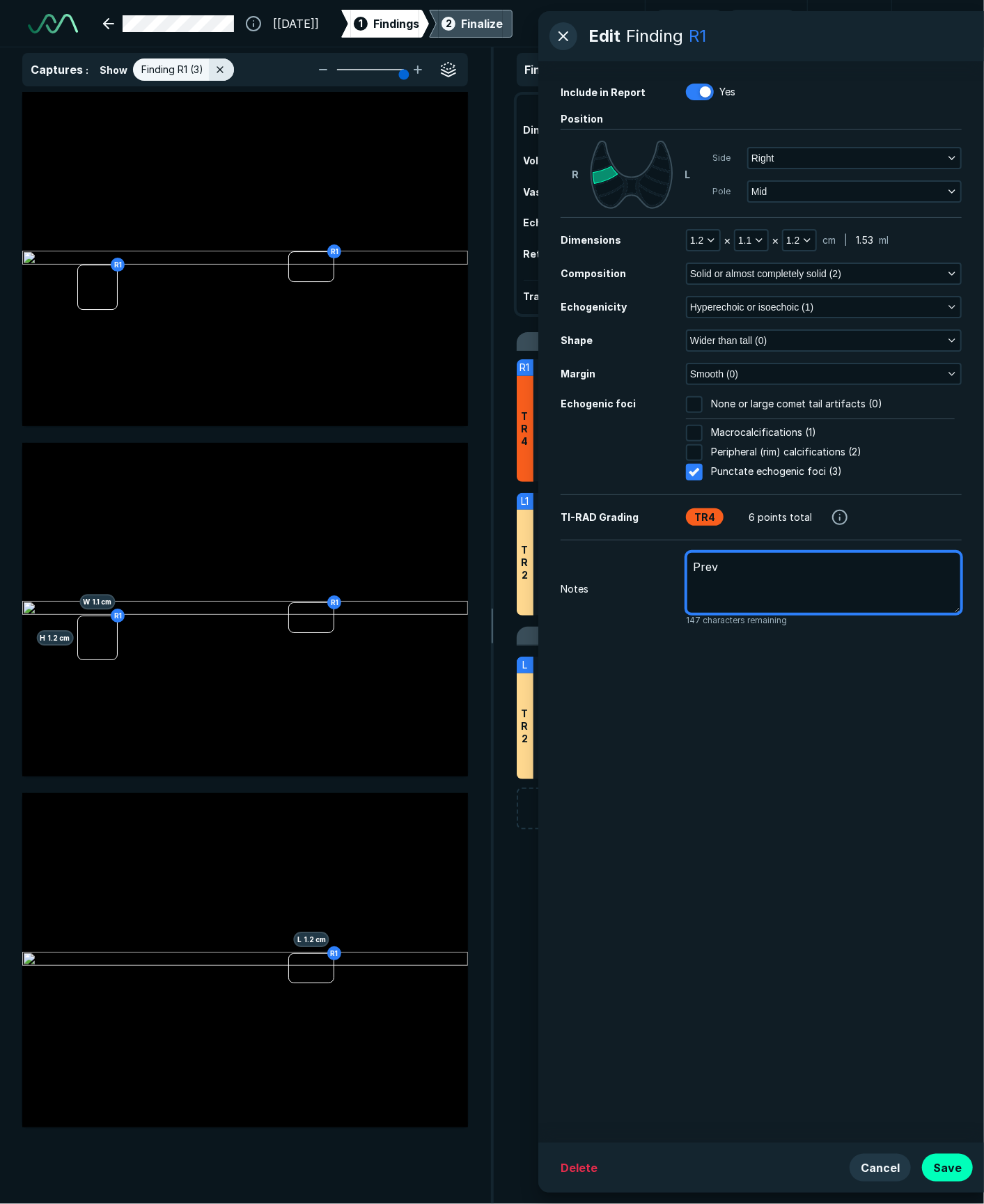
type textarea "Previ"
type textarea "x"
type textarea "Previo"
type textarea "x"
type textarea "Previou"
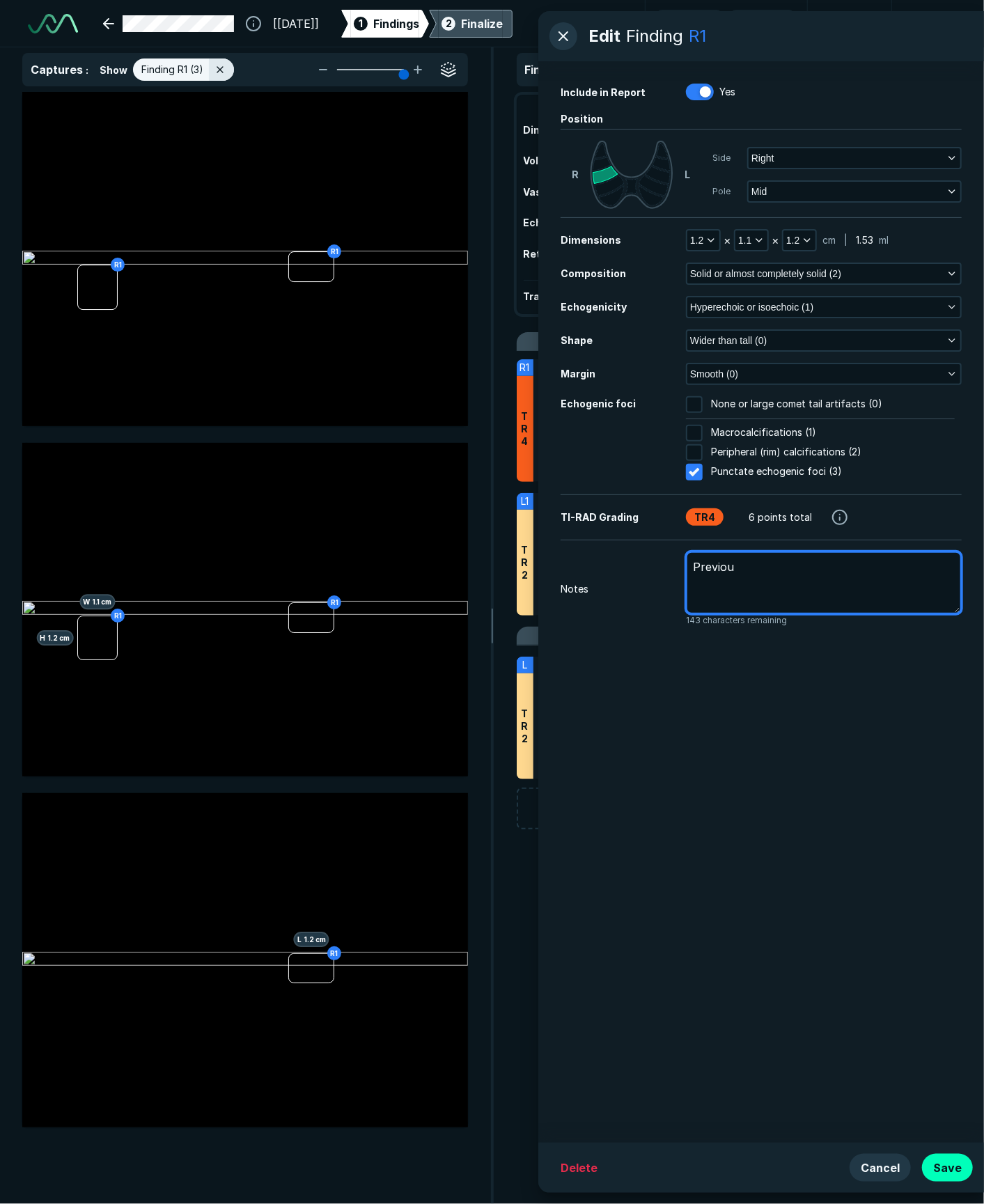
type textarea "x"
type textarea "Previous"
type textarea "x"
type textarea "Previousl"
type textarea "x"
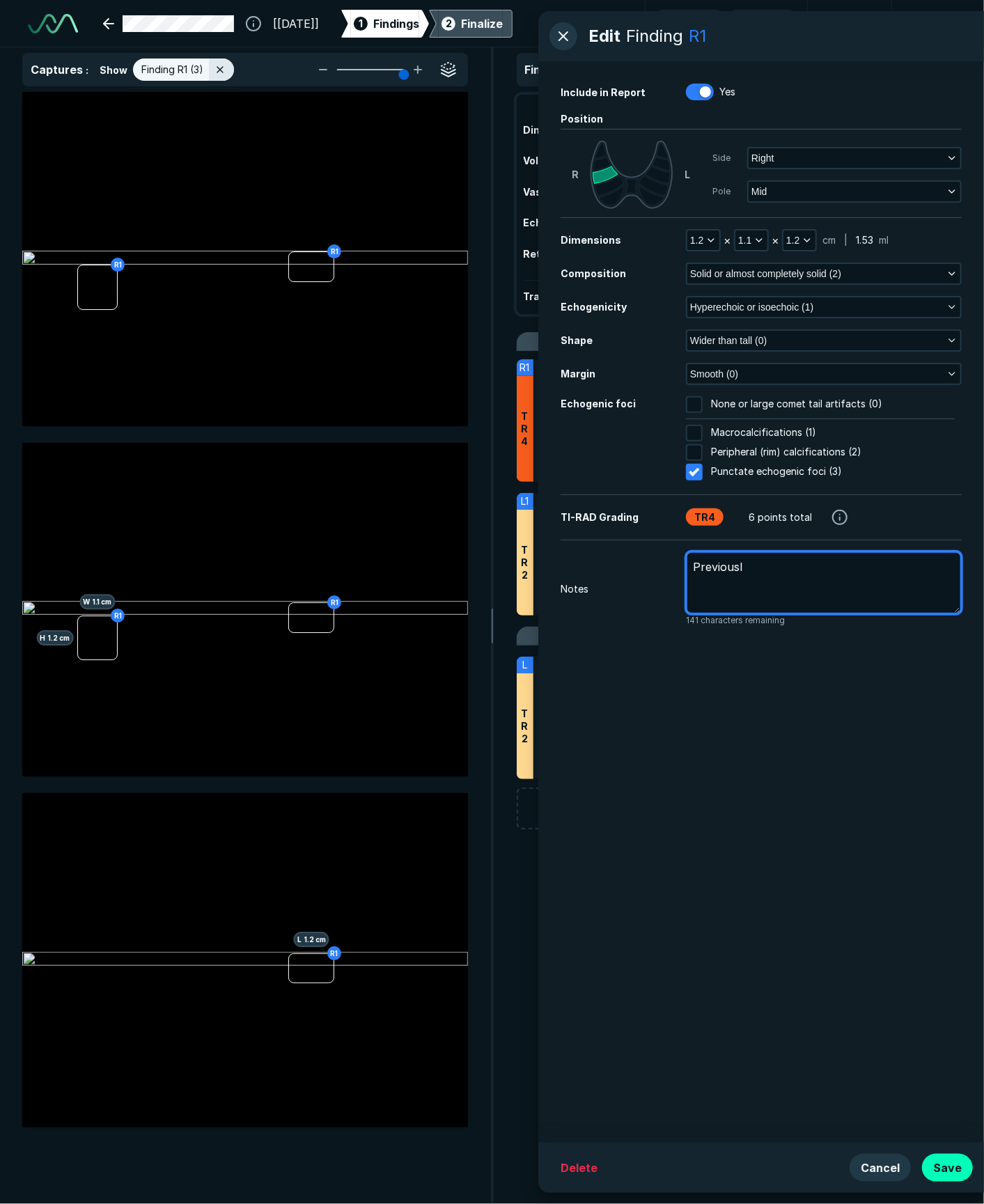
type textarea "Previously"
type textarea "x"
type textarea "Previously"
type textarea "x"
type textarea "Previously b"
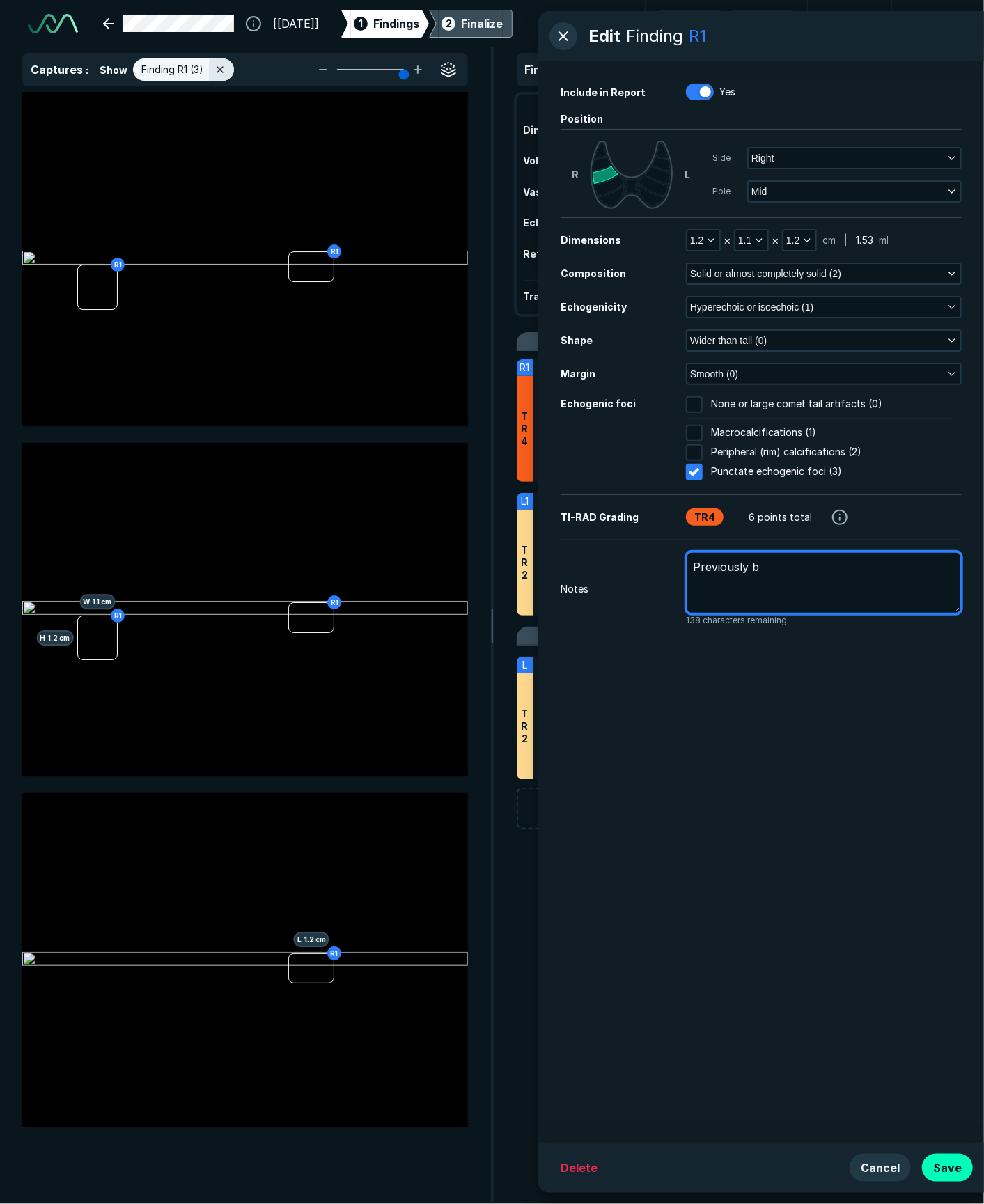
type textarea "x"
type textarea "Previously bi"
type textarea "x"
type textarea "Previously bio"
type textarea "x"
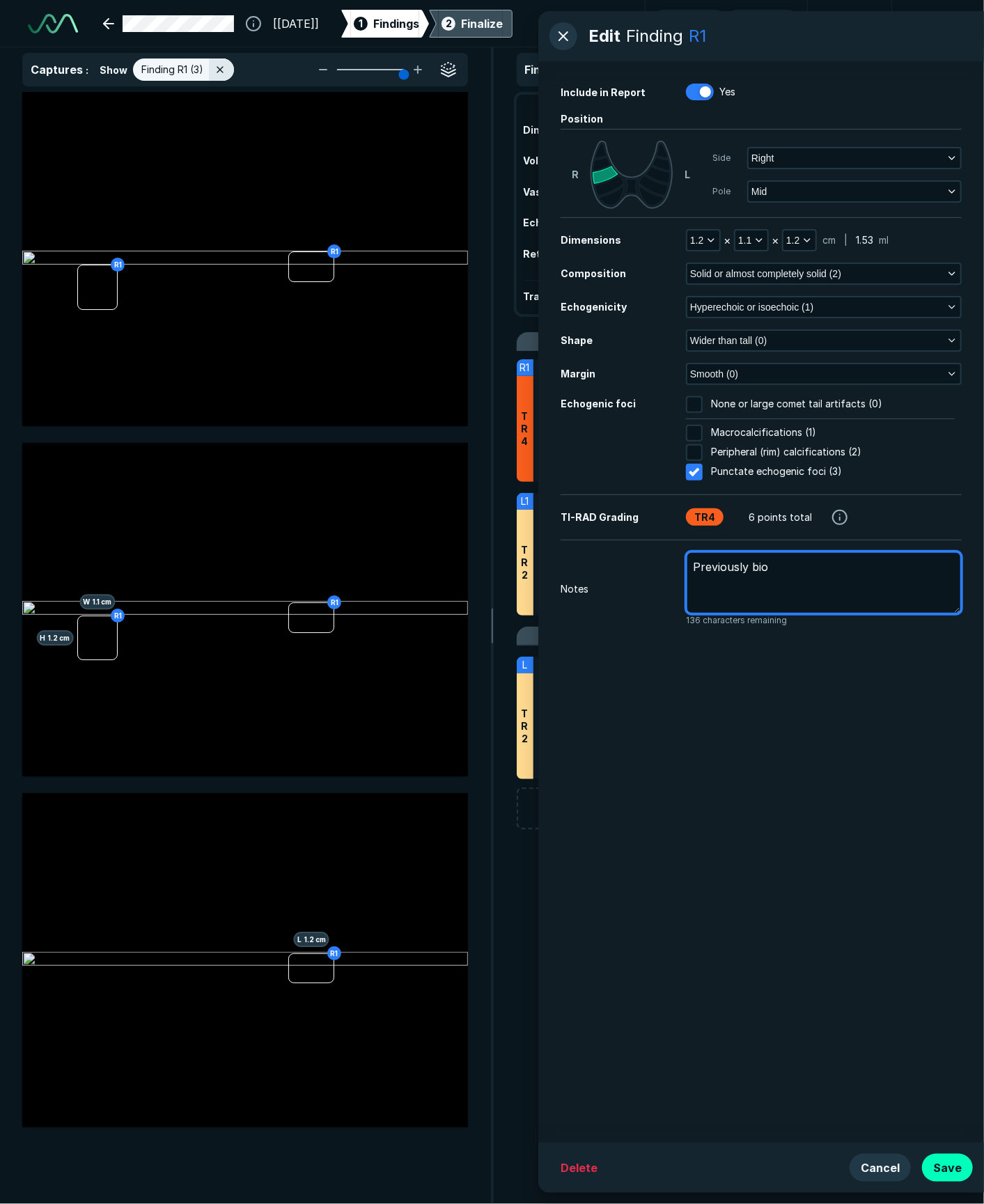
type textarea "Previously biop"
type textarea "x"
type textarea "Previously biops"
type textarea "x"
type textarea "Previously biopsi"
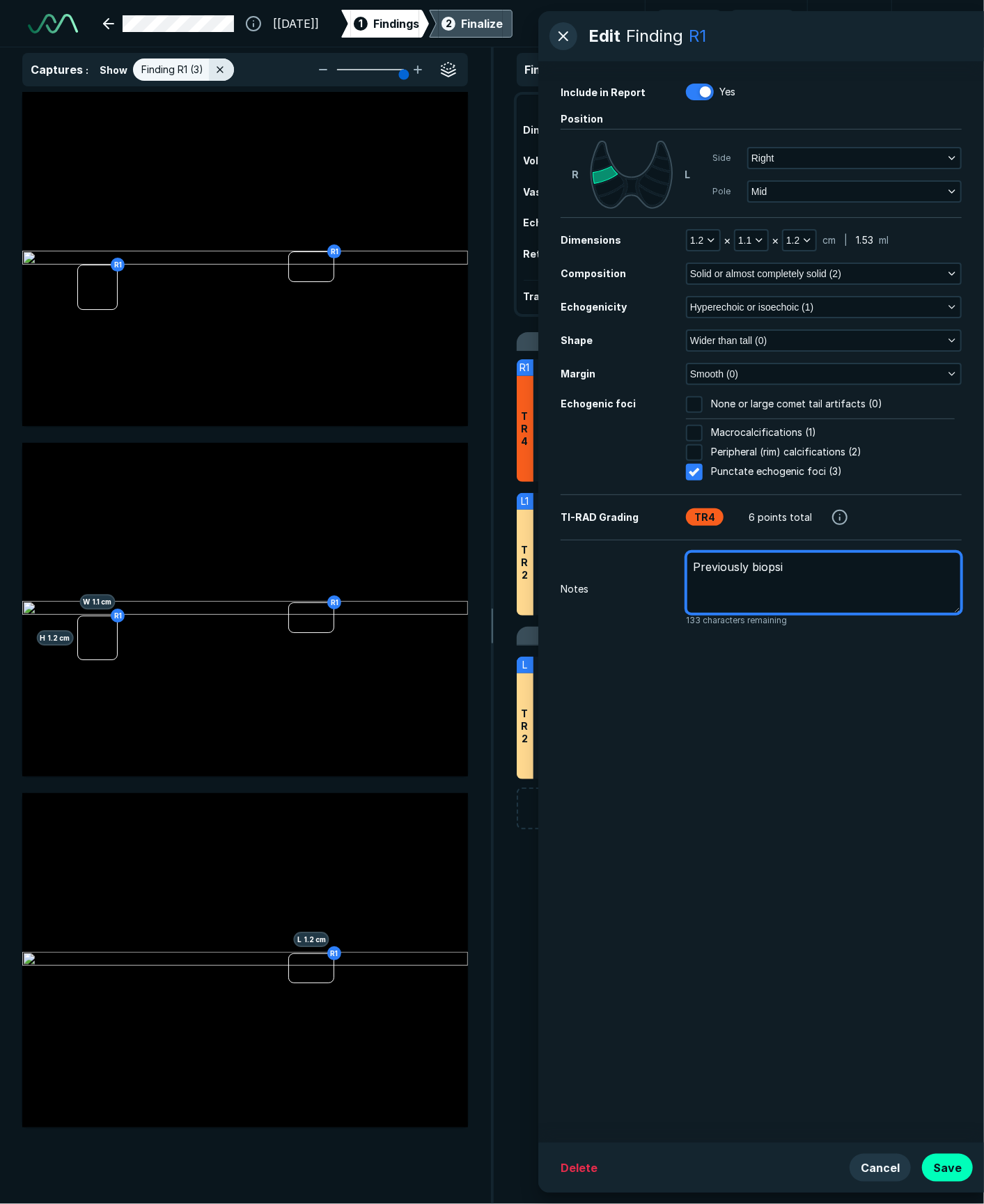
type textarea "x"
type textarea "Previously biopsie"
type textarea "x"
type textarea "Previously biopsied"
type textarea "x"
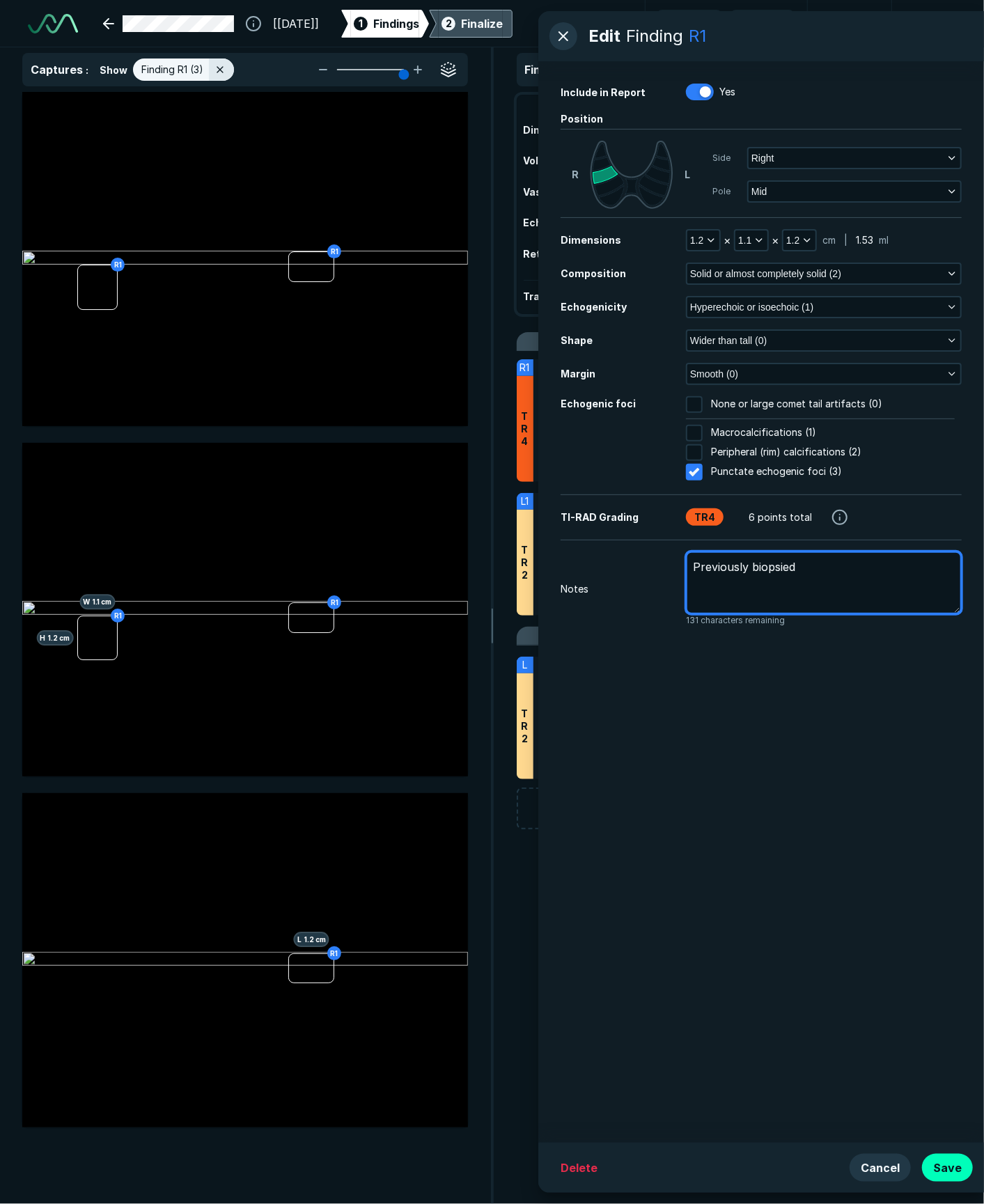
type textarea "Previously biopsied"
type textarea "x"
type textarea "Previously biopsied 9"
type textarea "x"
type textarea "Previously biopsied 9/"
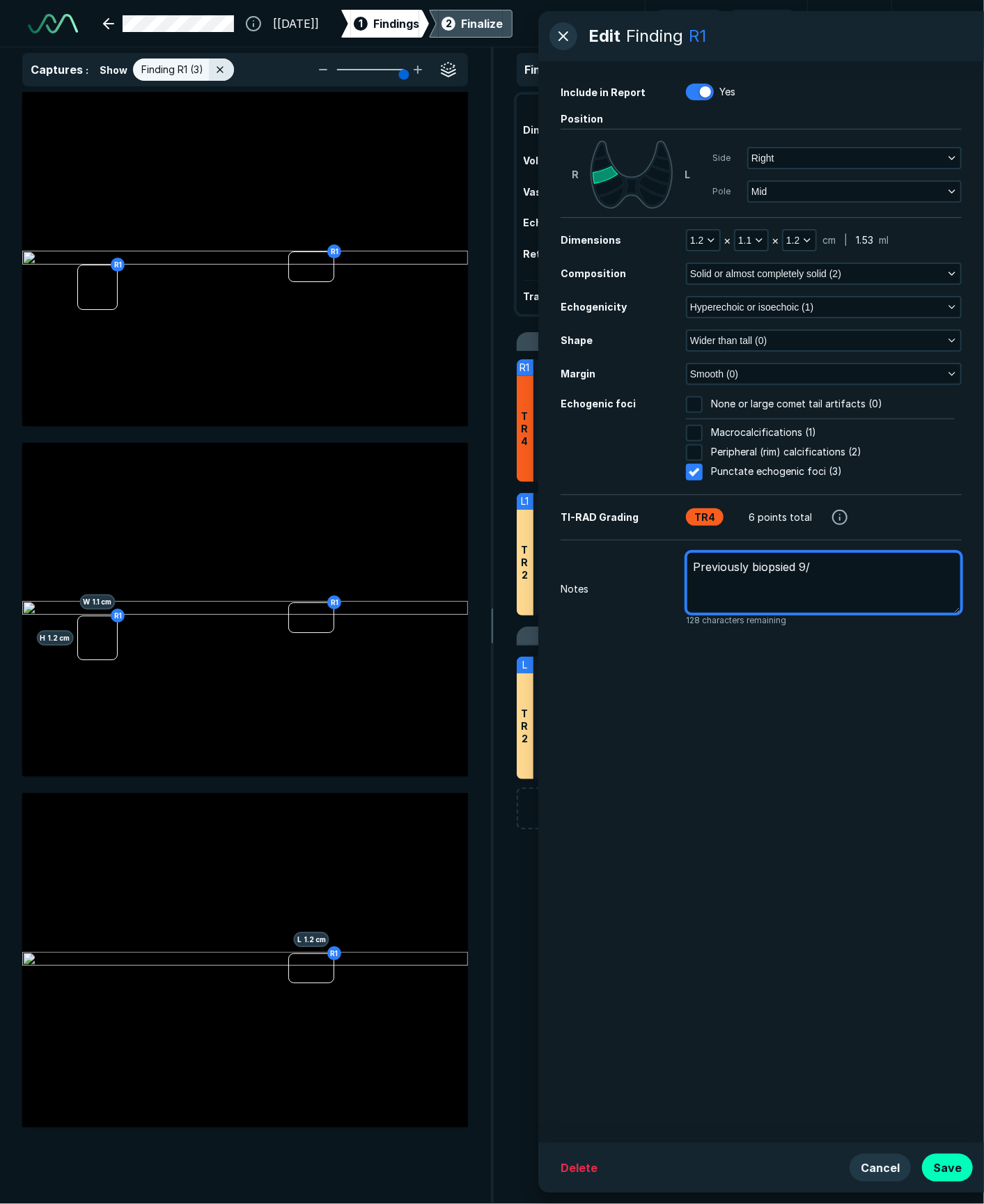
type textarea "x"
type textarea "Previously biopsied 9/2"
type textarea "x"
type textarea "Previously biopsied 9/29"
type textarea "x"
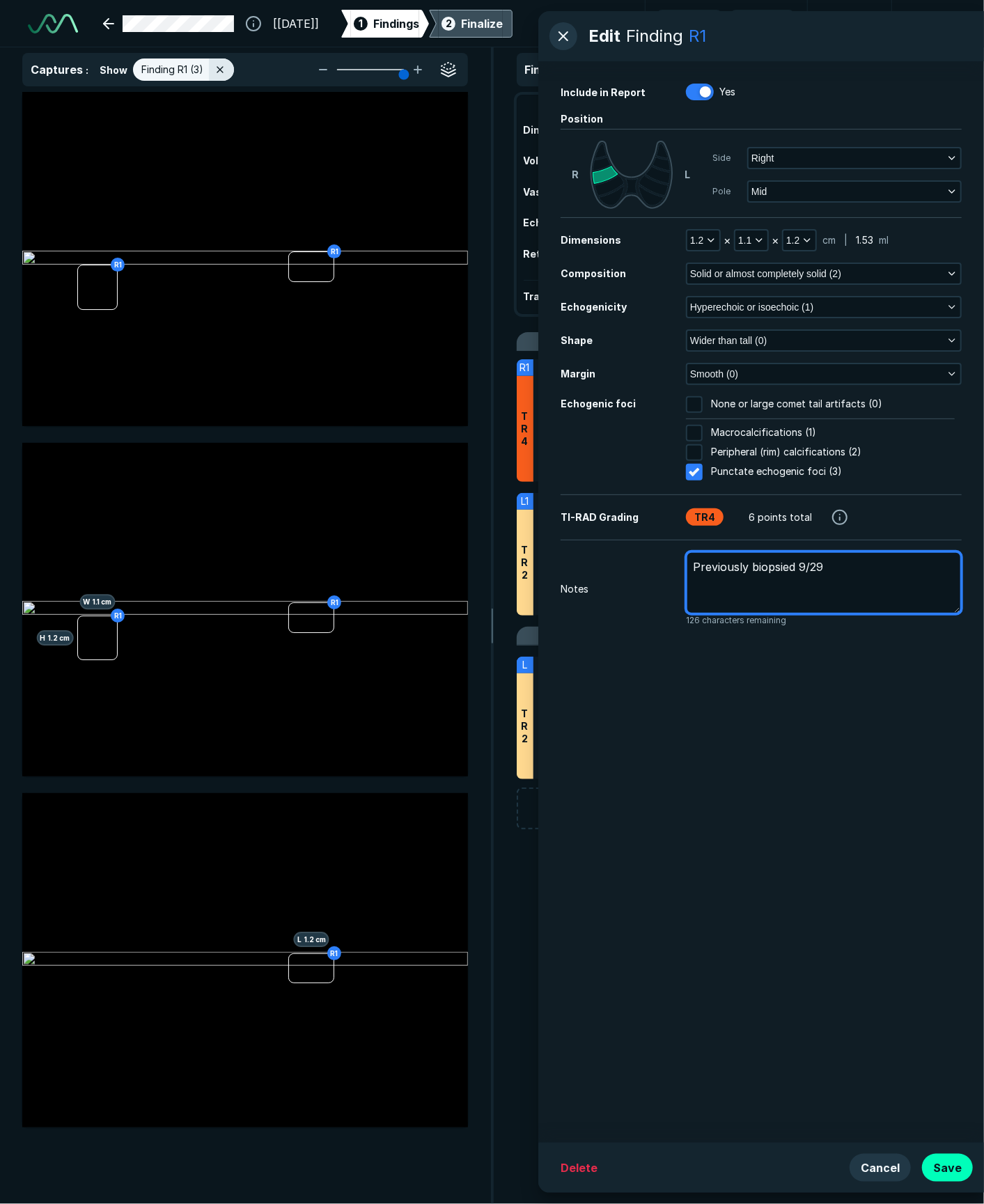
type textarea "Previously biopsied 9/29/"
type textarea "x"
type textarea "Previously biopsied 9/29/2"
type textarea "x"
type textarea "Previously biopsied 9/29/20"
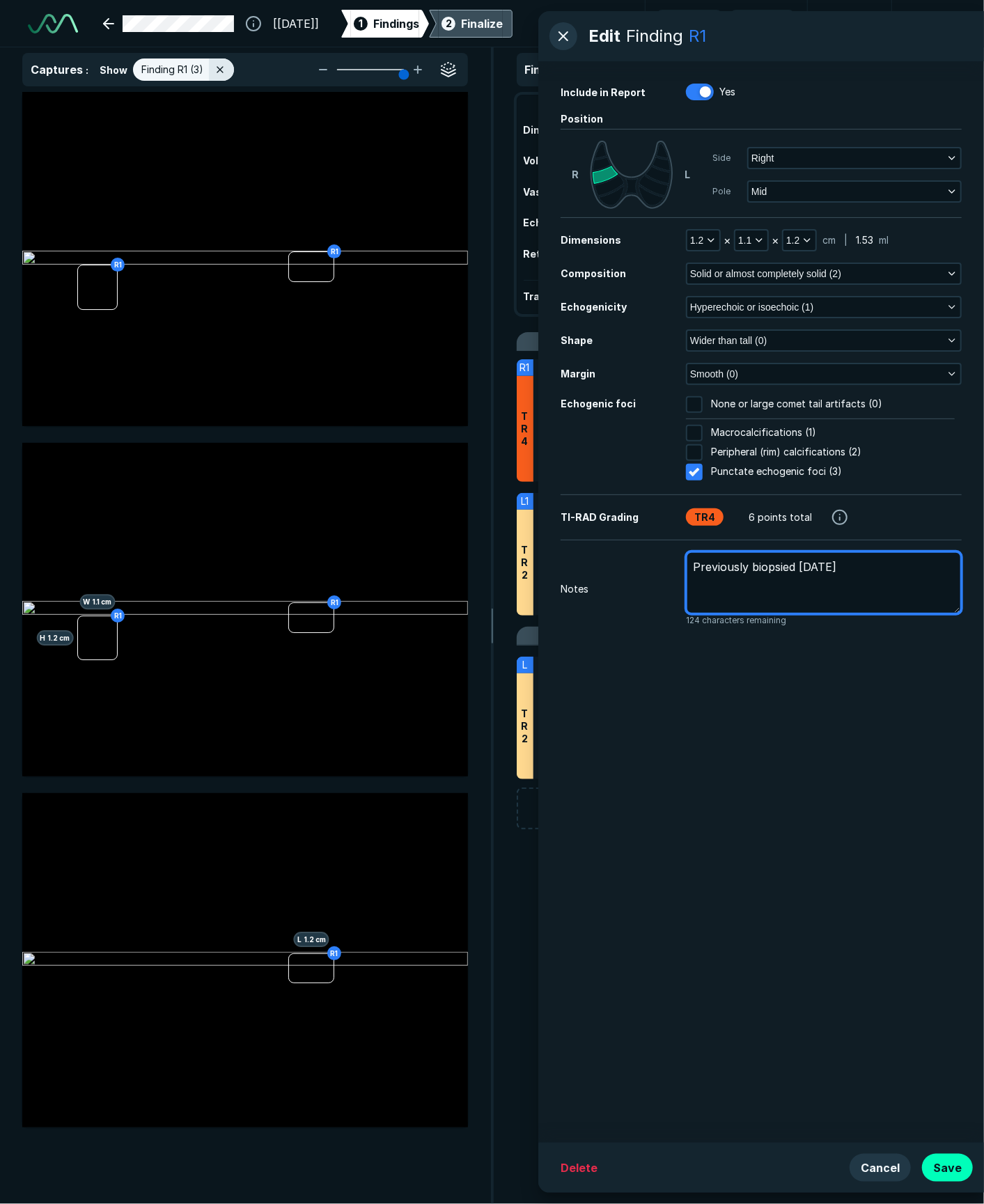
type textarea "x"
type textarea "Previously biopsied 9/29/202"
type textarea "x"
type textarea "Previously biopsied 9/29/2022"
type textarea "x"
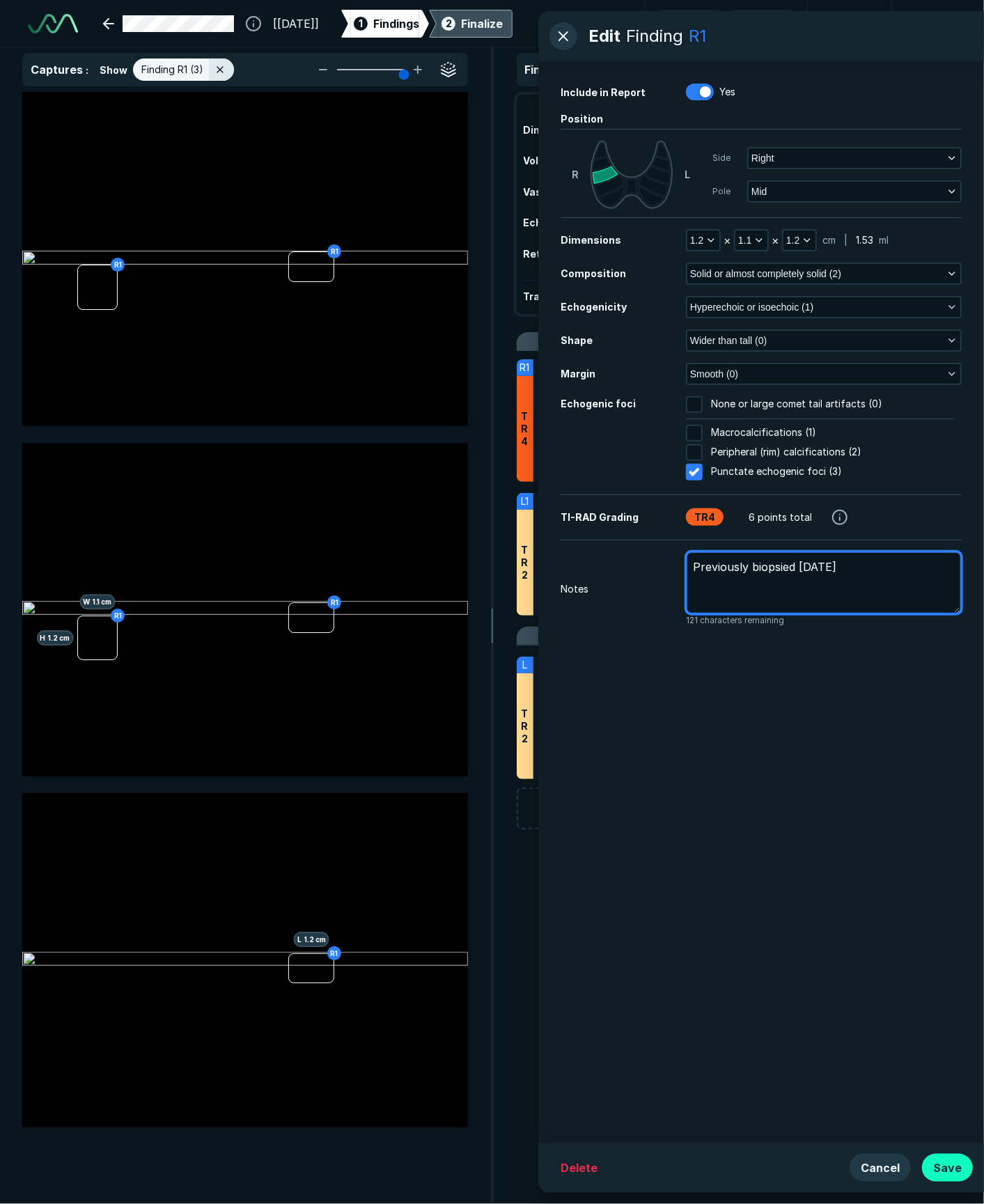
type textarea "Previously biopsied 9/29/2022"
click at [714, 903] on button "Save" at bounding box center [947, 1168] width 51 height 28
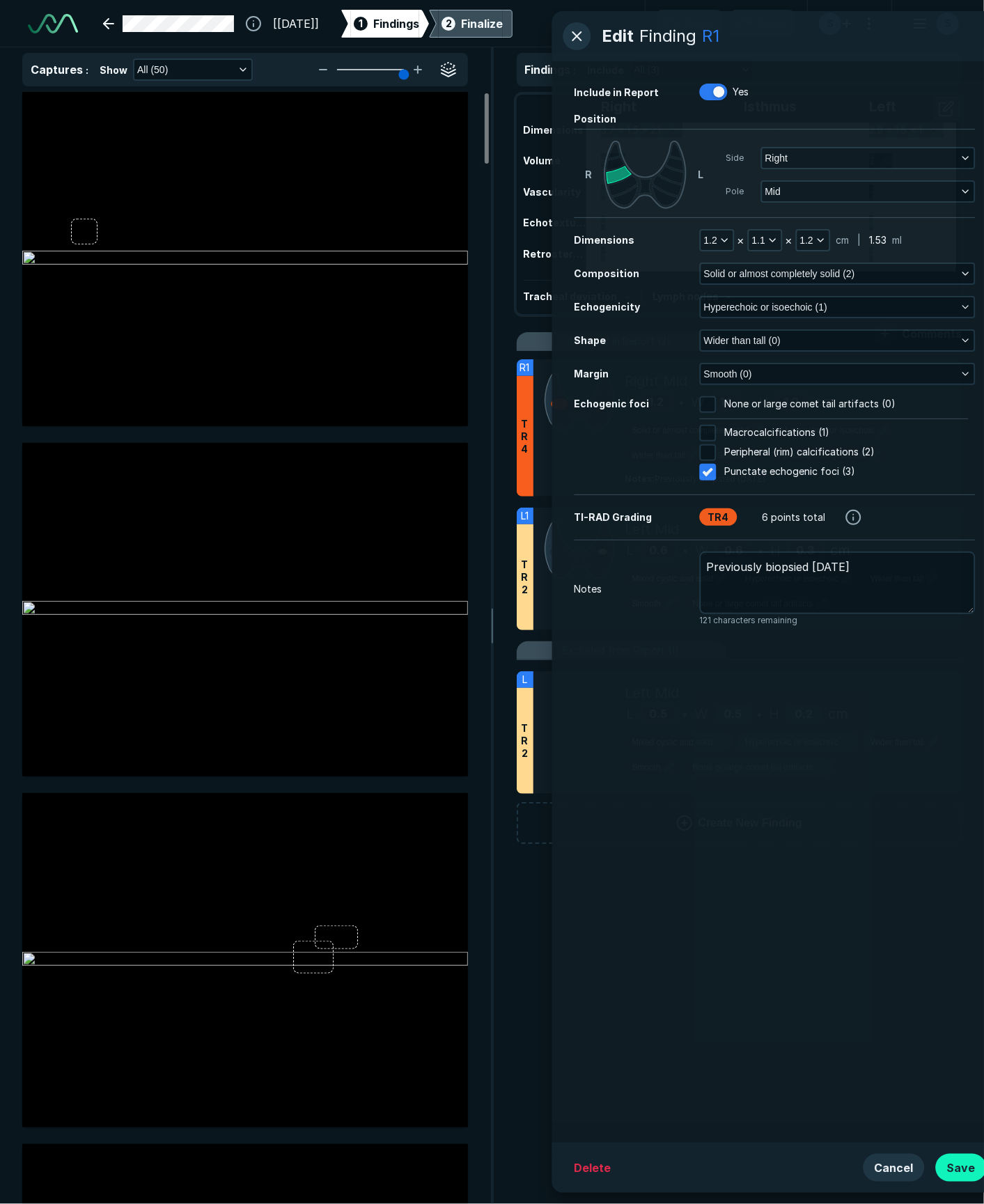
scroll to position [6644, 3773]
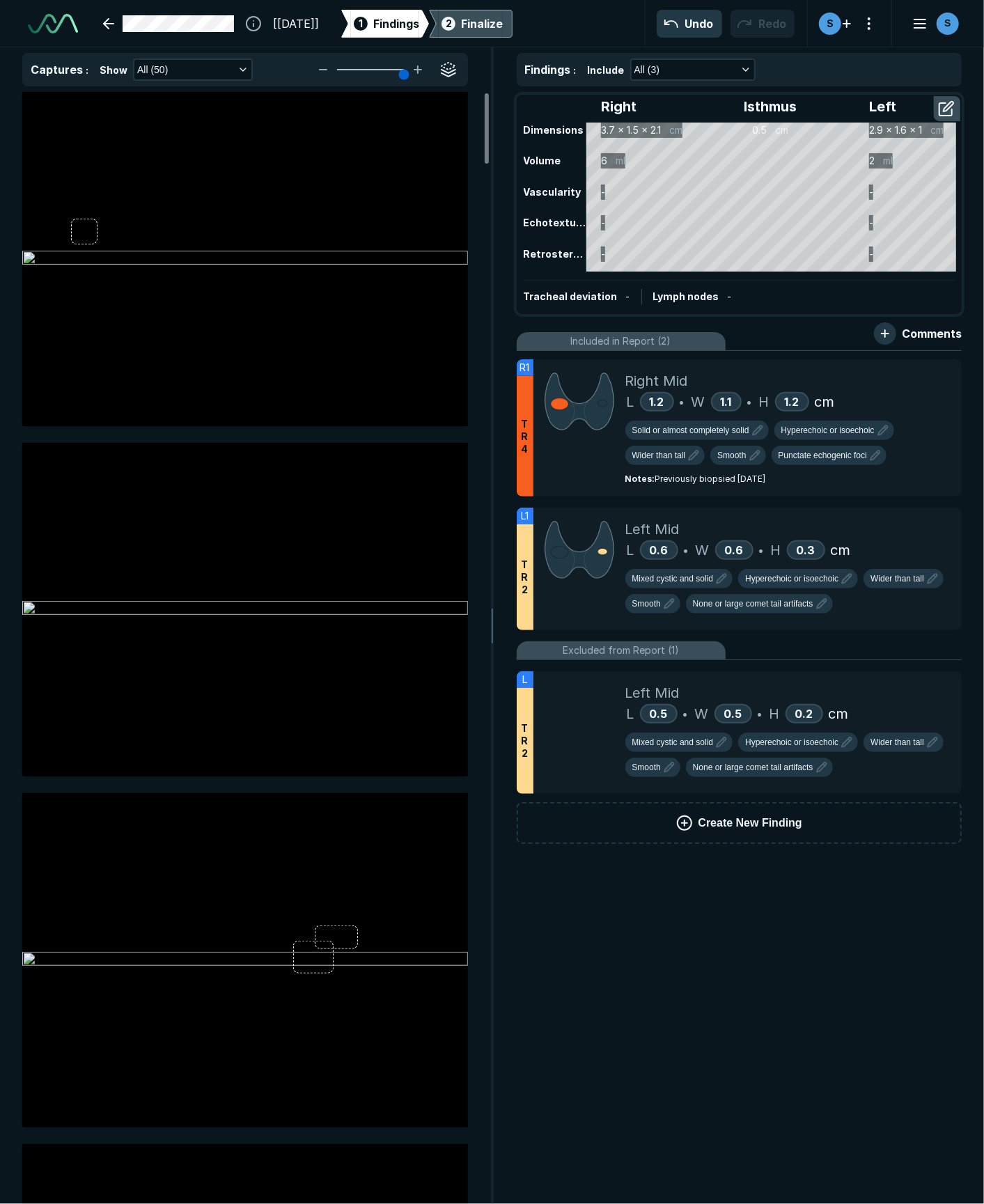
click at [682, 903] on div "Findings : Include All (3) Right Isthmus Left Dimensions 3.7 x 1.5 x 2.1 cm 0.5…" at bounding box center [739, 625] width 490 height 1157
drag, startPoint x: 733, startPoint y: 1130, endPoint x: 772, endPoint y: 410, distance: 721.1
click at [714, 903] on div "Findings : Include All (3) Right Isthmus Left Dimensions 3.7 x 1.5 x 2.1 cm 0.5…" at bounding box center [739, 625] width 490 height 1157
click at [452, 23] on span "2" at bounding box center [449, 23] width 6 height 14
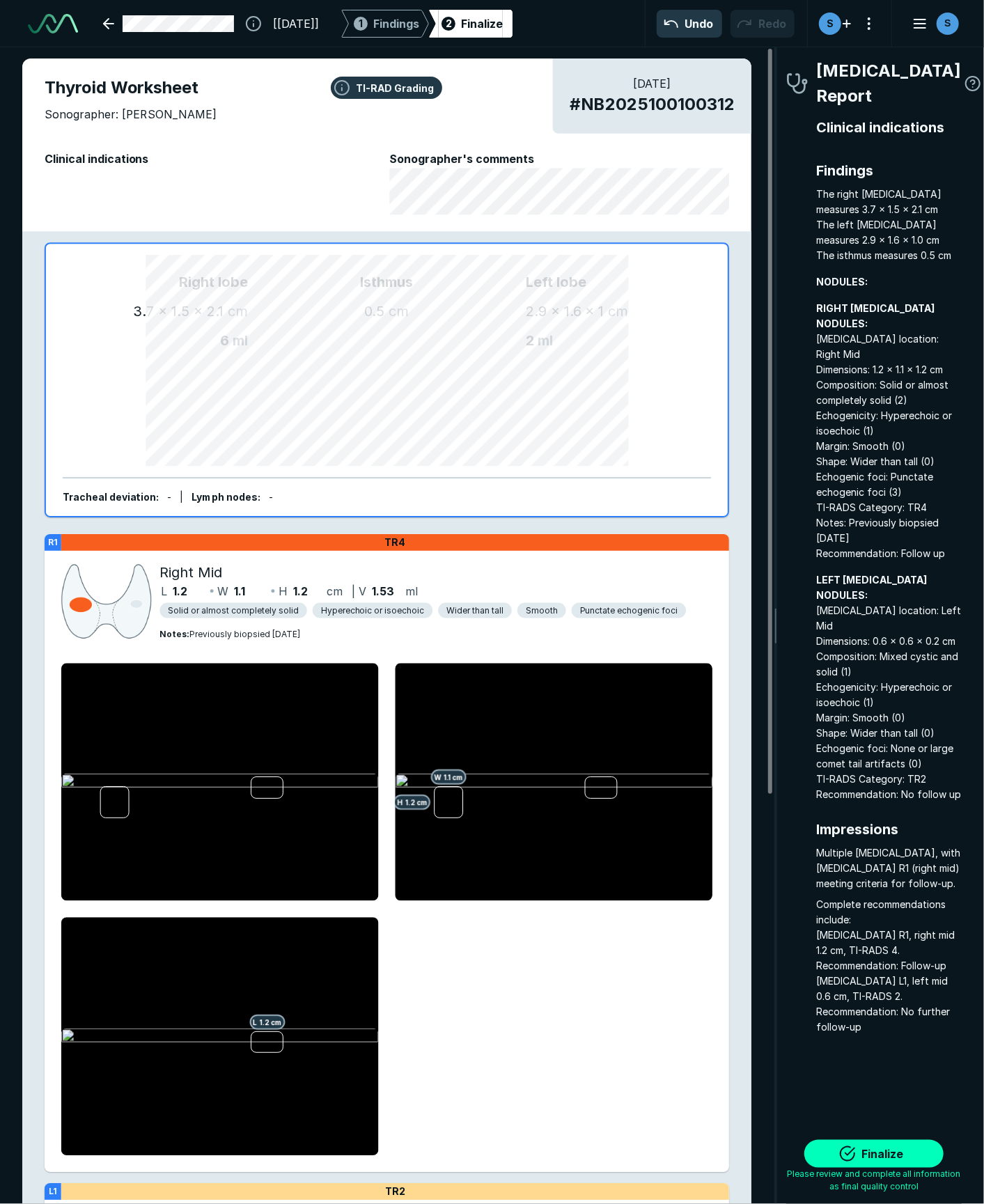
scroll to position [6916, 2558]
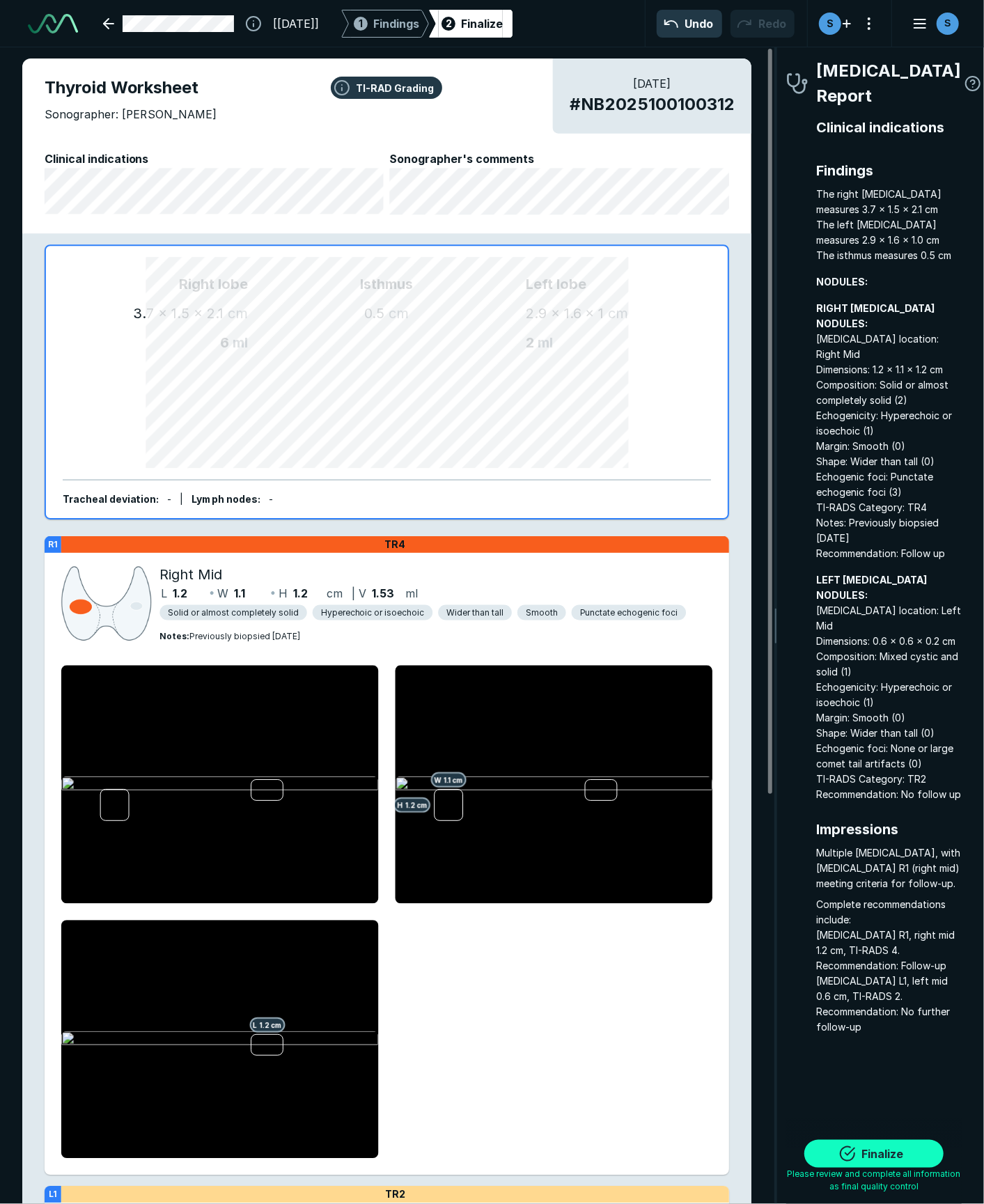
click at [714, 903] on button "Finalize" at bounding box center [873, 1154] width 139 height 28
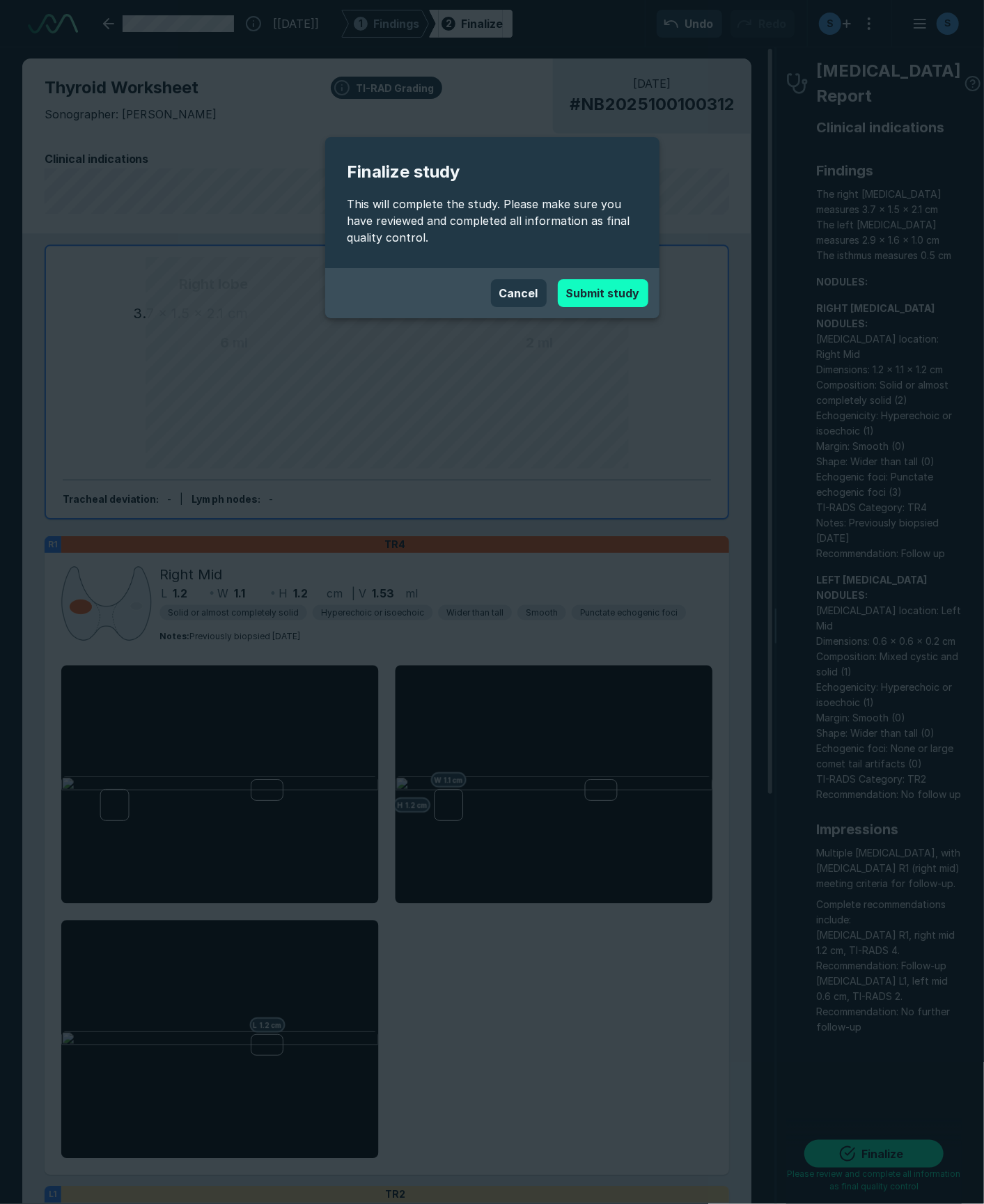
click at [612, 284] on button "Submit study" at bounding box center [603, 293] width 91 height 28
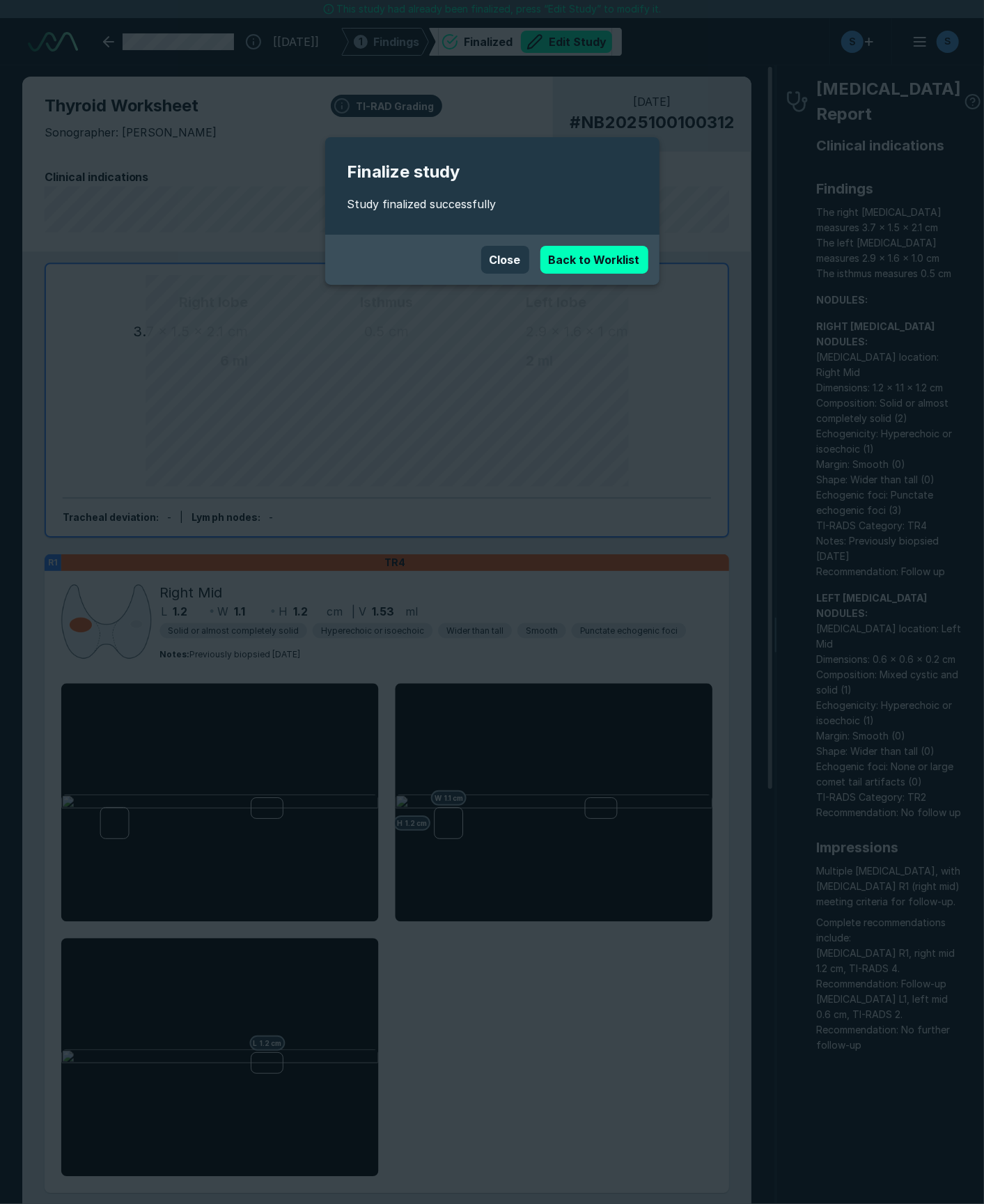
drag, startPoint x: 499, startPoint y: 547, endPoint x: 509, endPoint y: 497, distance: 51.0
click at [499, 547] on div "Finalize study Study finalized successfully Close Back to Worklist" at bounding box center [492, 602] width 984 height 1204
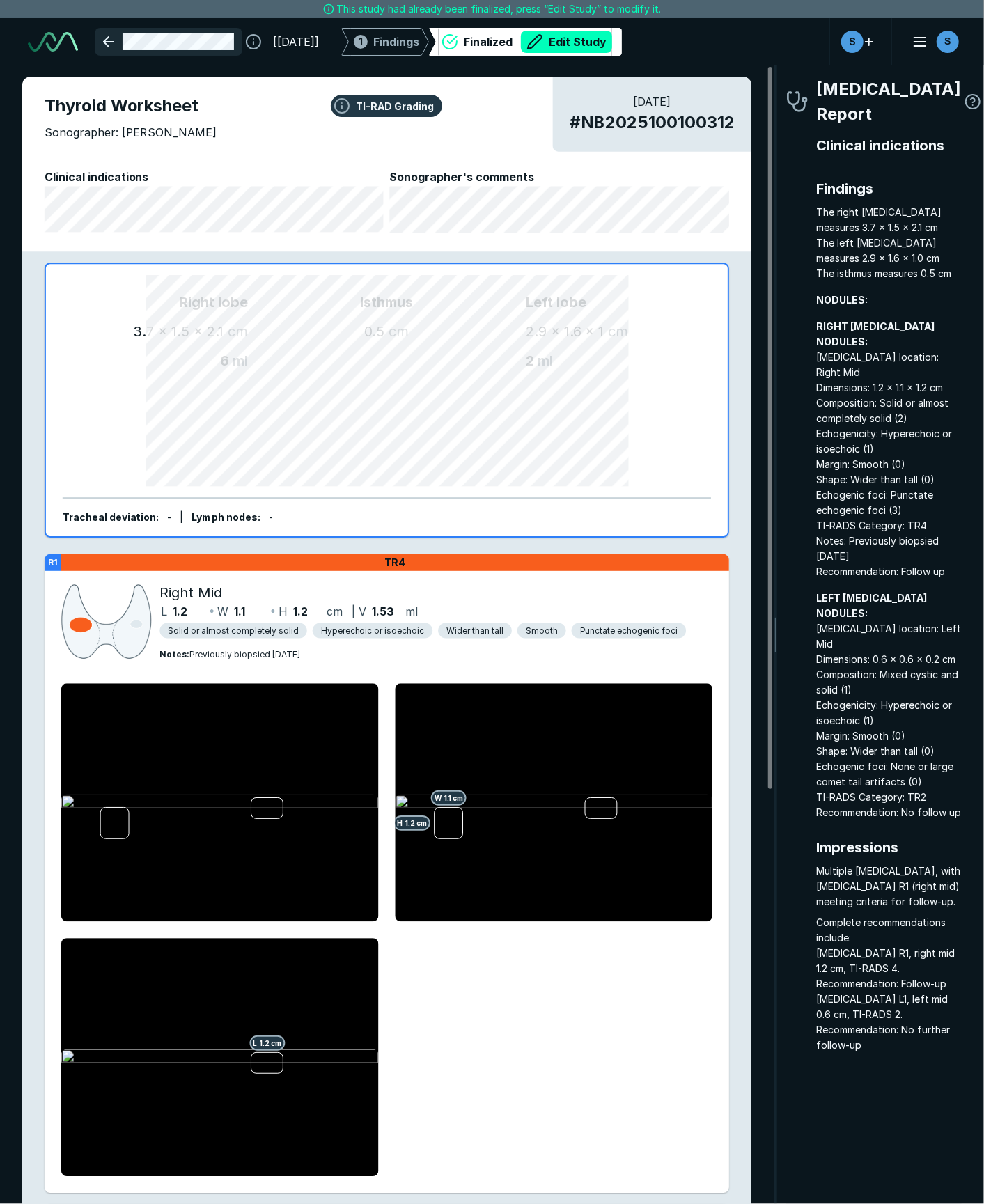
click at [118, 40] on link at bounding box center [168, 41] width 148 height 28
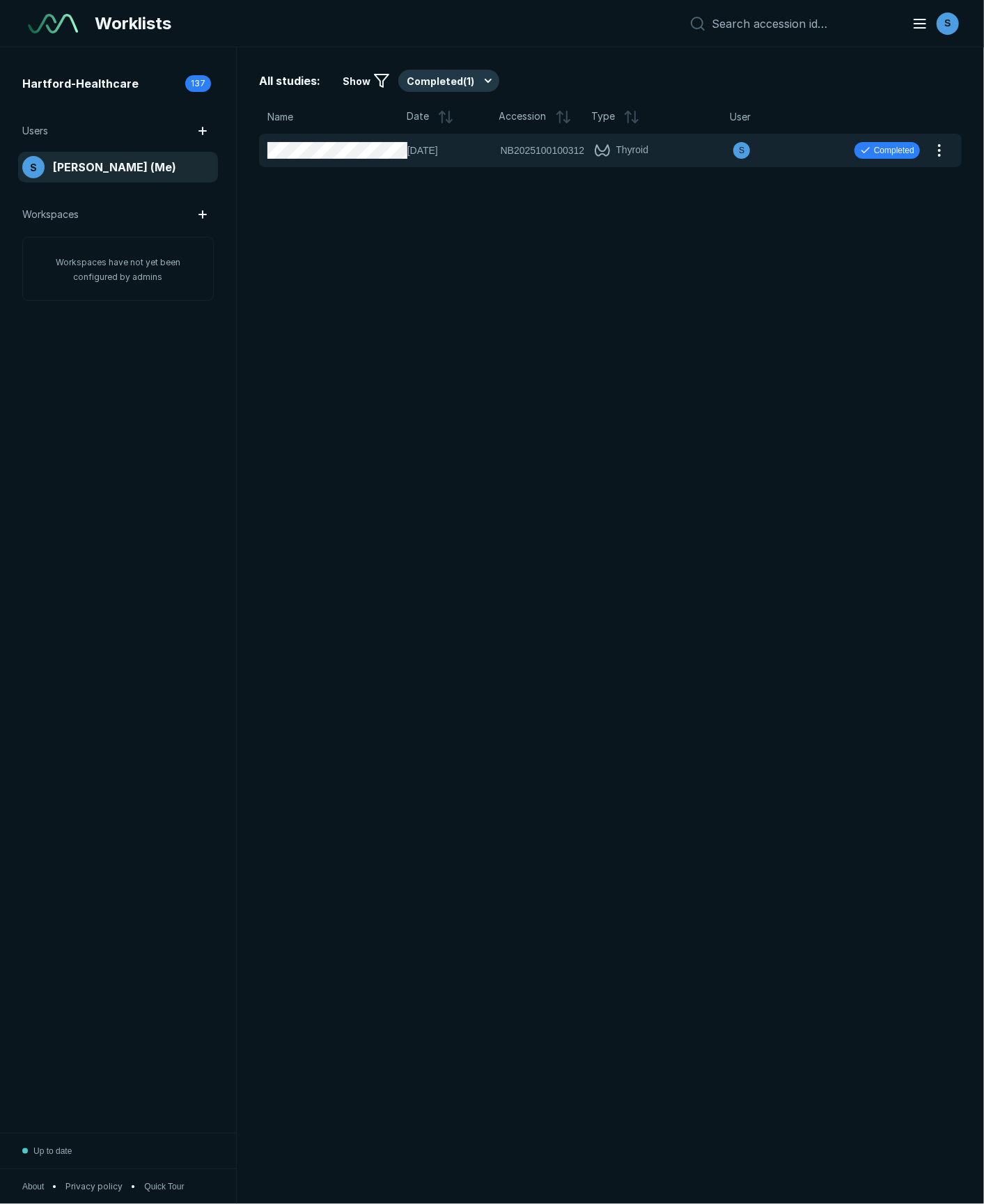
scroll to position [6967, 6218]
click at [53, 20] on img at bounding box center [53, 24] width 50 height 19
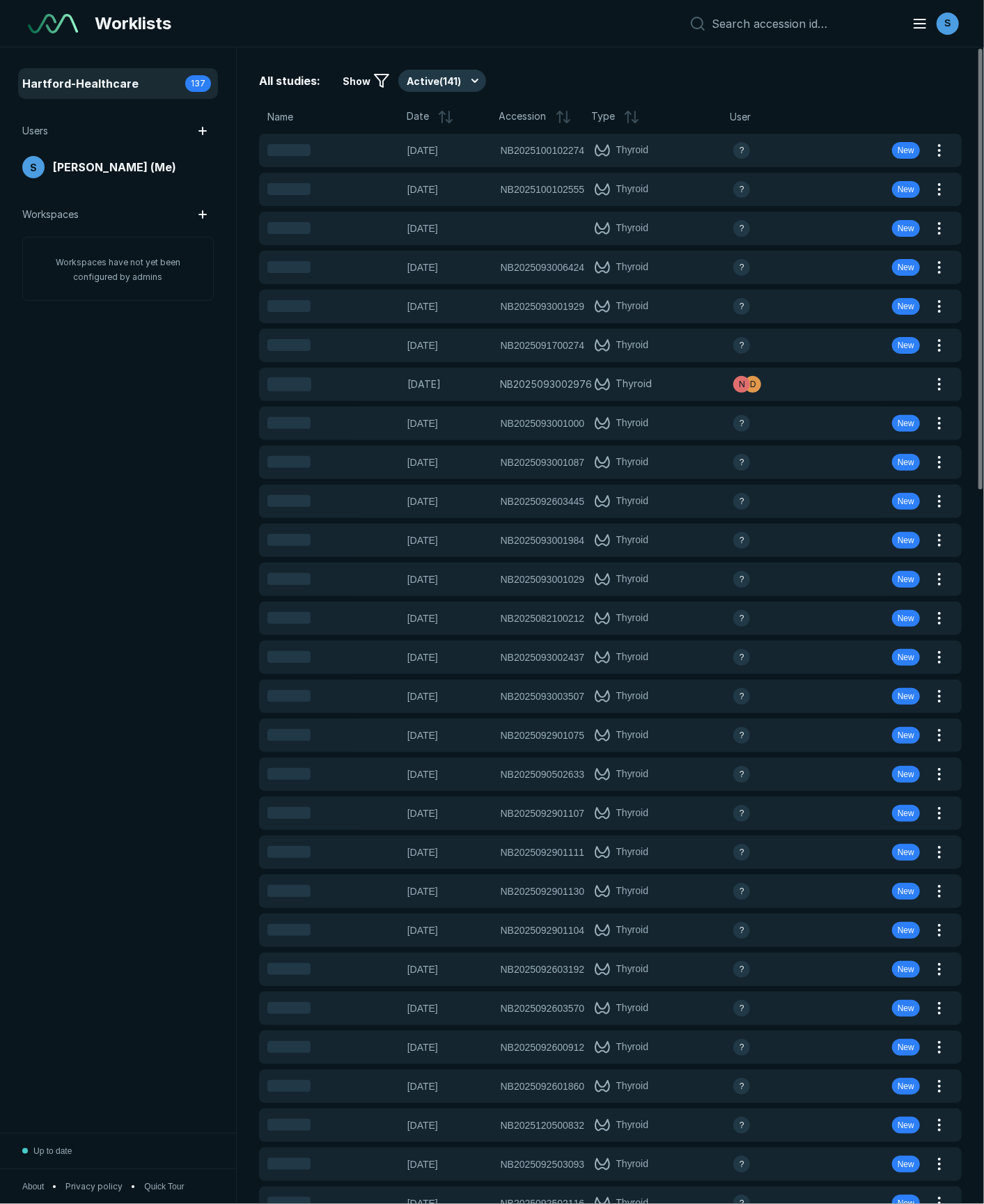
scroll to position [6744, 4931]
